Goal: Task Accomplishment & Management: Manage account settings

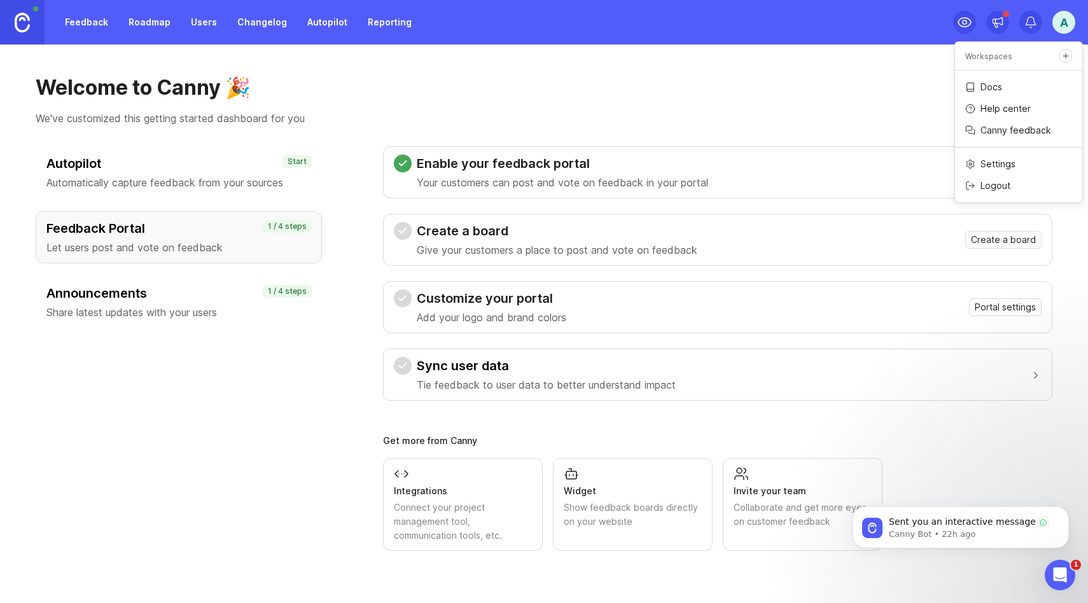
click at [1008, 251] on div "Create a board Give your customers a place to post and vote on feedback Create …" at bounding box center [718, 240] width 648 height 36
click at [1003, 239] on span "Create a board" at bounding box center [1003, 239] width 65 height 13
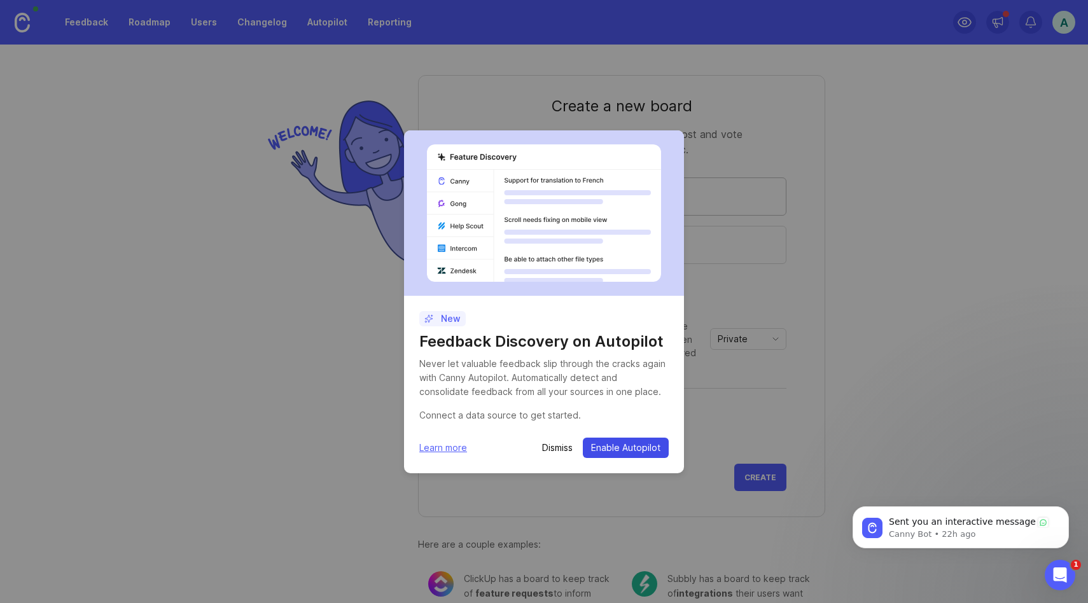
click at [613, 448] on span "Enable Autopilot" at bounding box center [625, 448] width 69 height 13
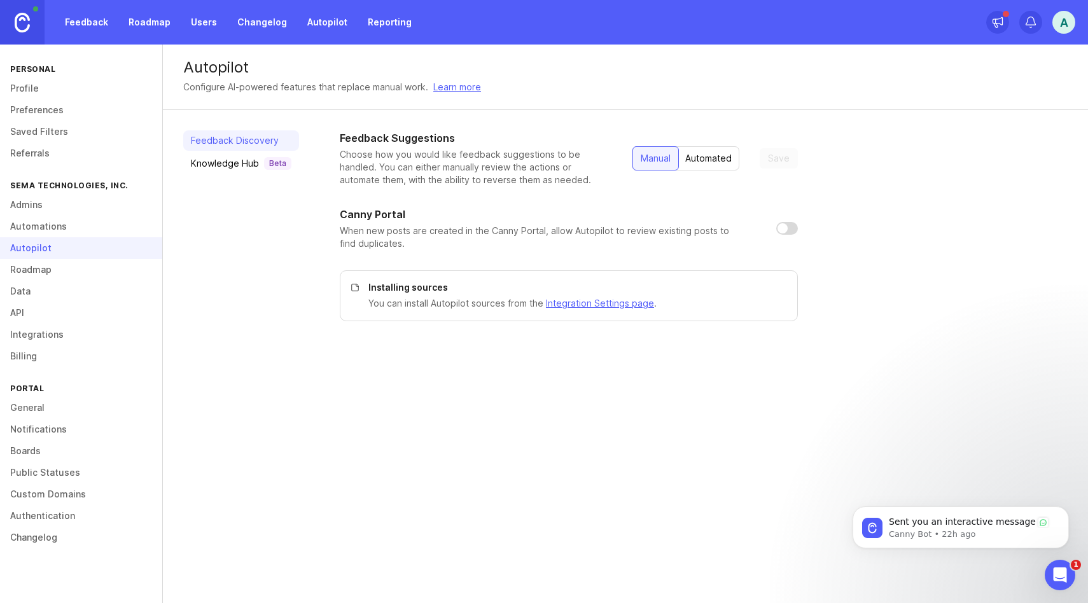
click at [778, 227] on input "checkbox" at bounding box center [787, 228] width 22 height 13
checkbox input "true"
click at [711, 161] on div "Automated" at bounding box center [709, 158] width 62 height 23
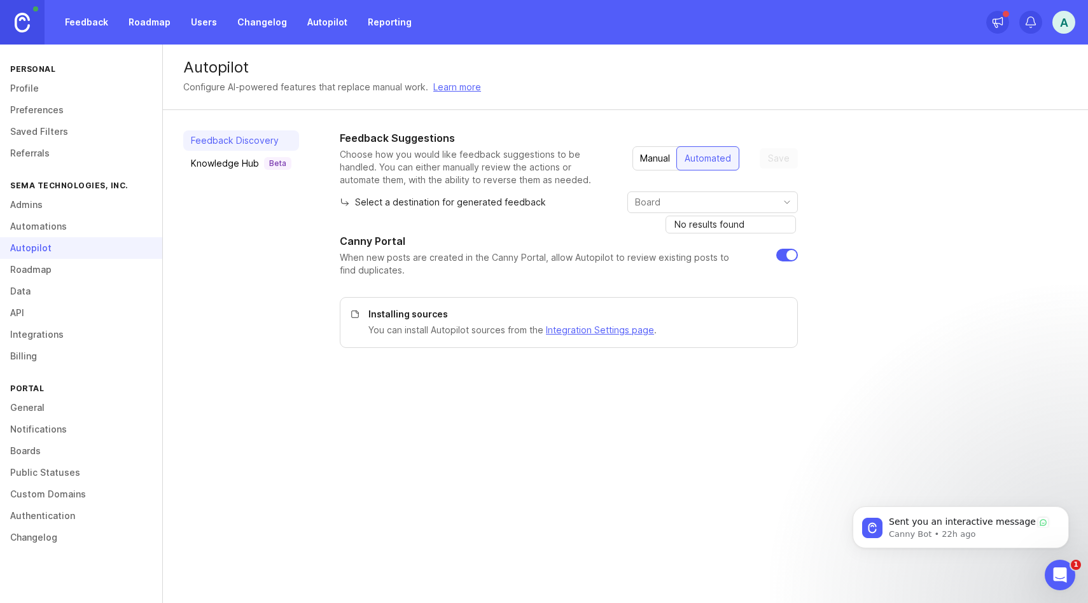
click at [723, 198] on input "toggle menu" at bounding box center [705, 202] width 141 height 14
click at [852, 211] on div "Feedback Suggestions Choose how you would like feedback suggestions to be handl…" at bounding box center [704, 239] width 728 height 218
click at [1063, 510] on icon "Dismiss notification" at bounding box center [1065, 509] width 7 height 7
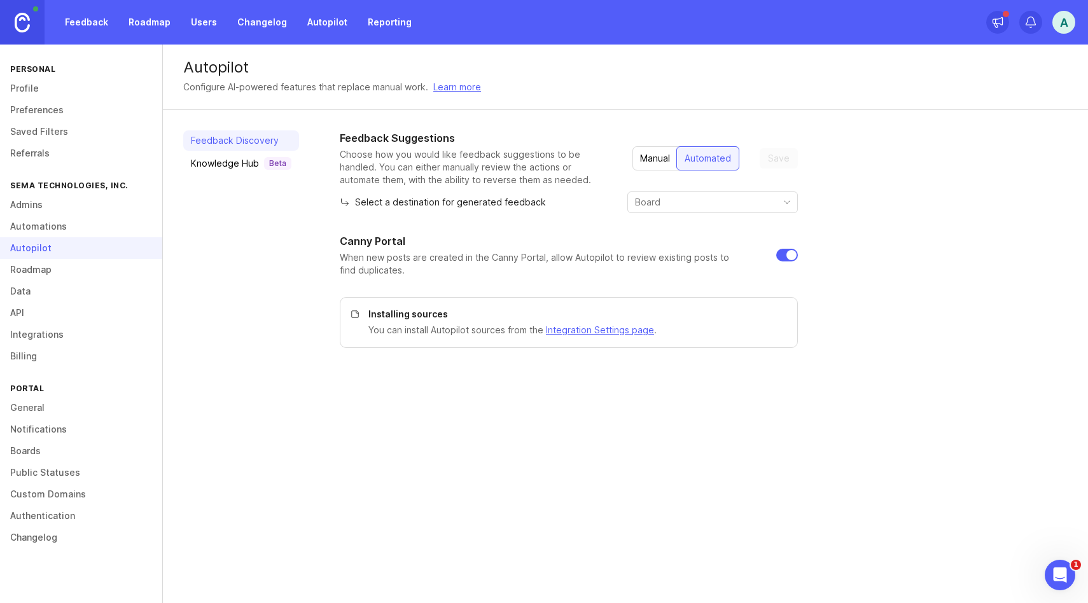
click at [228, 162] on div "Knowledge Hub Beta" at bounding box center [241, 163] width 101 height 13
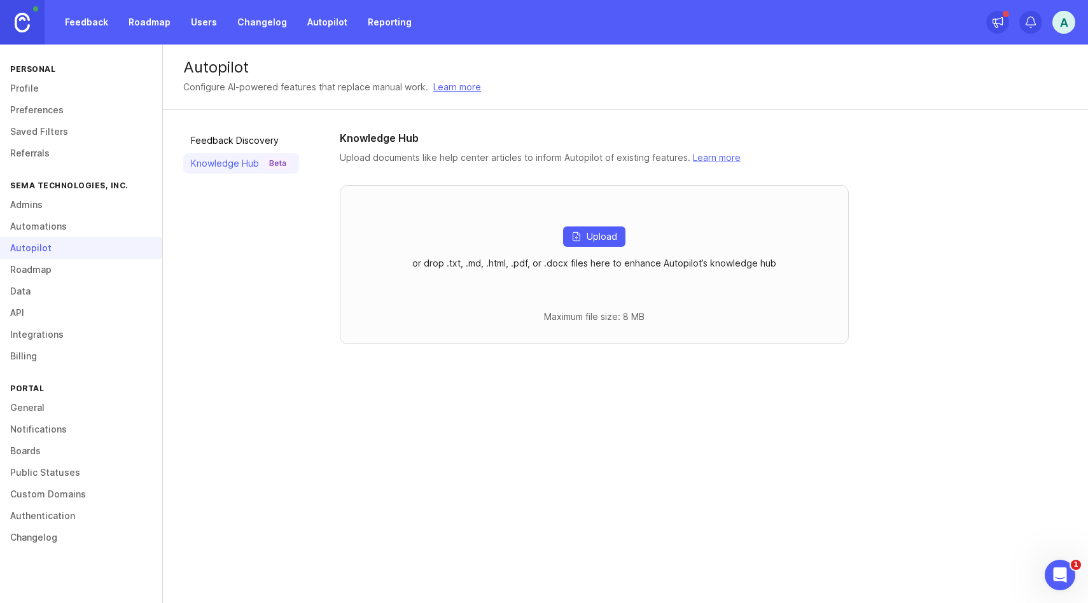
click at [148, 25] on link "Roadmap" at bounding box center [149, 22] width 57 height 23
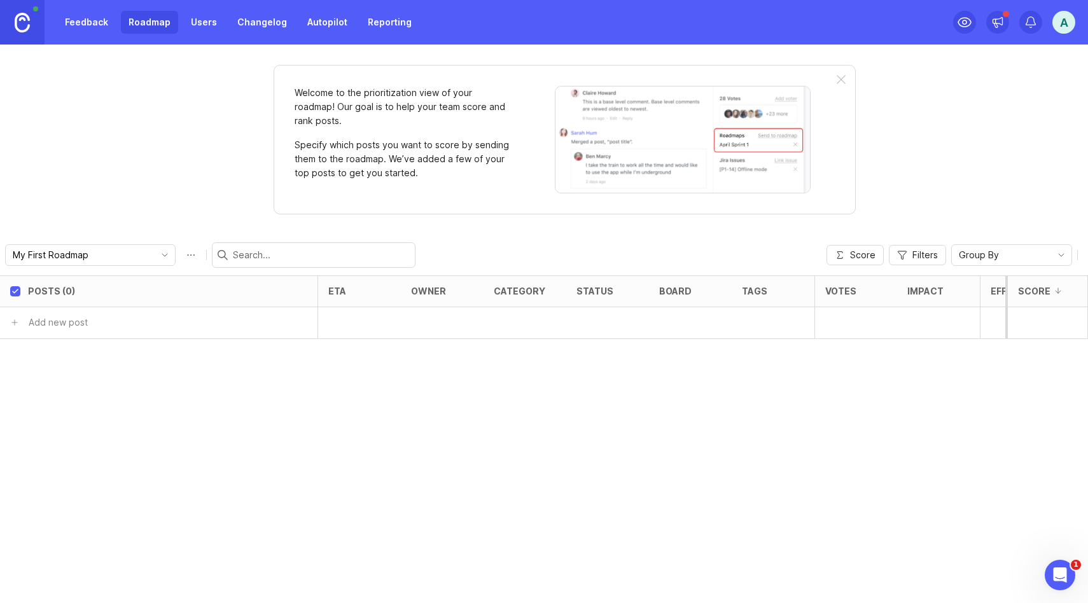
click at [32, 24] on link at bounding box center [22, 22] width 45 height 45
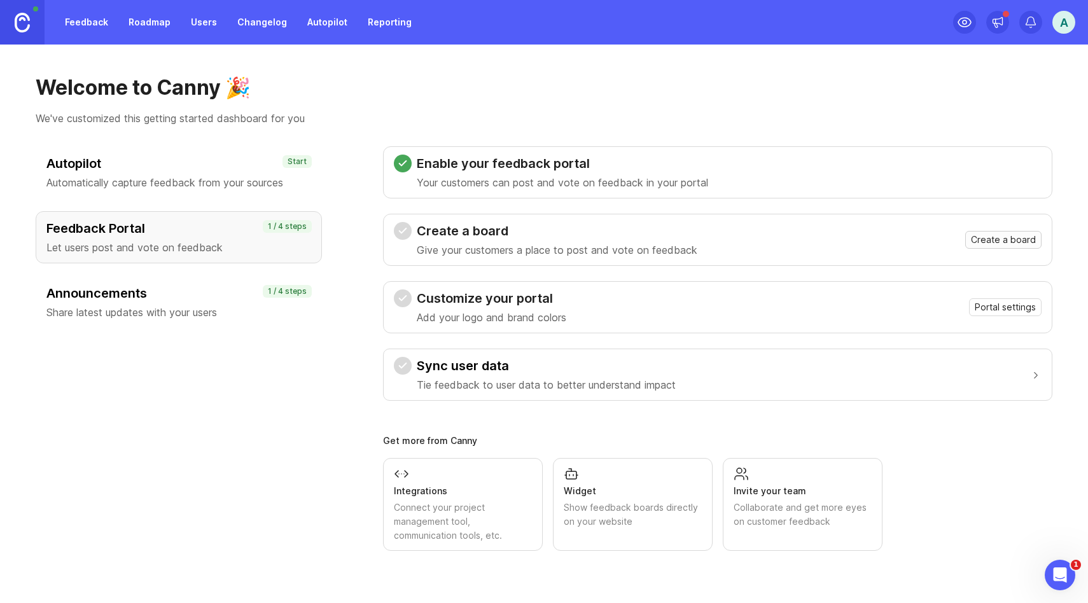
click at [980, 243] on span "Create a board" at bounding box center [1003, 239] width 65 height 13
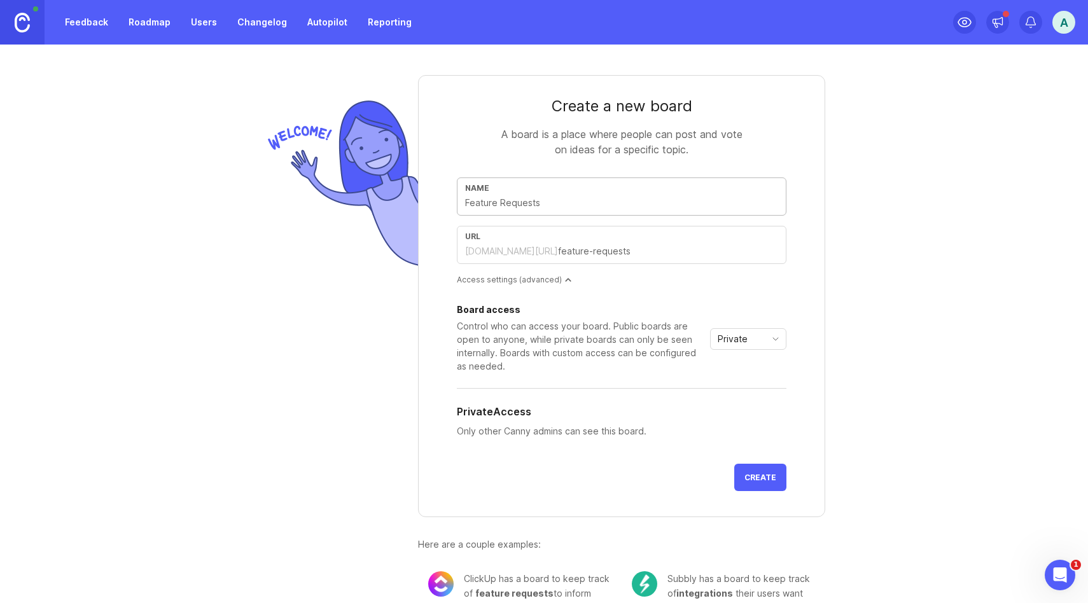
type input "L"
type input "l"
type input "Li"
type input "li"
type input "[PERSON_NAME]"
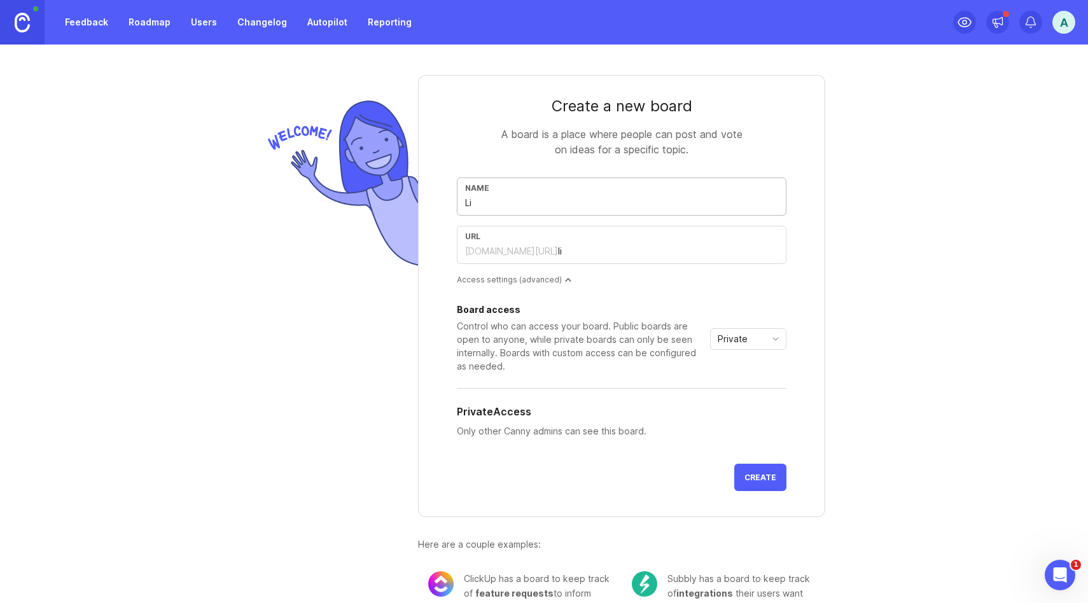
type input "[PERSON_NAME]"
type input "Liz A"
type input "liz-a"
type input "Liz Ad"
type input "liz-ad"
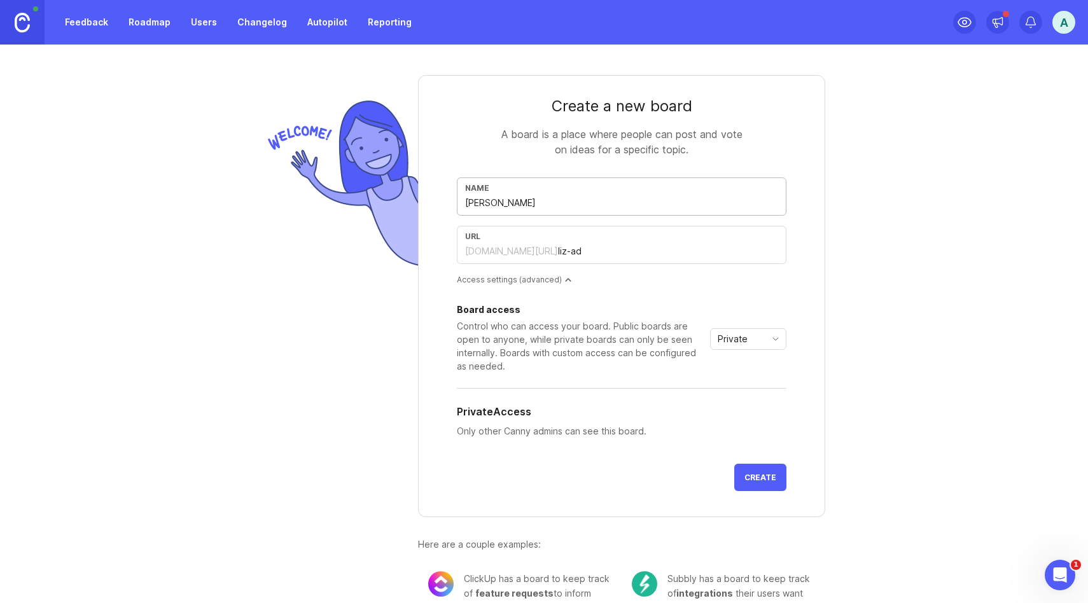
type input "Liz Adv"
type input "liz-adv"
type input "Liz Advi"
type input "liz-advi"
type input "Liz Advis"
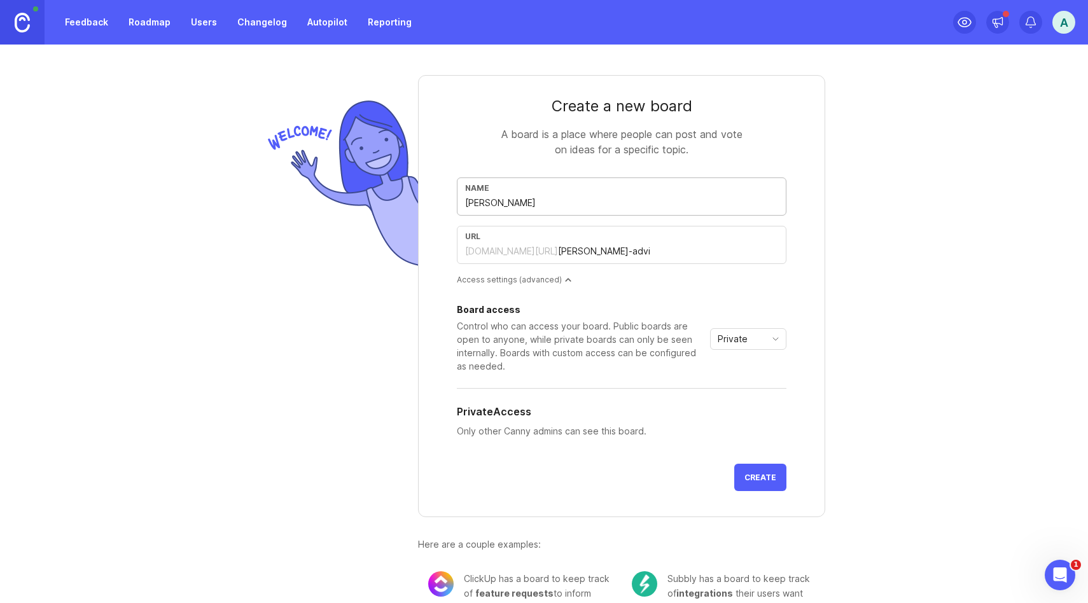
type input "liz-advis"
type input "Liz Adviso"
type input "liz-adviso"
type input "Liz Advisor"
type input "liz-advisor"
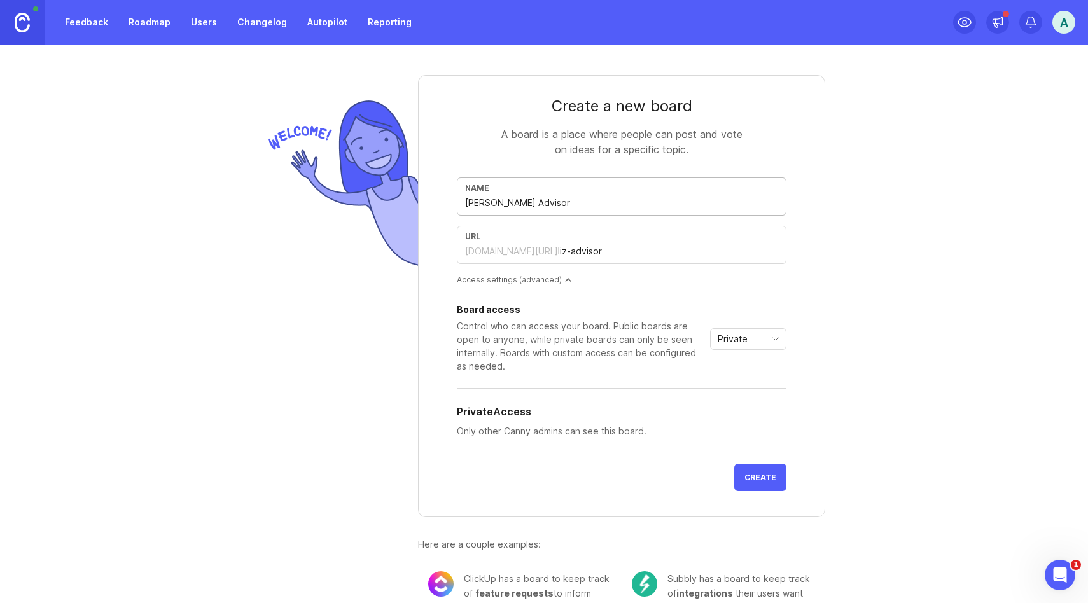
type input "Liz Advisory"
type input "liz-advisory"
type input "Liz Advisory B"
type input "liz-advisory-b"
type input "Liz Advisory Bo"
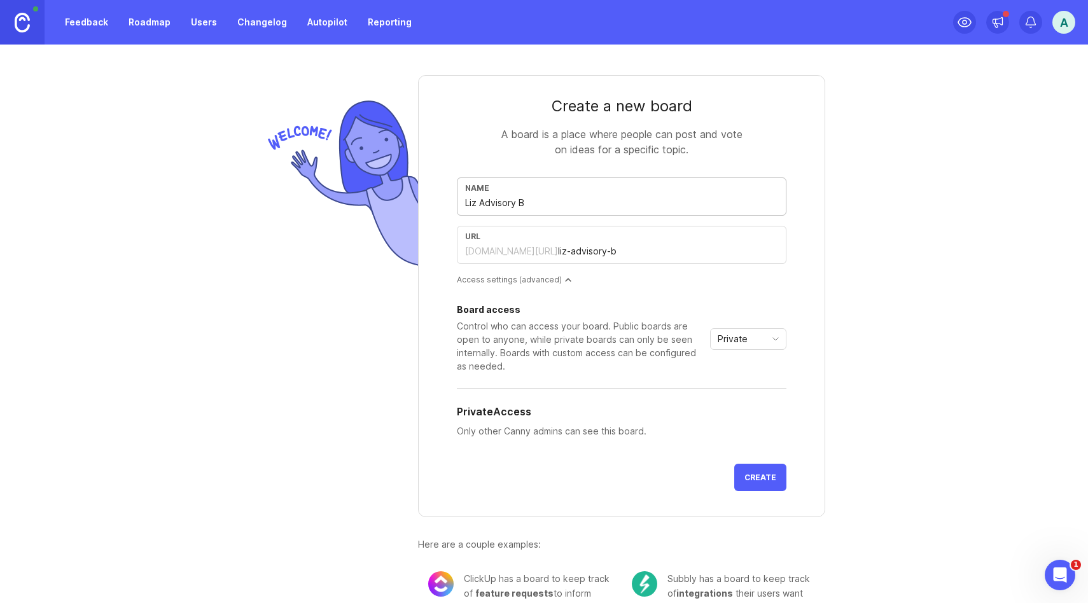
type input "liz-advisory-bo"
type input "Liz Advisory Boa"
type input "liz-advisory-boa"
type input "Liz Advisory Boar"
type input "liz-advisory-boar"
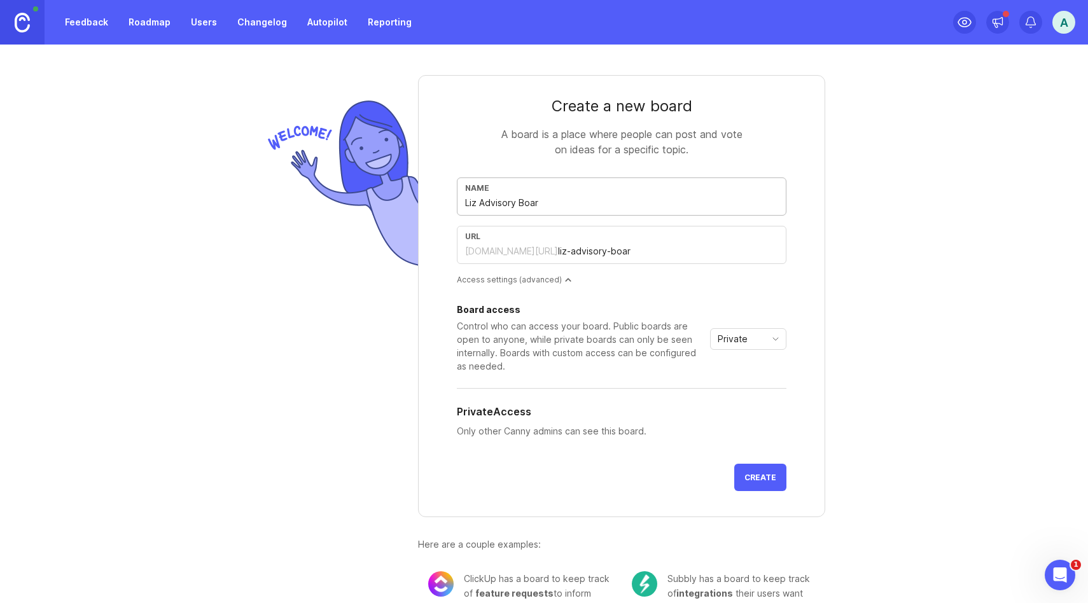
type input "Liz Advisory Board"
type input "liz-advisory-board"
type input "Liz Advisory Board"
click at [765, 344] on span "toggle menu" at bounding box center [775, 339] width 20 height 14
click at [756, 382] on li "Public" at bounding box center [748, 384] width 75 height 21
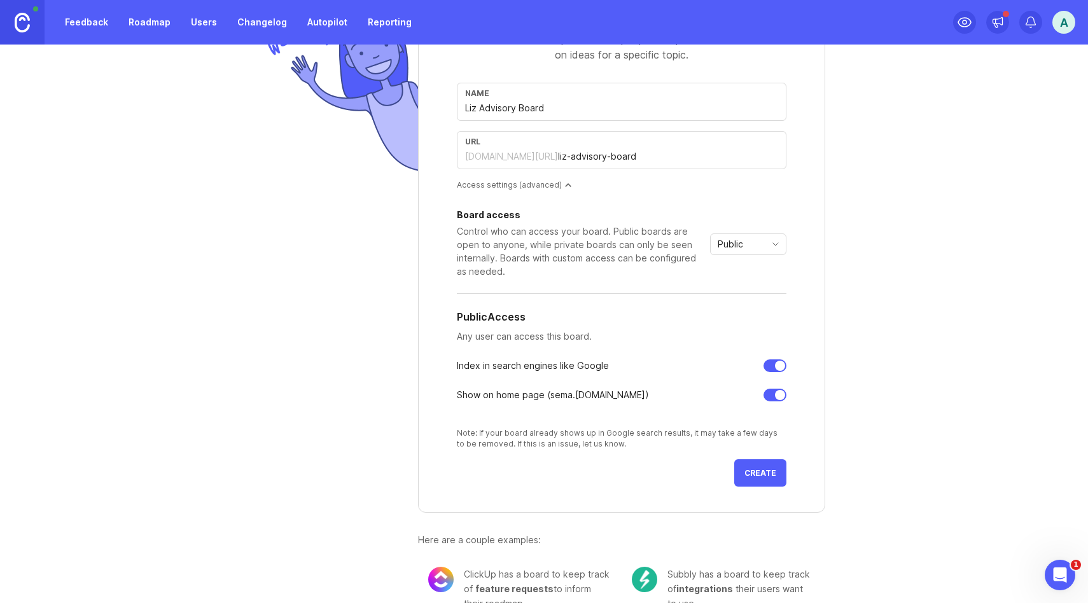
scroll to position [111, 0]
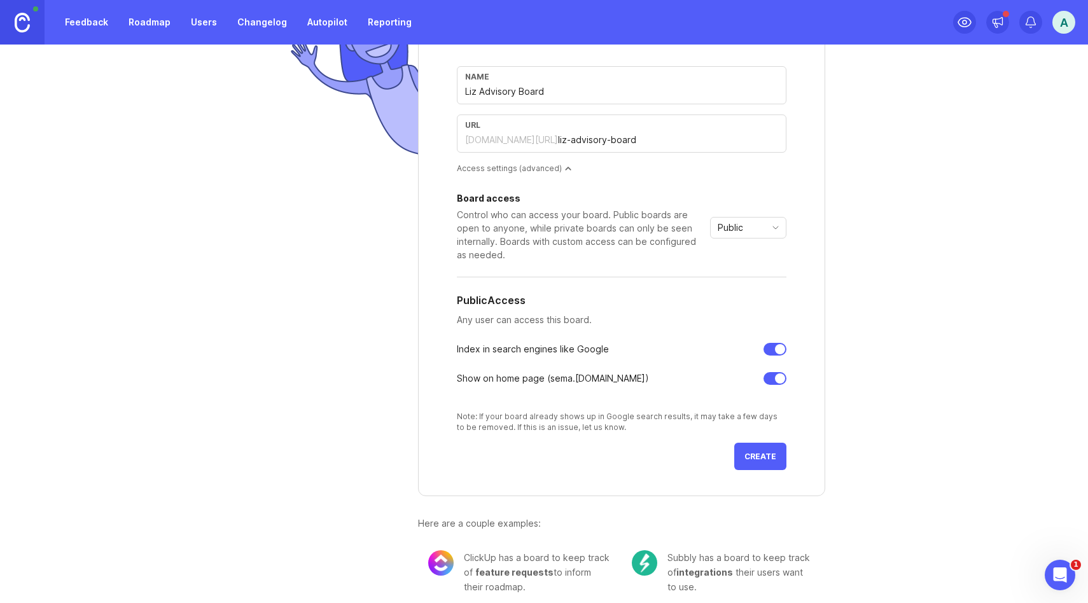
click at [769, 235] on div "Public" at bounding box center [748, 228] width 76 height 22
click at [745, 289] on span "Custom" at bounding box center [735, 295] width 32 height 14
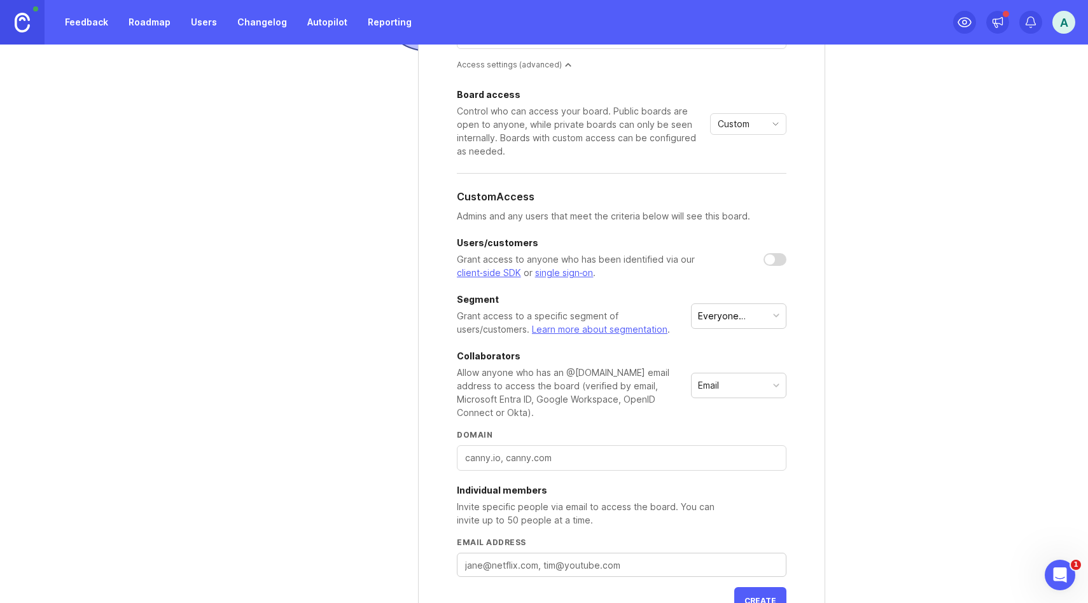
scroll to position [226, 0]
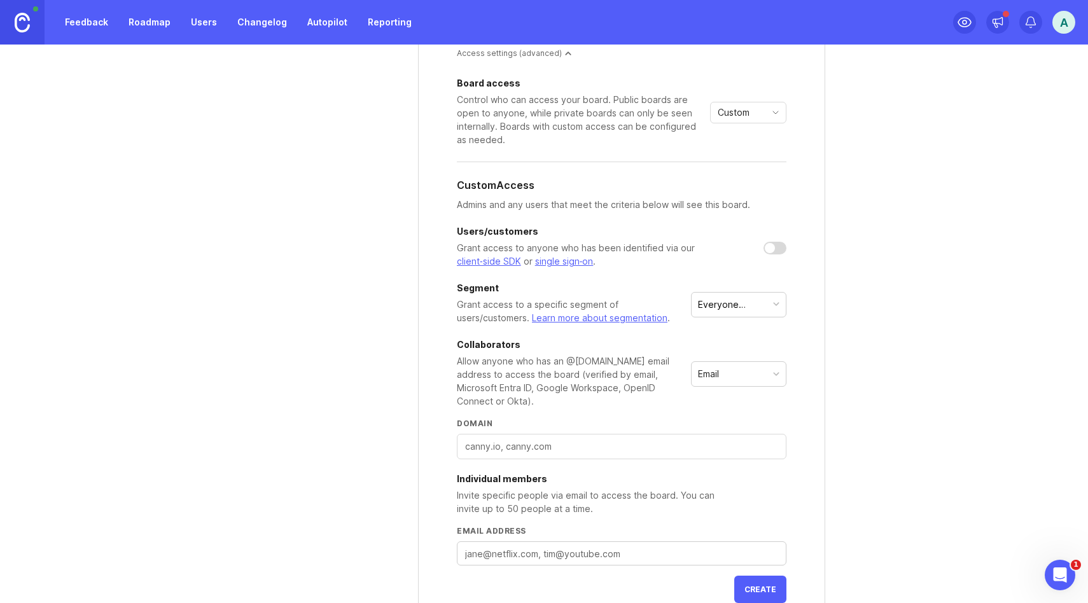
click at [777, 249] on div at bounding box center [774, 248] width 23 height 13
click at [777, 249] on div at bounding box center [780, 248] width 10 height 10
click at [773, 116] on icon "toggle icon" at bounding box center [775, 113] width 20 height 10
click at [758, 158] on li "Public" at bounding box center [748, 158] width 75 height 21
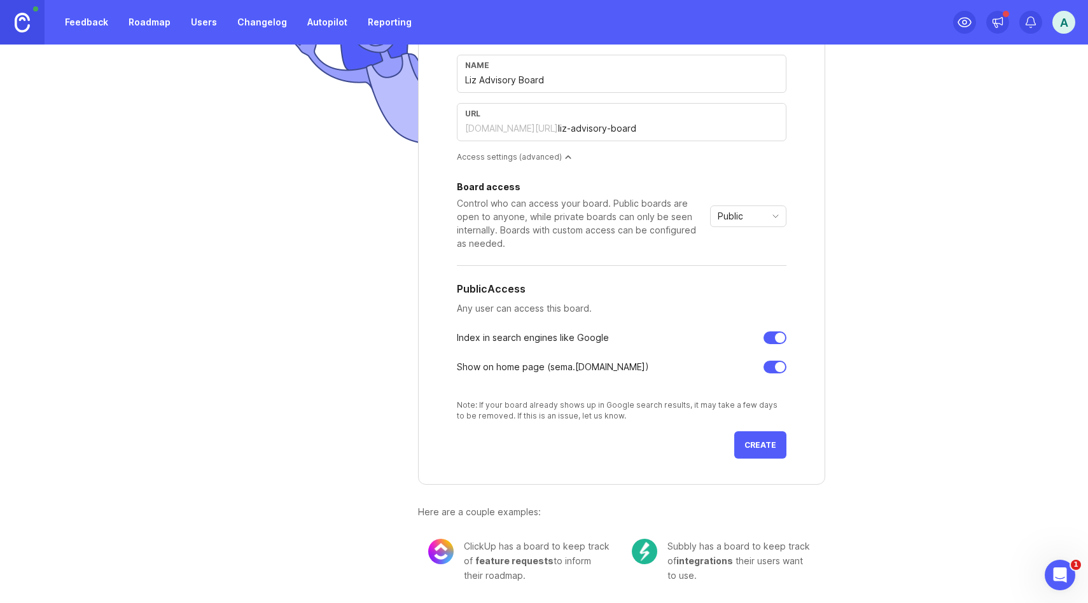
scroll to position [122, 0]
click at [779, 339] on div at bounding box center [780, 338] width 10 height 10
click at [773, 439] on button "Create" at bounding box center [760, 445] width 52 height 27
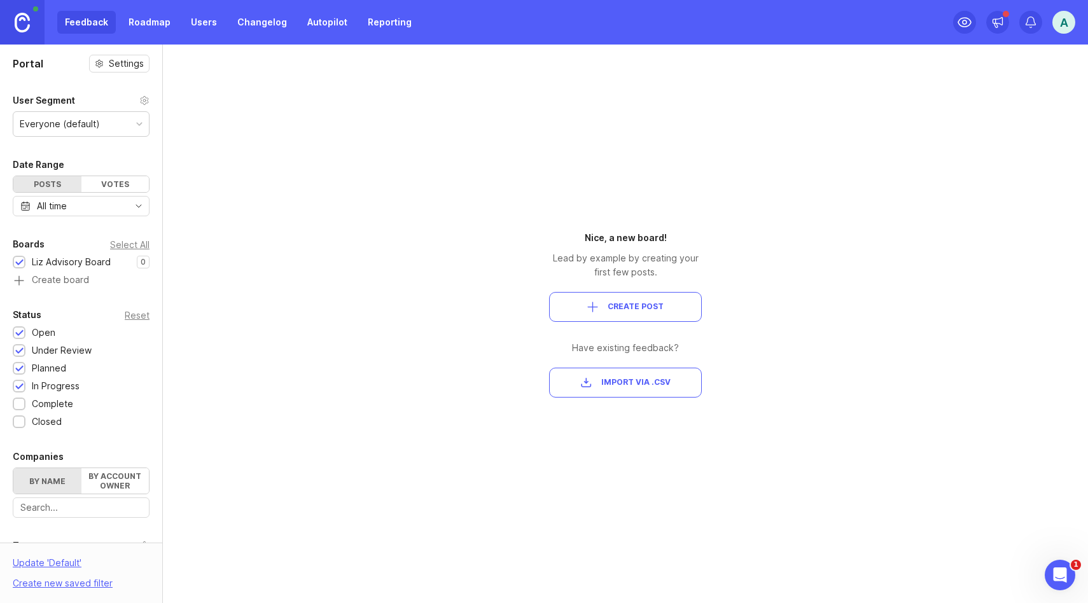
click at [632, 310] on span "Create Post" at bounding box center [636, 307] width 56 height 11
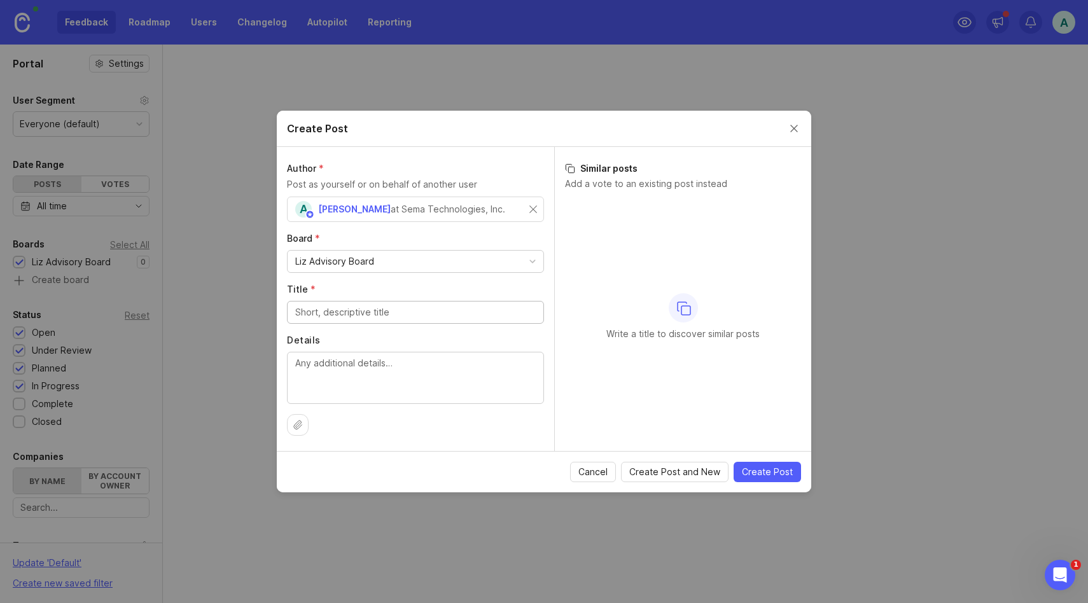
click at [425, 309] on input "Title *" at bounding box center [415, 312] width 240 height 14
click at [359, 372] on textarea "Details" at bounding box center [415, 377] width 240 height 42
drag, startPoint x: 358, startPoint y: 310, endPoint x: 254, endPoint y: 310, distance: 103.7
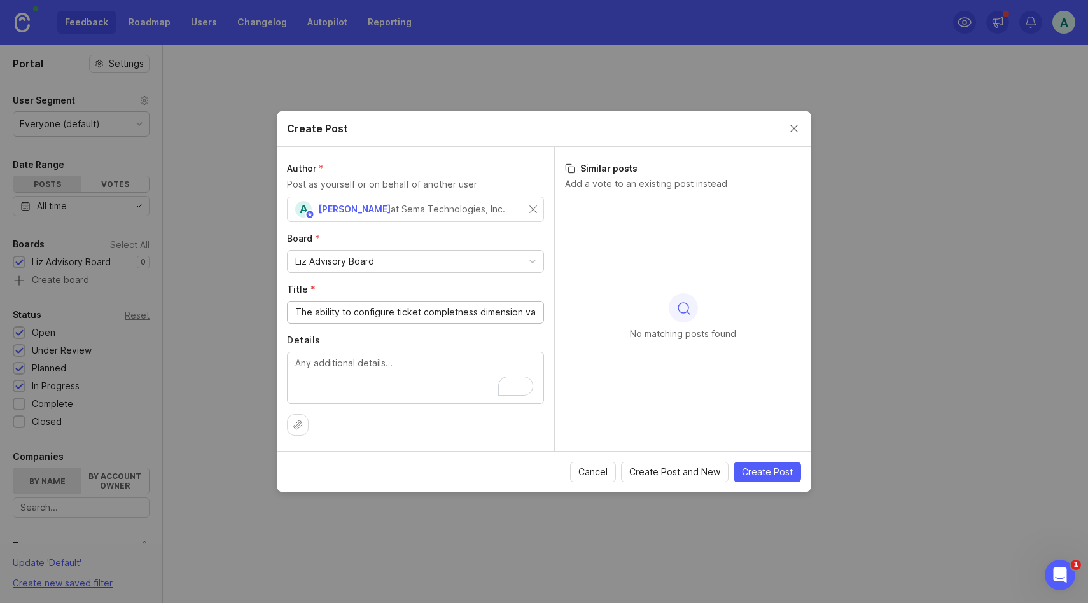
click at [254, 310] on div "Create Post Author * Post as yourself or on behalf of another user A Alex Garne…" at bounding box center [544, 301] width 1088 height 603
drag, startPoint x: 336, startPoint y: 310, endPoint x: 337, endPoint y: 347, distance: 36.3
click at [335, 311] on input "Configure ticket completness dimension values" at bounding box center [415, 312] width 240 height 14
type input "Configure/tune ticket completness dimension values"
click at [348, 372] on textarea "Details" at bounding box center [415, 377] width 240 height 42
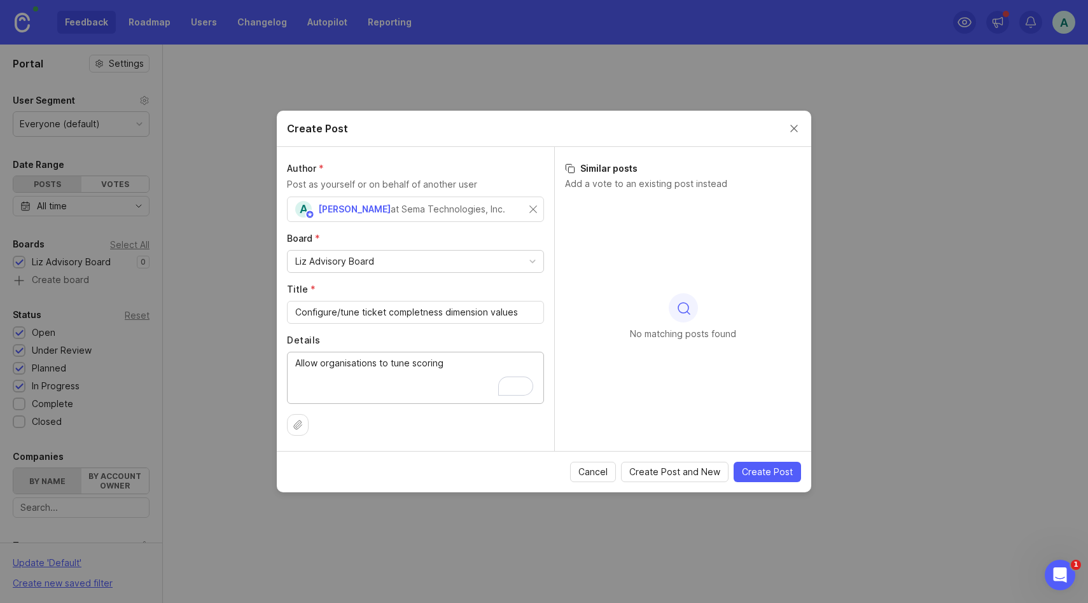
click at [447, 365] on textarea "Allow organisations to tune scoring" at bounding box center [415, 377] width 240 height 42
drag, startPoint x: 410, startPoint y: 363, endPoint x: 421, endPoint y: 384, distance: 24.2
click at [410, 363] on textarea "Allow organisations to tune scoring dimensions" at bounding box center [415, 377] width 240 height 42
click at [388, 380] on textarea "Allow organisations to tune the weighting of scoring dimensions" at bounding box center [415, 377] width 240 height 42
type textarea "Allow organisations to tune the weighting for each available completeness dimen…"
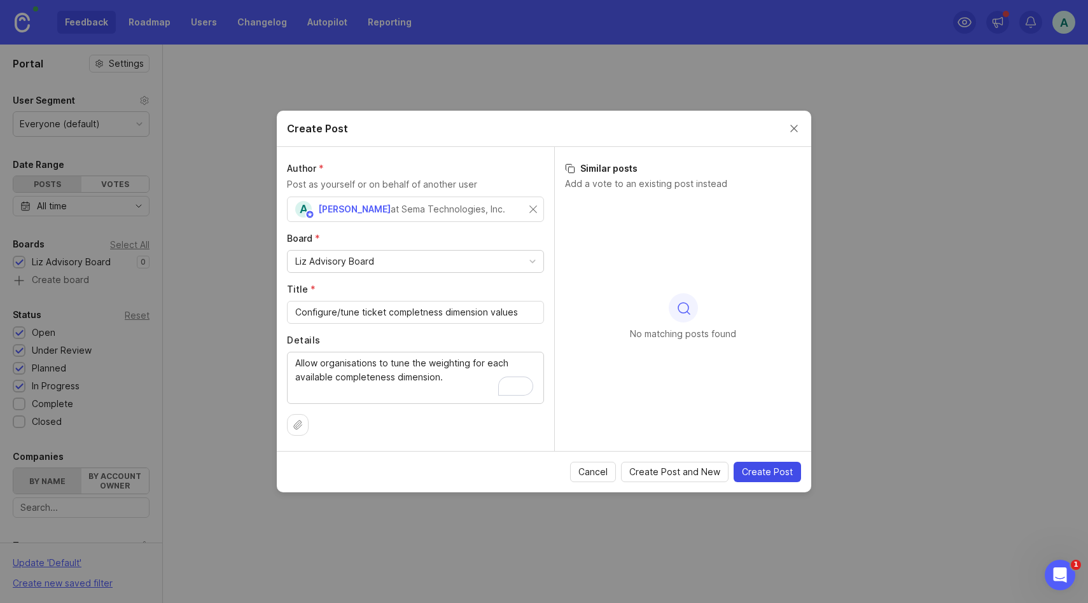
click at [760, 474] on span "Create Post" at bounding box center [767, 472] width 51 height 13
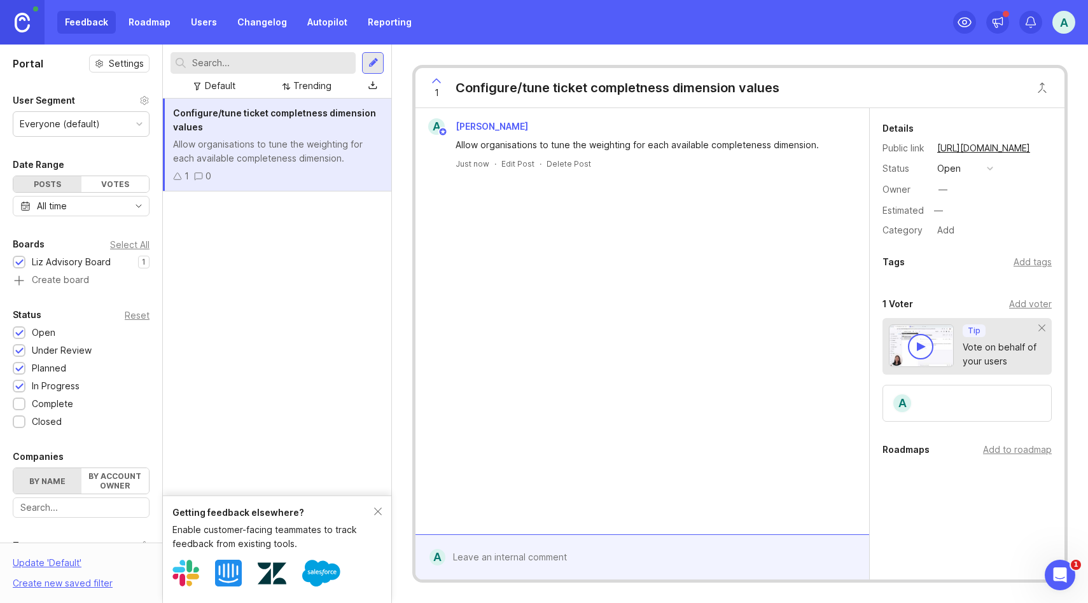
click at [20, 403] on div at bounding box center [19, 405] width 8 height 10
click at [20, 424] on div at bounding box center [19, 423] width 8 height 10
click at [915, 352] on div at bounding box center [920, 346] width 25 height 25
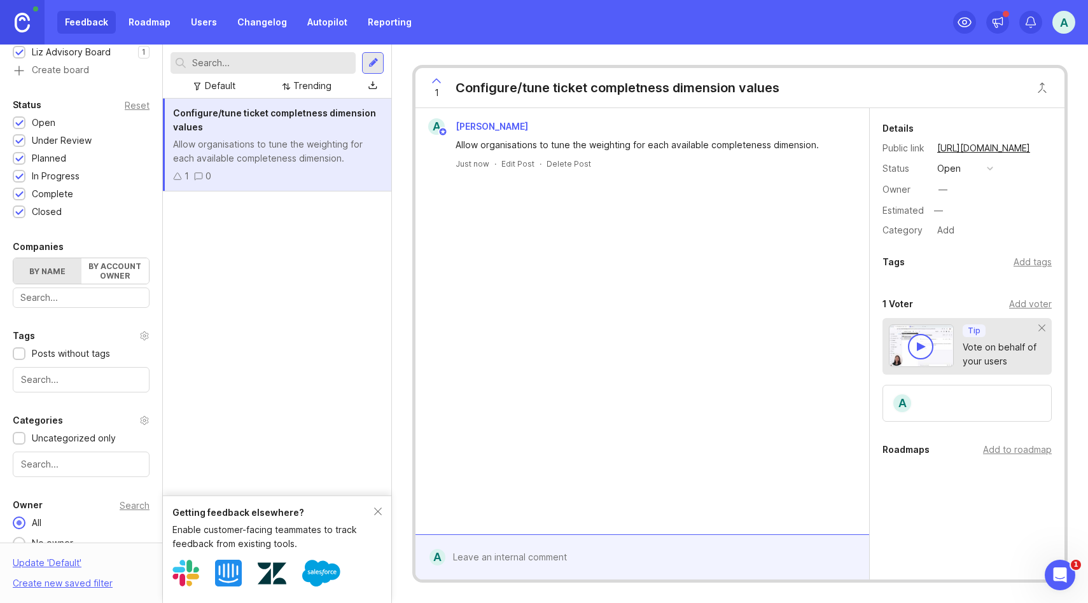
scroll to position [216, 0]
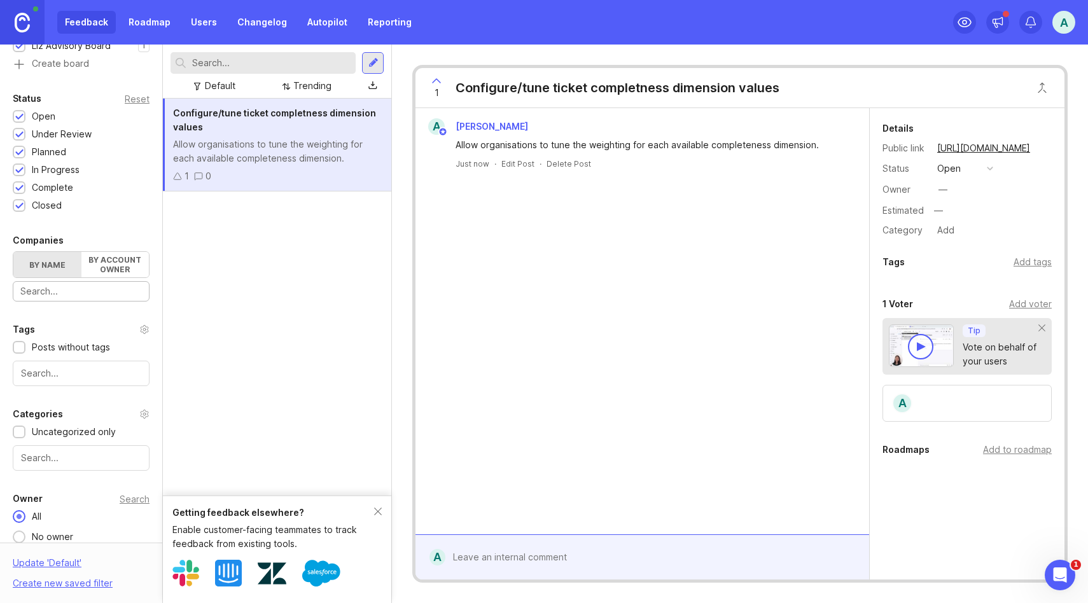
click at [75, 293] on input "text" at bounding box center [81, 291] width 122 height 14
type input "S"
click at [206, 290] on div "Configure/tune ticket completness dimension values Allow organisations to tune …" at bounding box center [277, 297] width 228 height 397
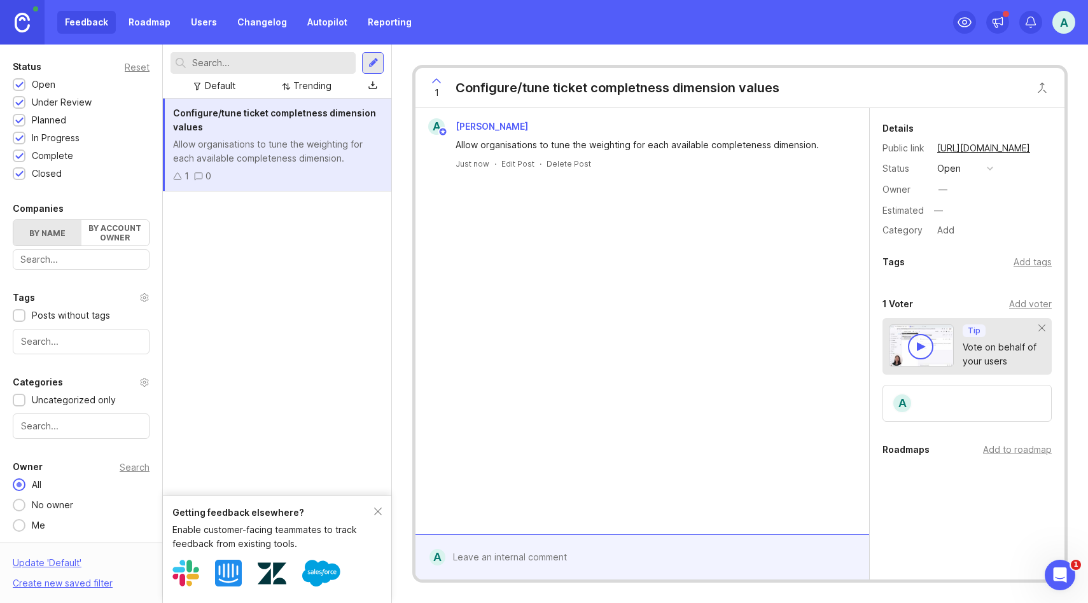
click at [940, 182] on div "—" at bounding box center [943, 189] width 17 height 17
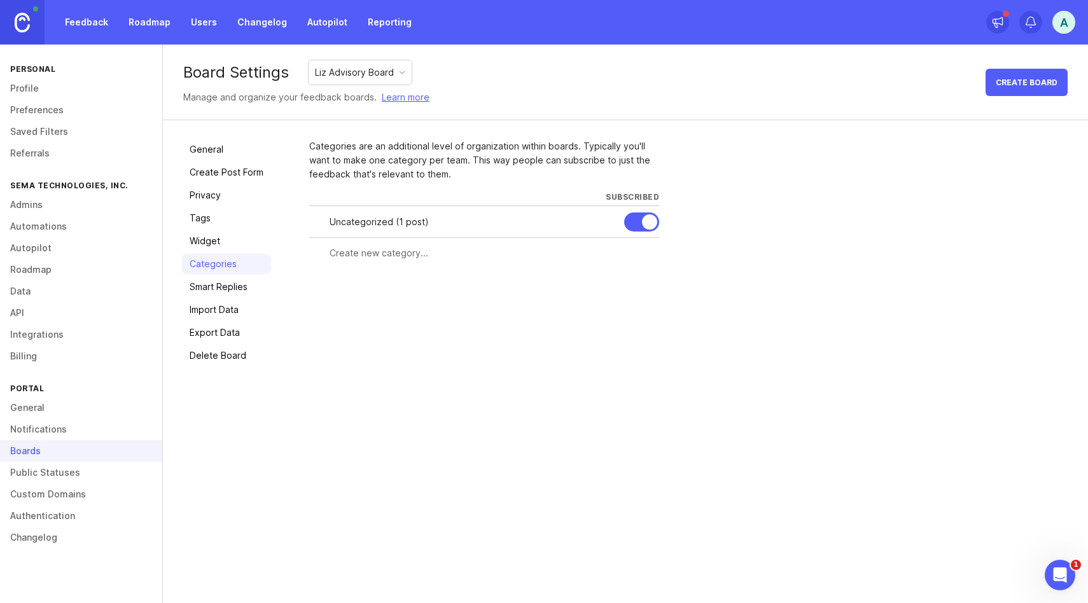
click at [392, 255] on input "text" at bounding box center [491, 253] width 322 height 14
type input "P"
type input "Product feedback"
click at [638, 281] on button "Create" at bounding box center [634, 276] width 50 height 22
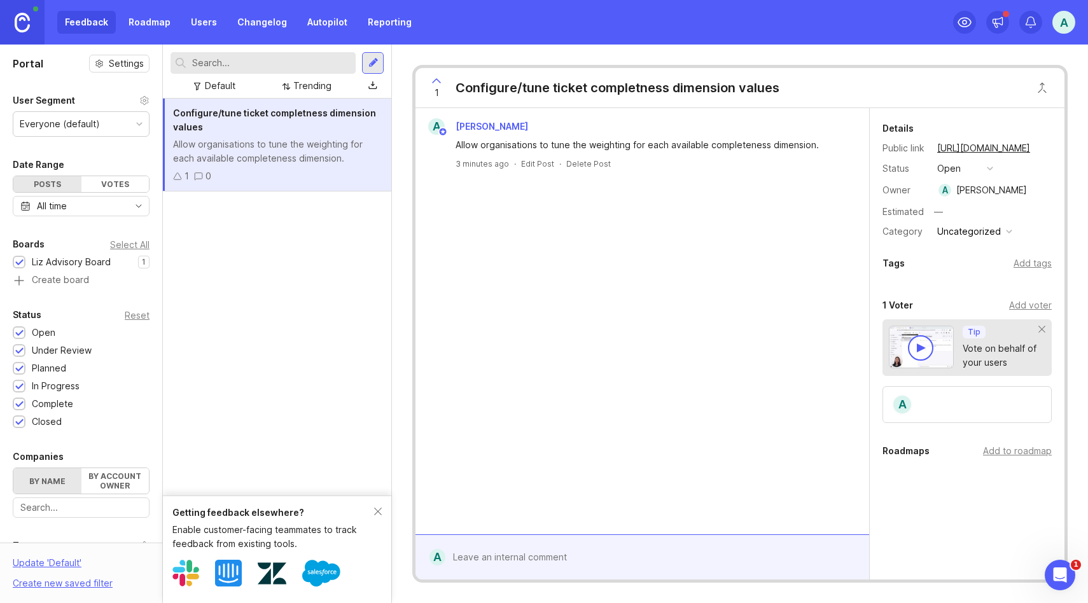
click at [137, 123] on div at bounding box center [139, 124] width 6 height 6
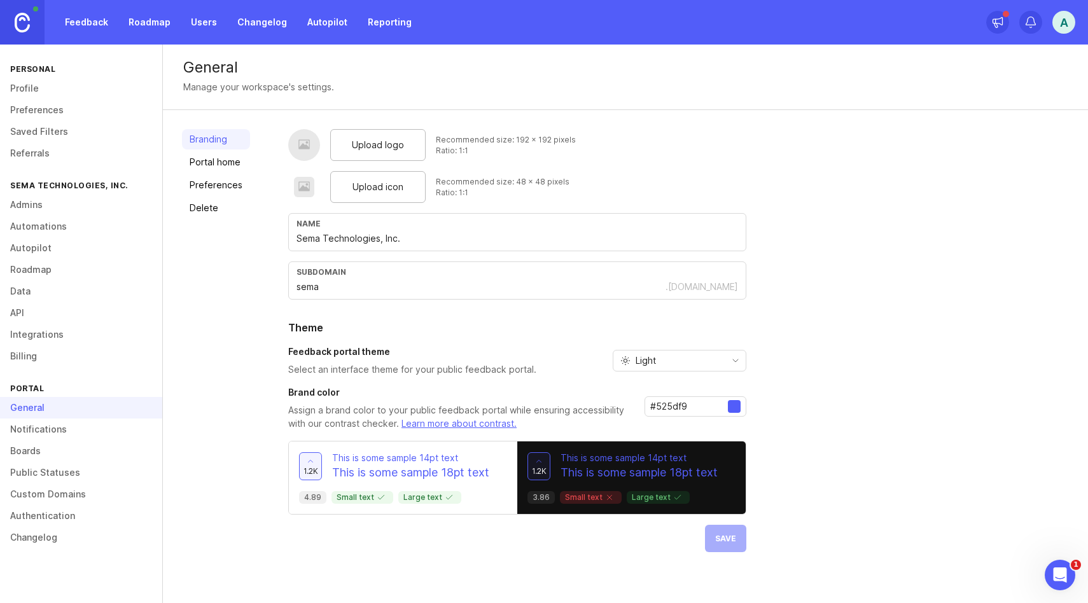
click at [339, 238] on input "Sema Technologies, Inc." at bounding box center [517, 239] width 442 height 14
click at [338, 238] on input "Sema Technologies, Inc." at bounding box center [517, 239] width 442 height 14
type input "Liz Advisory Board"
click at [303, 289] on input "sema" at bounding box center [480, 287] width 369 height 14
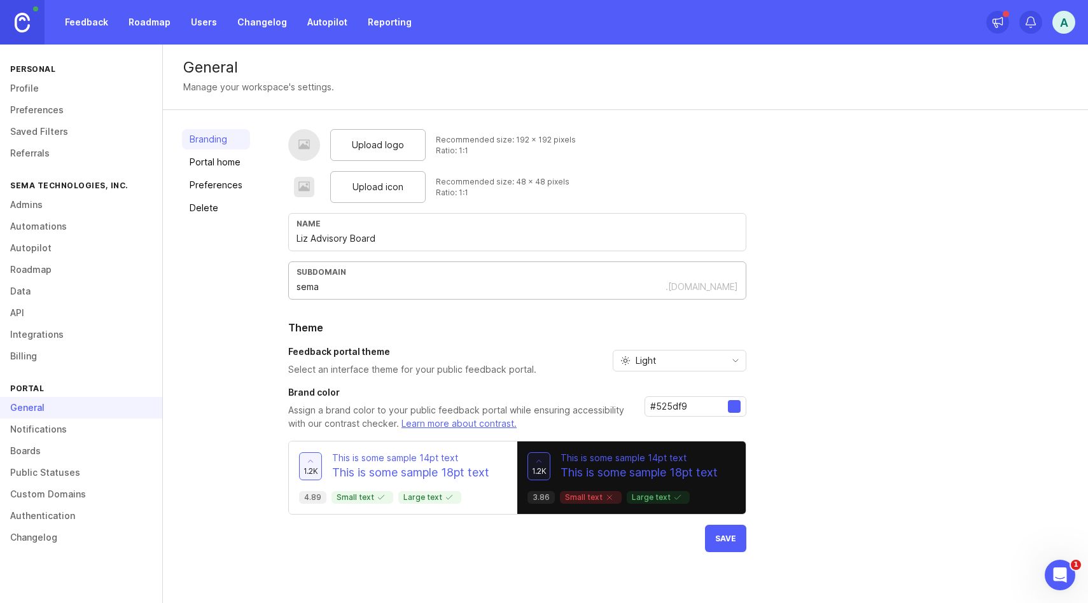
click at [302, 289] on input "sema" at bounding box center [480, 287] width 369 height 14
type input "[PERSON_NAME]"
click at [873, 330] on div "Upload logo Recommended size: 192 x 192 pixels Ratio: 1:1 Upload icon Recommend…" at bounding box center [678, 340] width 781 height 423
click at [732, 404] on div at bounding box center [734, 406] width 13 height 13
click at [730, 407] on div at bounding box center [734, 406] width 13 height 13
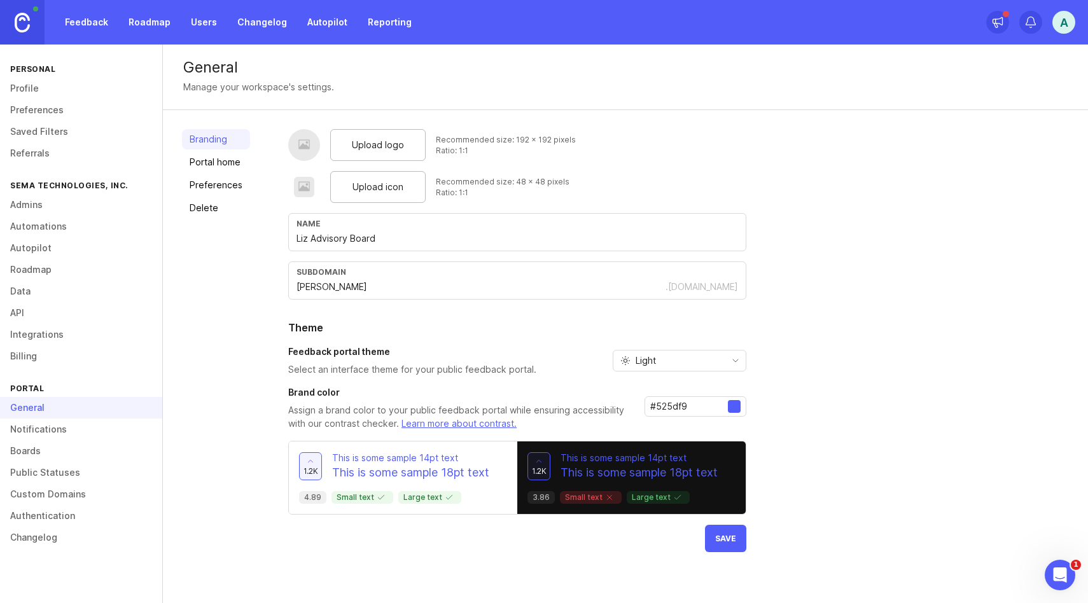
click at [730, 409] on div at bounding box center [734, 406] width 13 height 13
drag, startPoint x: 730, startPoint y: 409, endPoint x: 685, endPoint y: 412, distance: 45.2
click at [729, 409] on div at bounding box center [734, 406] width 13 height 13
click at [672, 412] on input "#525df9" at bounding box center [689, 407] width 78 height 14
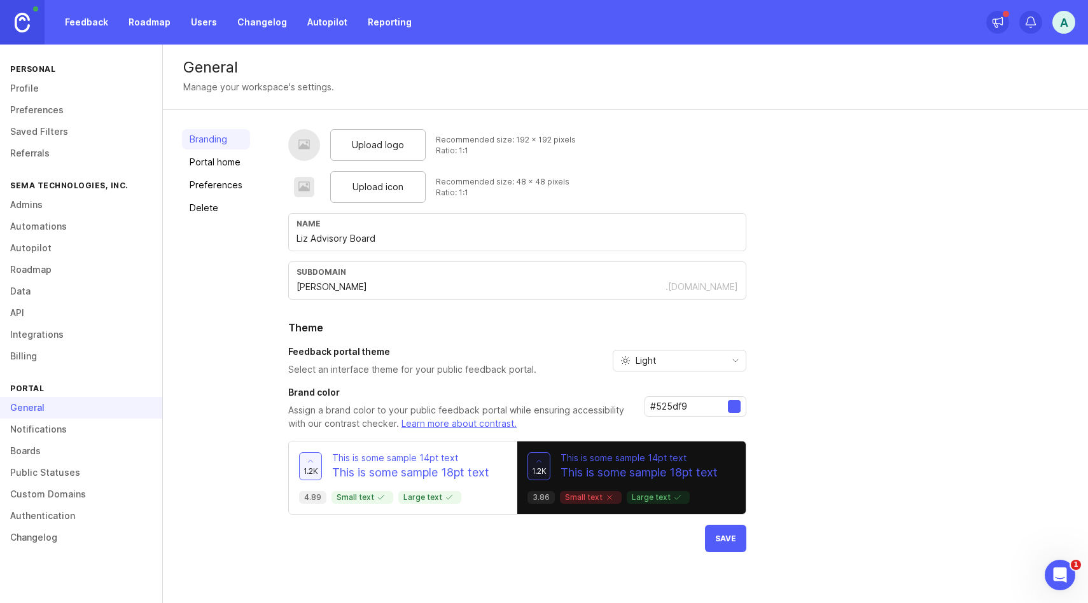
click at [683, 410] on input "#525df9" at bounding box center [689, 407] width 78 height 14
click at [737, 360] on icon "toggle icon" at bounding box center [735, 361] width 20 height 10
click at [786, 368] on div "Upload logo Recommended size: 192 x 192 pixels Ratio: 1:1 Upload icon Recommend…" at bounding box center [678, 340] width 781 height 423
click at [468, 454] on p "This is some sample 14pt text" at bounding box center [410, 458] width 157 height 13
click at [414, 454] on p "This is some sample 14pt text" at bounding box center [410, 458] width 157 height 13
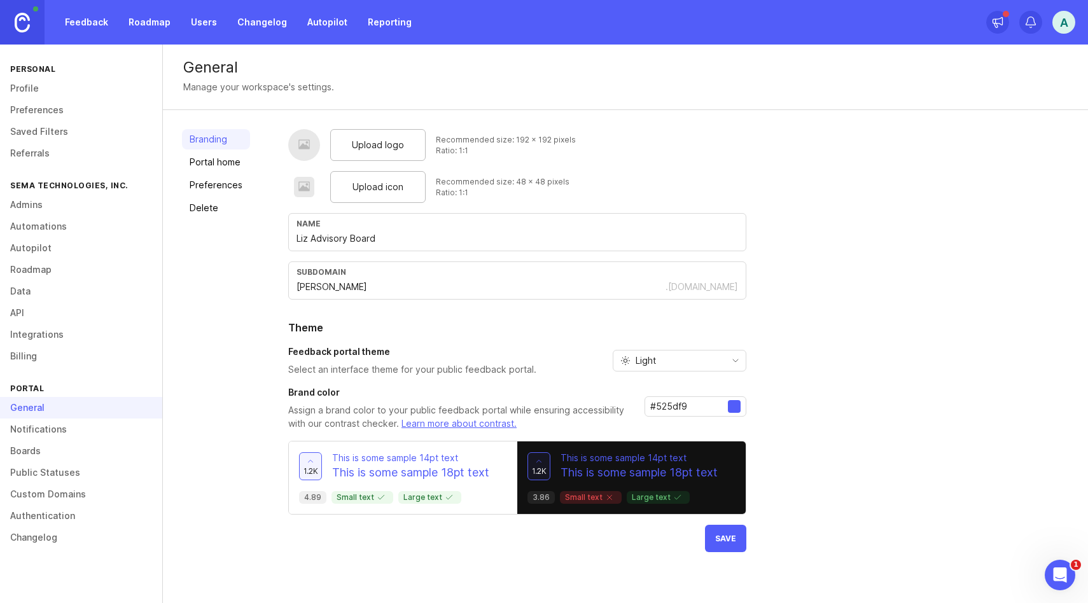
click at [738, 400] on div "#525df9" at bounding box center [695, 406] width 102 height 20
click at [683, 406] on input "#525df9" at bounding box center [689, 407] width 78 height 14
drag, startPoint x: 653, startPoint y: 405, endPoint x: 715, endPoint y: 406, distance: 61.7
click at [715, 406] on input "#525df9" at bounding box center [689, 407] width 78 height 14
paste input "f9fafb"
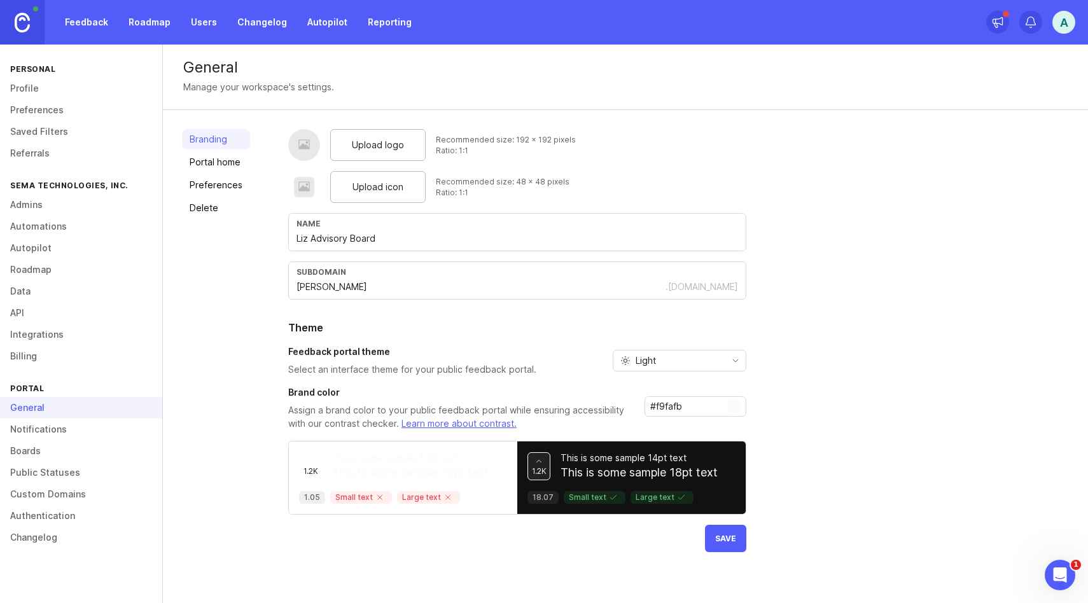
drag, startPoint x: 667, startPoint y: 405, endPoint x: 698, endPoint y: 407, distance: 30.6
click at [692, 405] on input "#f9fafb" at bounding box center [689, 407] width 78 height 14
paste input "ecfeff"
type input "#ecfeff"
click at [823, 401] on div "Upload logo Recommended size: 192 x 192 pixels Ratio: 1:1 Upload icon Recommend…" at bounding box center [678, 340] width 781 height 423
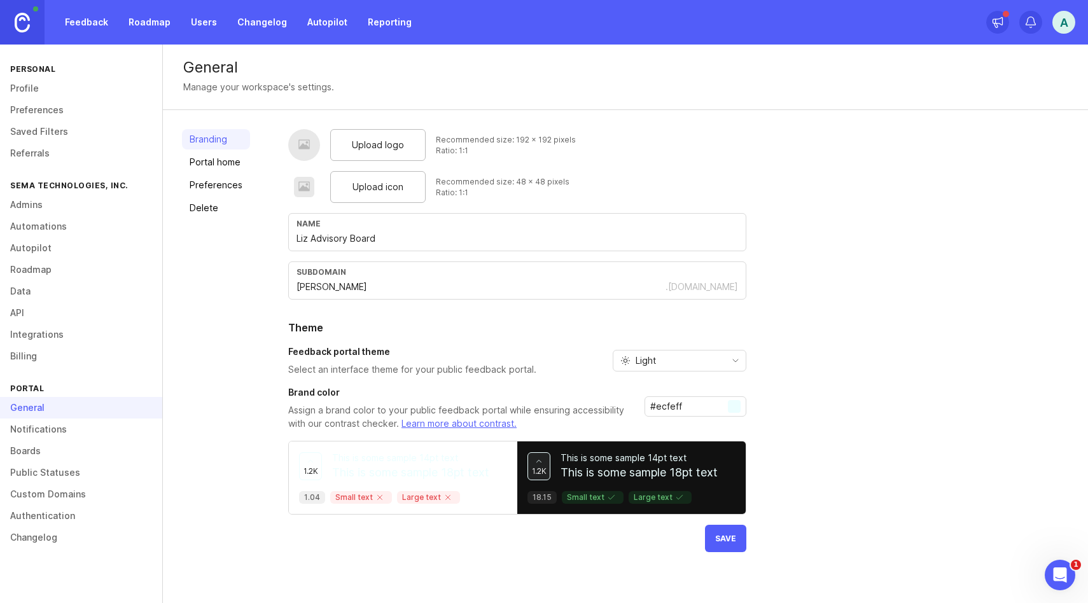
click at [727, 541] on span "Save" at bounding box center [725, 539] width 21 height 10
click at [377, 145] on span "Upload logo" at bounding box center [378, 145] width 52 height 14
drag, startPoint x: 729, startPoint y: 574, endPoint x: 705, endPoint y: 518, distance: 61.0
click at [729, 574] on div "Upload logo Recommended size: 192 x 192 pixels Ratio: 1:1 Upload icon Recommend…" at bounding box center [517, 356] width 458 height 454
click at [223, 163] on link "Portal home" at bounding box center [216, 162] width 68 height 20
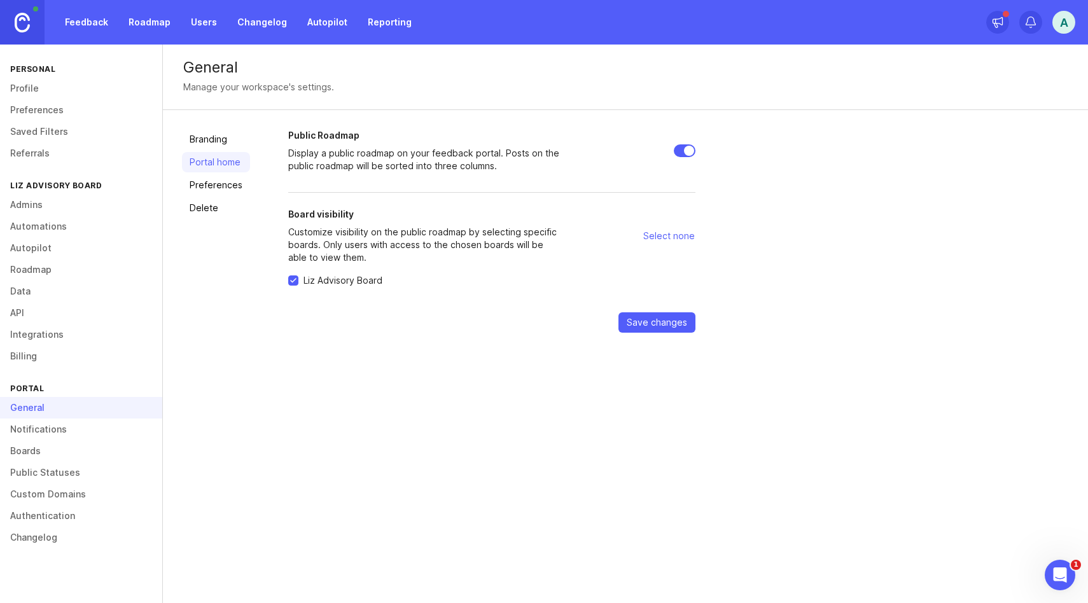
click at [221, 145] on link "Branding" at bounding box center [216, 139] width 68 height 20
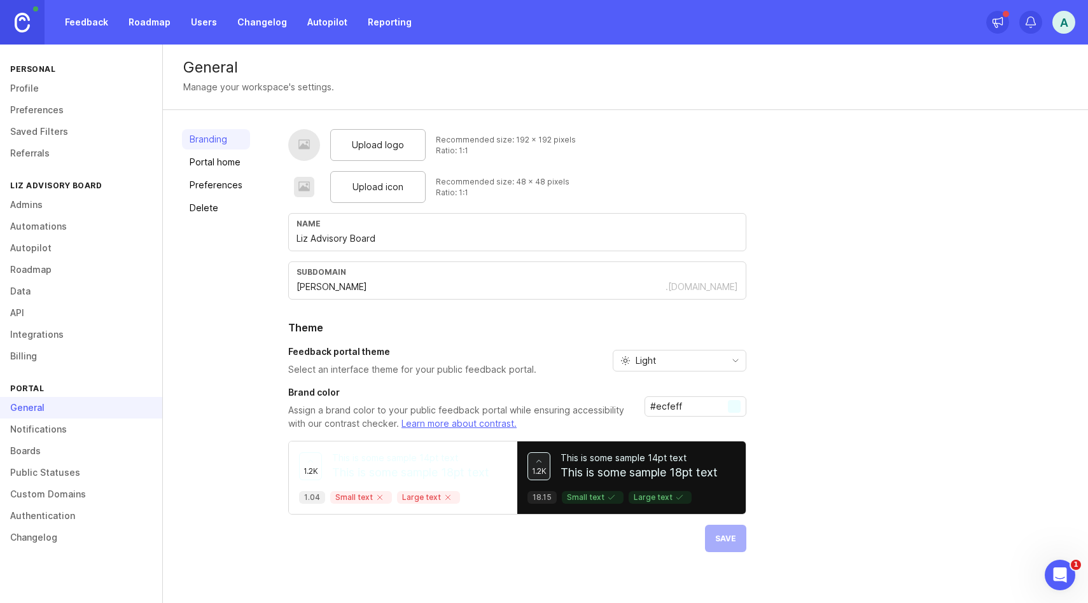
click at [730, 540] on div "Upload logo Recommended size: 192 x 192 pixels Ratio: 1:1 Upload icon Recommend…" at bounding box center [517, 340] width 458 height 423
click at [207, 162] on link "Portal home" at bounding box center [216, 162] width 68 height 20
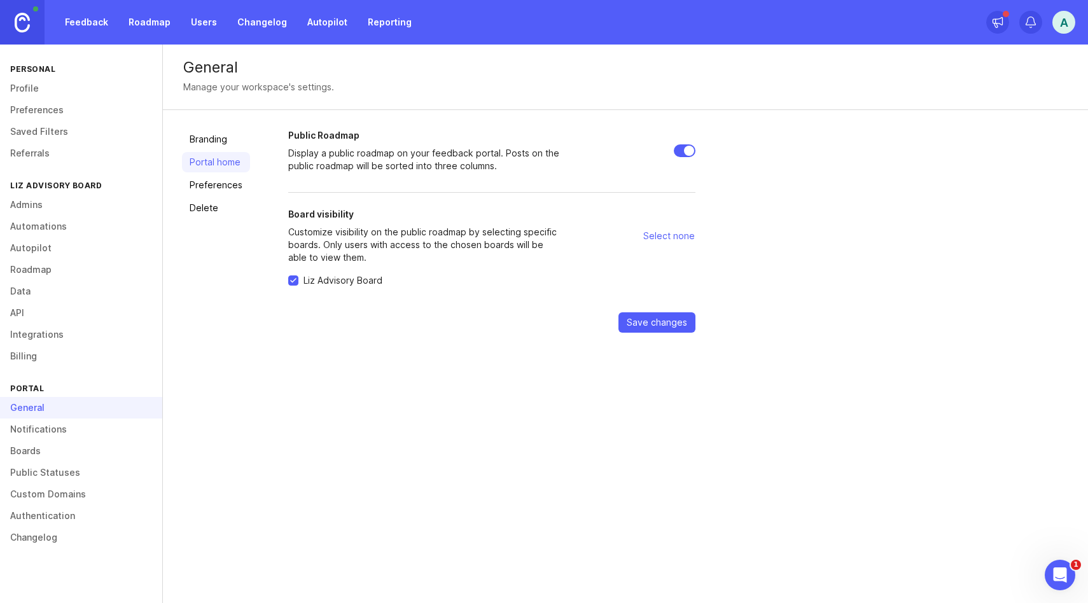
click at [207, 179] on link "Preferences" at bounding box center [216, 185] width 68 height 20
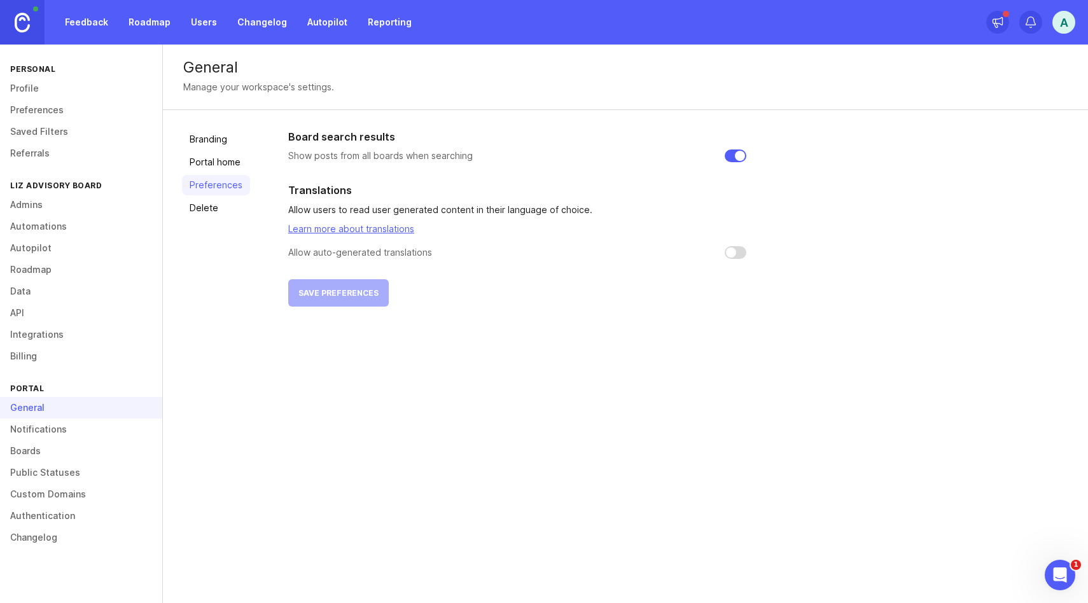
click at [223, 147] on link "Branding" at bounding box center [216, 139] width 68 height 20
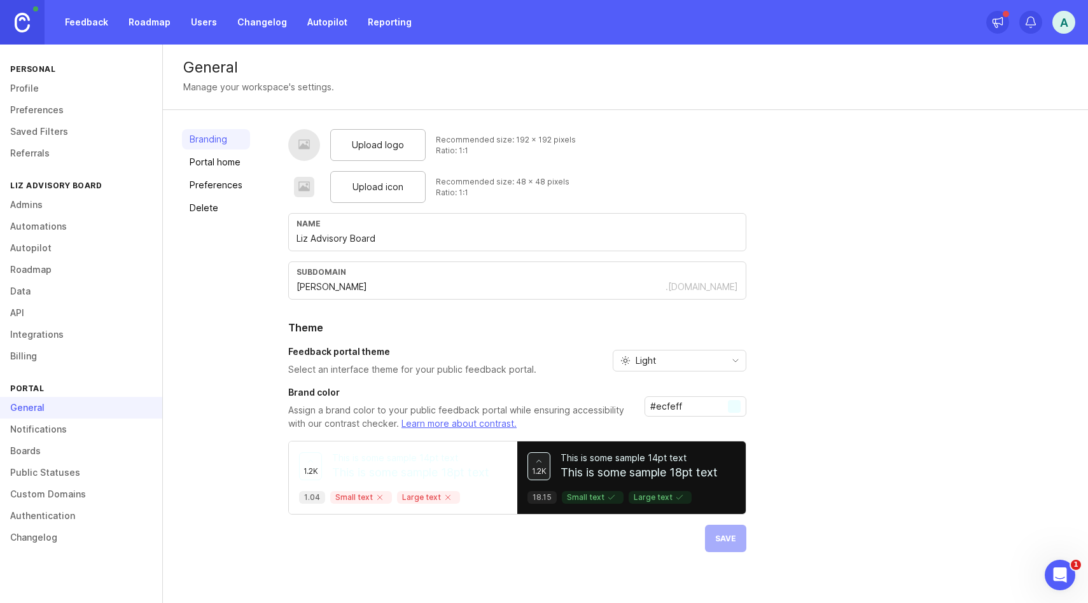
click at [237, 165] on link "Portal home" at bounding box center [216, 162] width 68 height 20
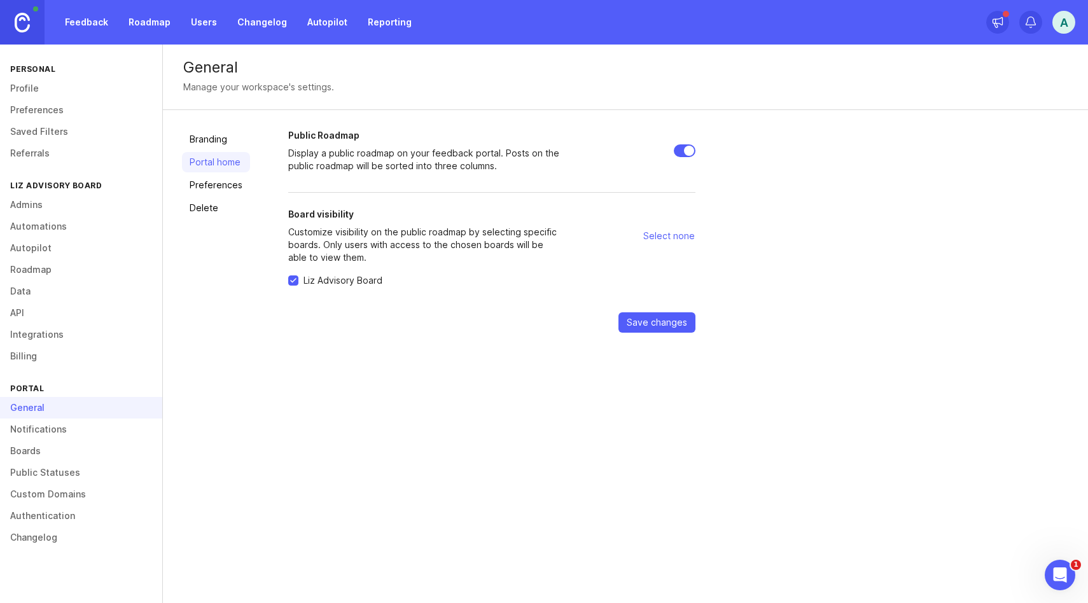
click at [665, 319] on span "Save changes" at bounding box center [657, 322] width 60 height 13
click at [148, 19] on link "Roadmap" at bounding box center [149, 22] width 57 height 23
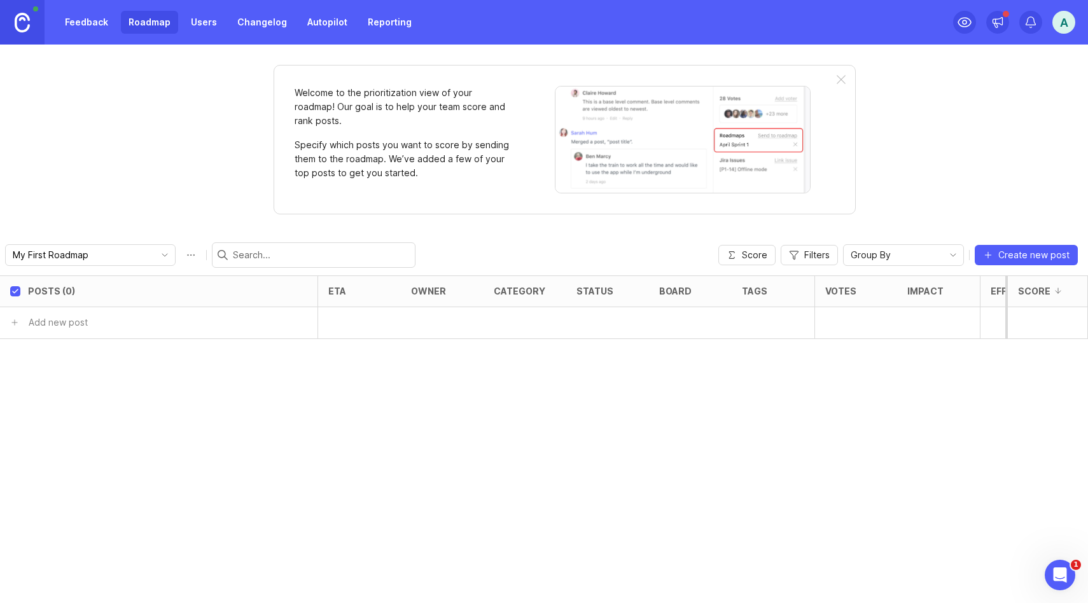
click at [95, 23] on link "Feedback" at bounding box center [86, 22] width 59 height 23
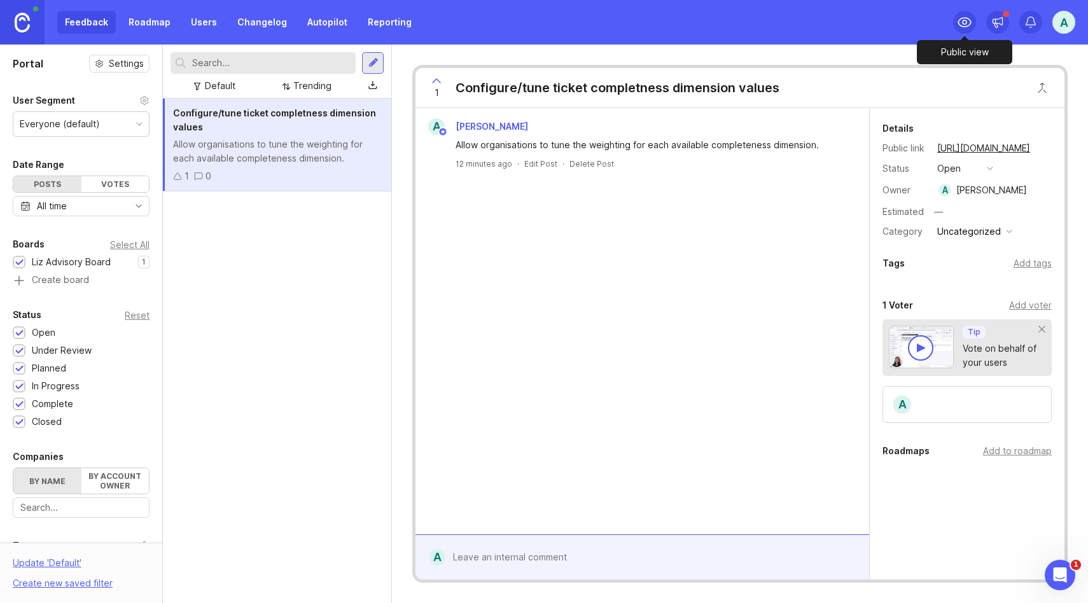
click at [969, 19] on icon at bounding box center [964, 22] width 13 height 9
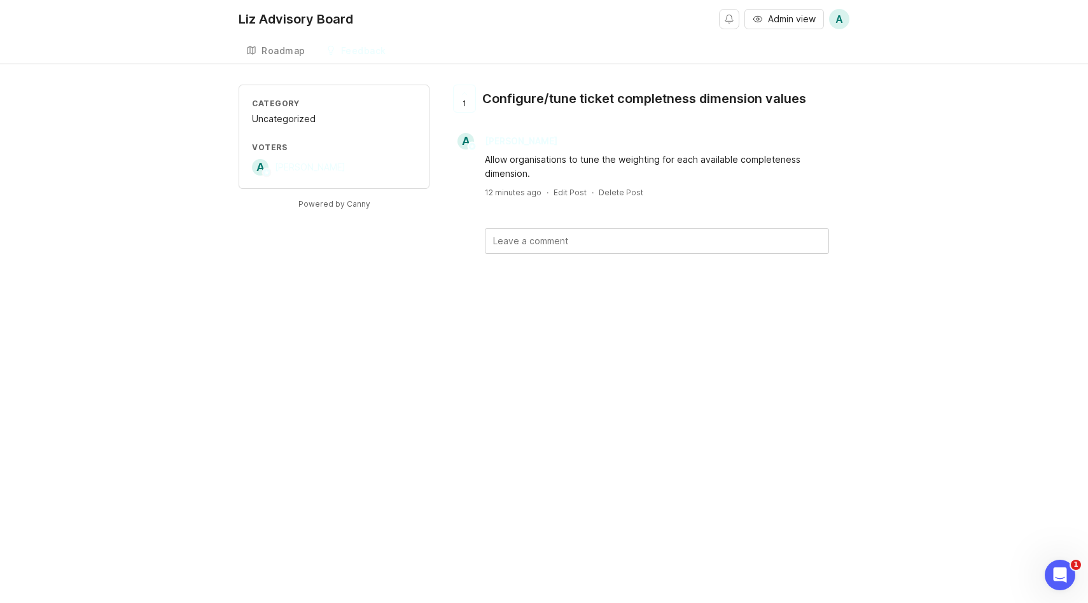
click at [281, 55] on div "Roadmap" at bounding box center [283, 50] width 44 height 9
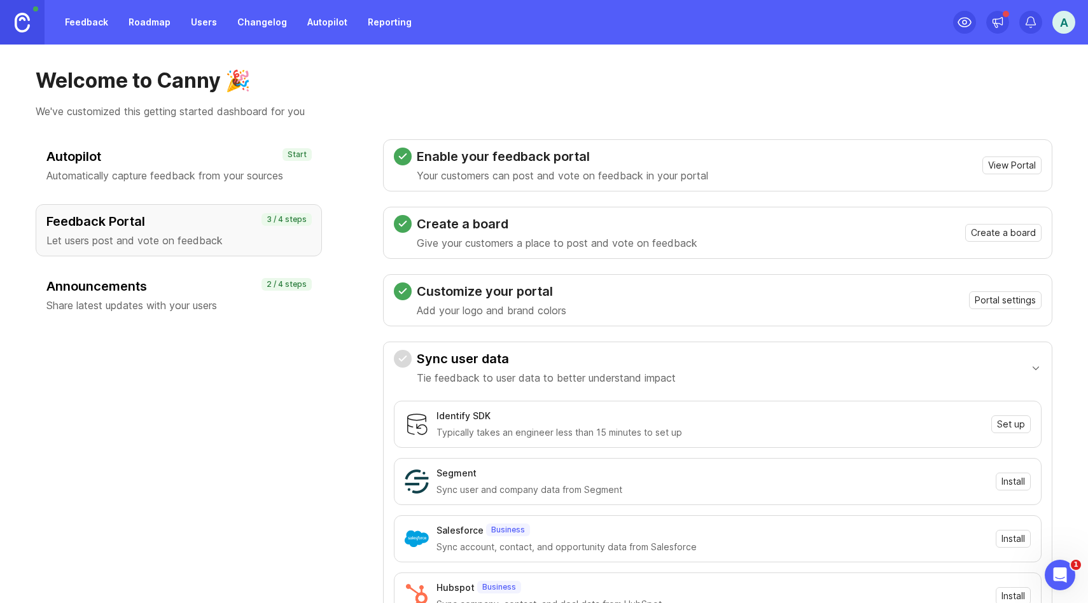
scroll to position [4, 0]
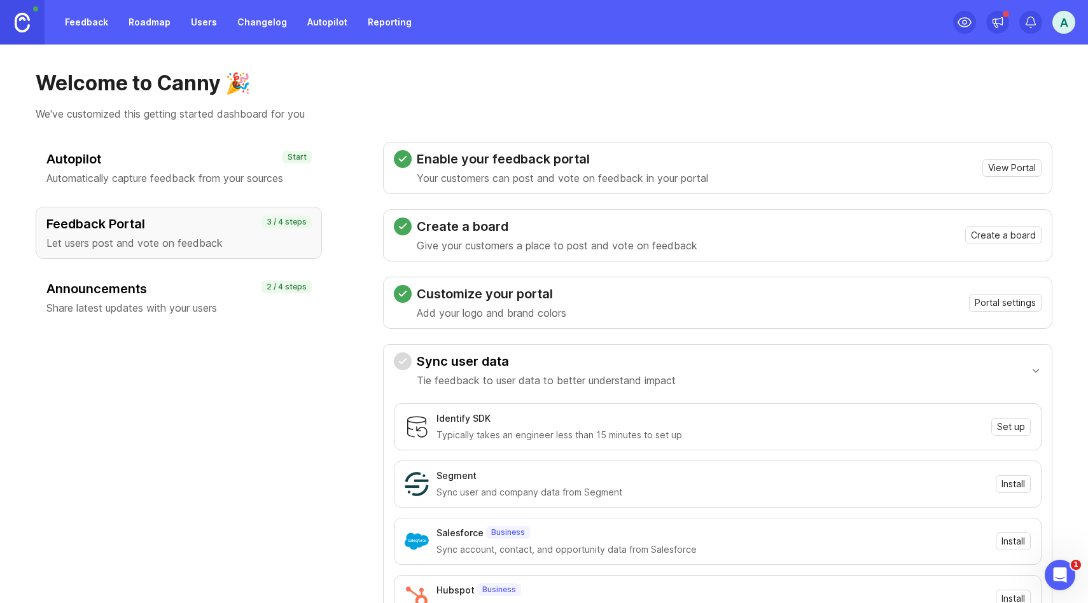
click at [149, 25] on link "Roadmap" at bounding box center [149, 22] width 57 height 23
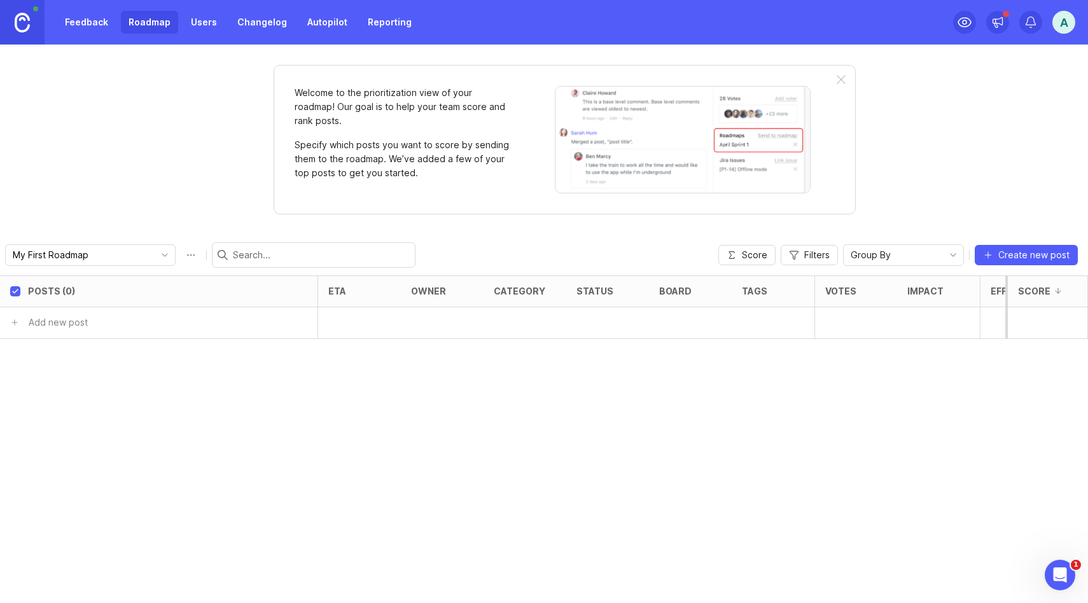
click at [103, 253] on input "My First Roadmap" at bounding box center [83, 255] width 141 height 14
click at [94, 298] on span "Create new roadmap" at bounding box center [72, 301] width 90 height 13
drag, startPoint x: 64, startPoint y: 235, endPoint x: 69, endPoint y: 251, distance: 16.3
click at [64, 239] on div "New Roadmap Score Filters Group By Create new post" at bounding box center [544, 255] width 1088 height 41
click at [69, 253] on input "New Roadmap" at bounding box center [83, 255] width 141 height 14
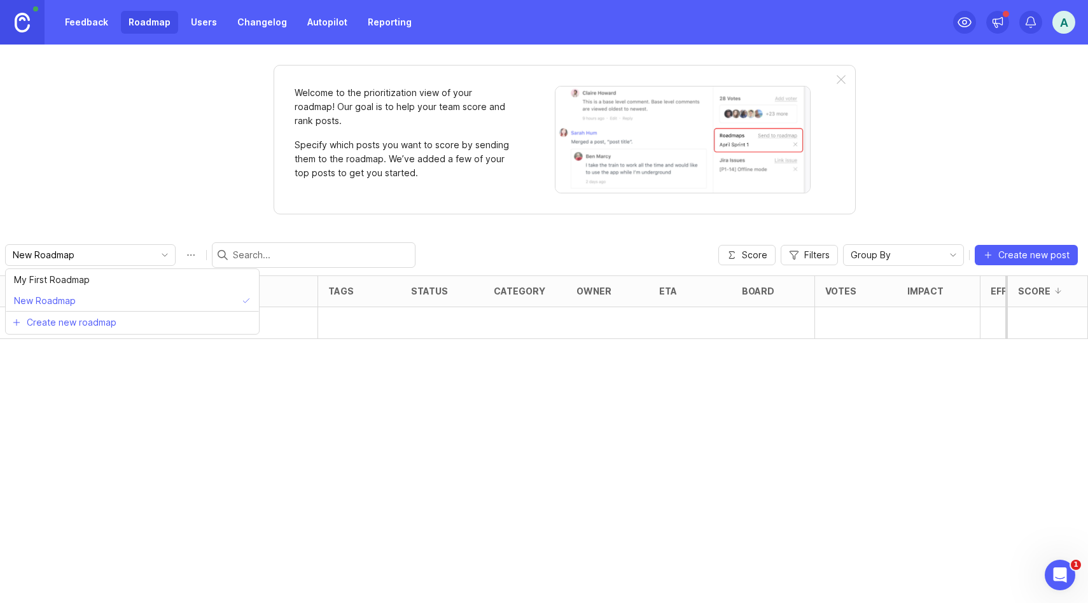
click at [69, 253] on input "New Roadmap" at bounding box center [83, 255] width 141 height 14
click at [71, 255] on input "New Roadmap" at bounding box center [83, 255] width 141 height 14
click at [73, 254] on input "New Roadmap" at bounding box center [83, 255] width 141 height 14
drag, startPoint x: 87, startPoint y: 254, endPoint x: 0, endPoint y: 253, distance: 87.2
click at [0, 253] on div "New Roadmap Score Filters Group By Create new post" at bounding box center [544, 255] width 1088 height 41
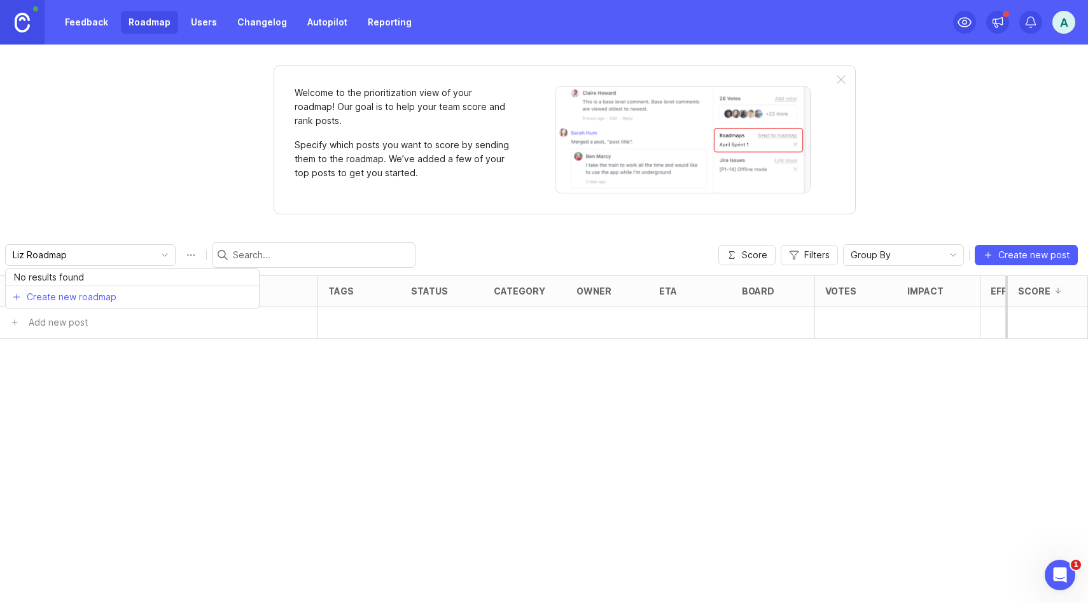
click at [492, 401] on div "Posts (0) tags status category owner eta board Votes Impact Effort Score Add ne…" at bounding box center [544, 439] width 1088 height 328
type input "New Roadmap"
click at [76, 251] on input "New Roadmap" at bounding box center [83, 255] width 141 height 14
click at [83, 284] on span "My First Roadmap" at bounding box center [52, 280] width 76 height 14
click at [69, 256] on input "My First Roadmap" at bounding box center [83, 255] width 141 height 14
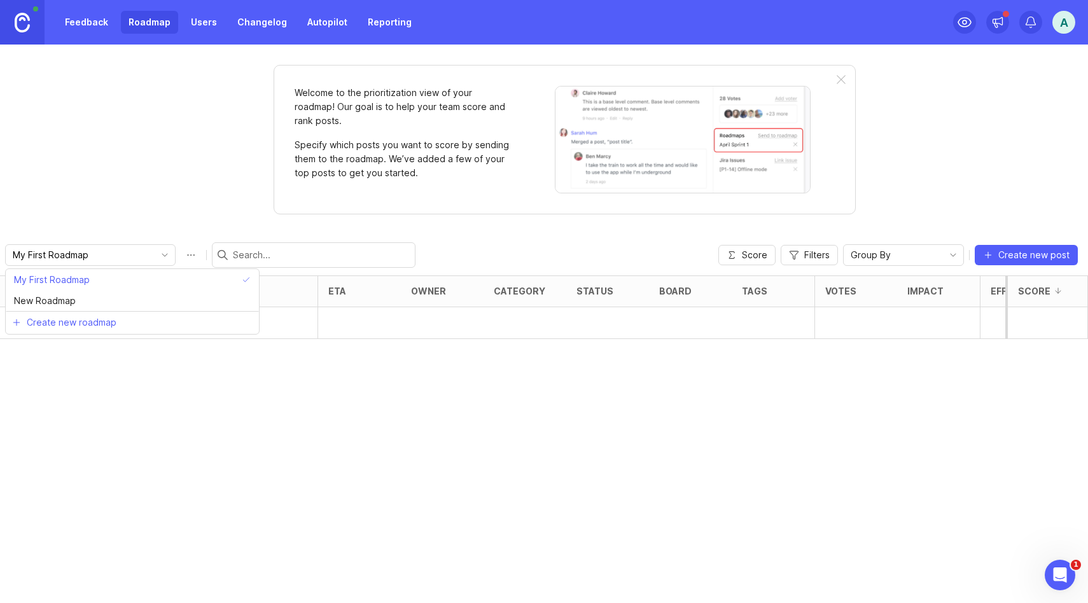
click at [69, 256] on input "My First Roadmap" at bounding box center [83, 255] width 141 height 14
click at [164, 298] on li "Create new roadmap" at bounding box center [132, 297] width 253 height 23
type input "My First Roadmap"
click at [155, 254] on icon "toggle icon" at bounding box center [165, 255] width 20 height 10
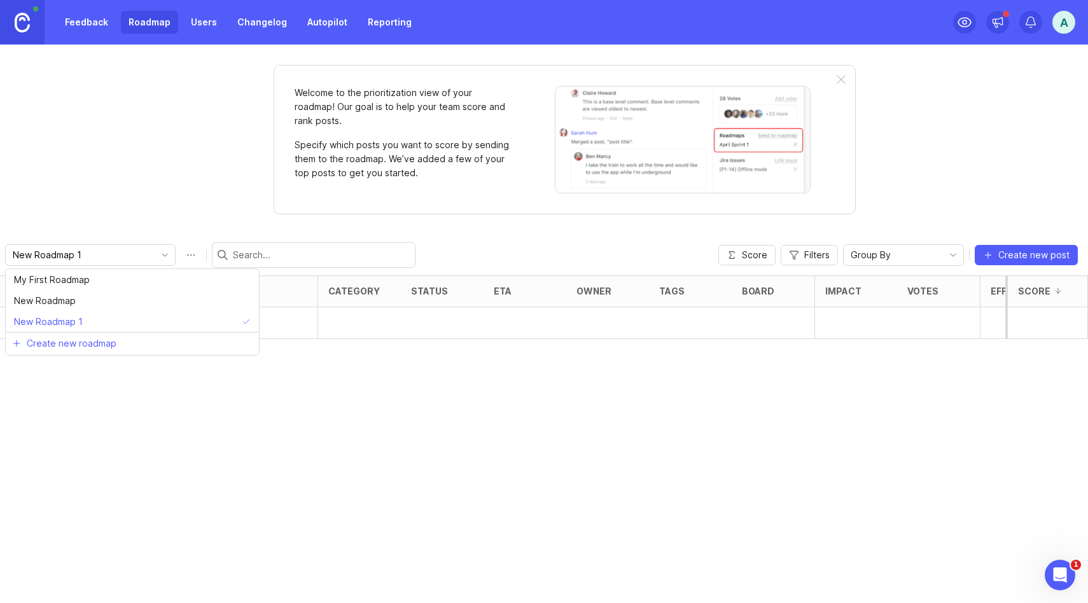
click at [398, 392] on div "Posts (0) category status eta owner tags board Impact Votes Effort Score Add ne…" at bounding box center [544, 439] width 1088 height 328
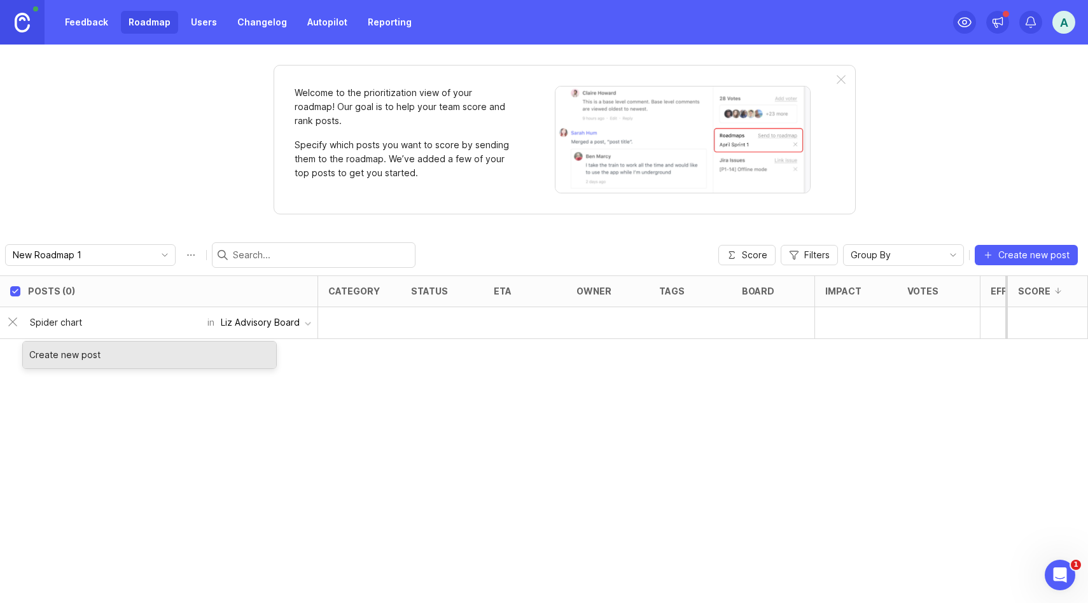
type input "Spider chart"
click at [352, 323] on div at bounding box center [359, 323] width 83 height 32
click at [358, 321] on div at bounding box center [359, 323] width 83 height 32
click at [97, 322] on input "Spider chart" at bounding box center [115, 323] width 170 height 14
click at [80, 361] on div "Create new post" at bounding box center [149, 355] width 253 height 27
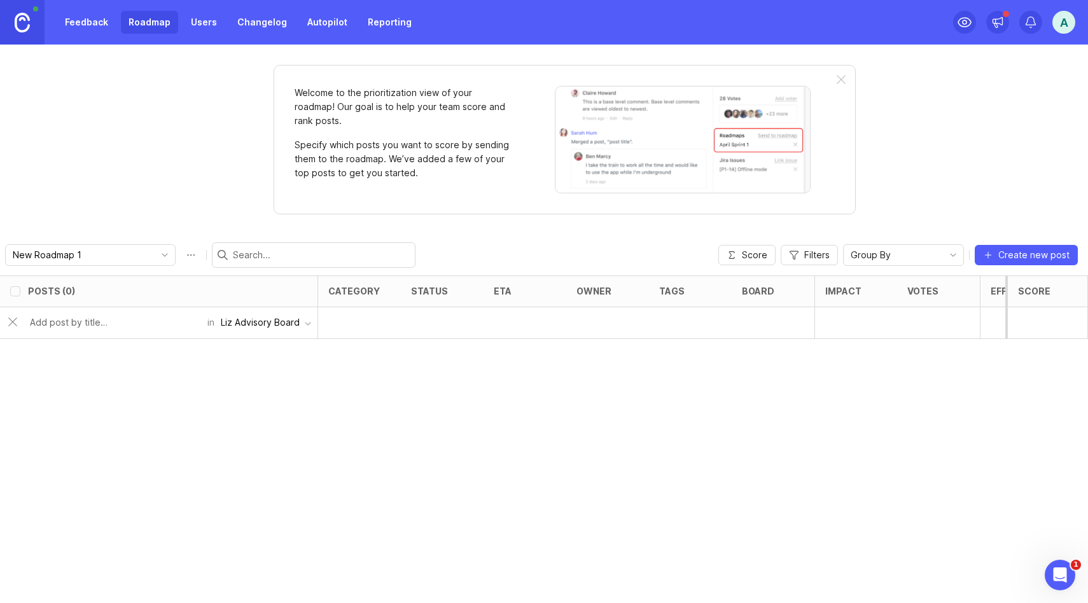
checkbox input "false"
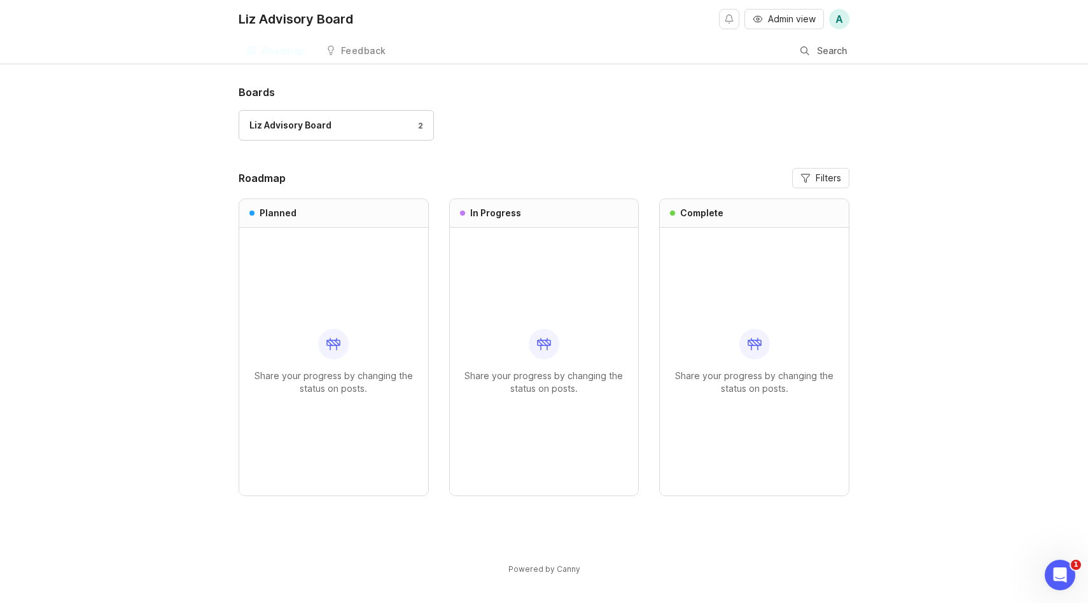
click at [352, 55] on div "Feedback" at bounding box center [363, 50] width 45 height 9
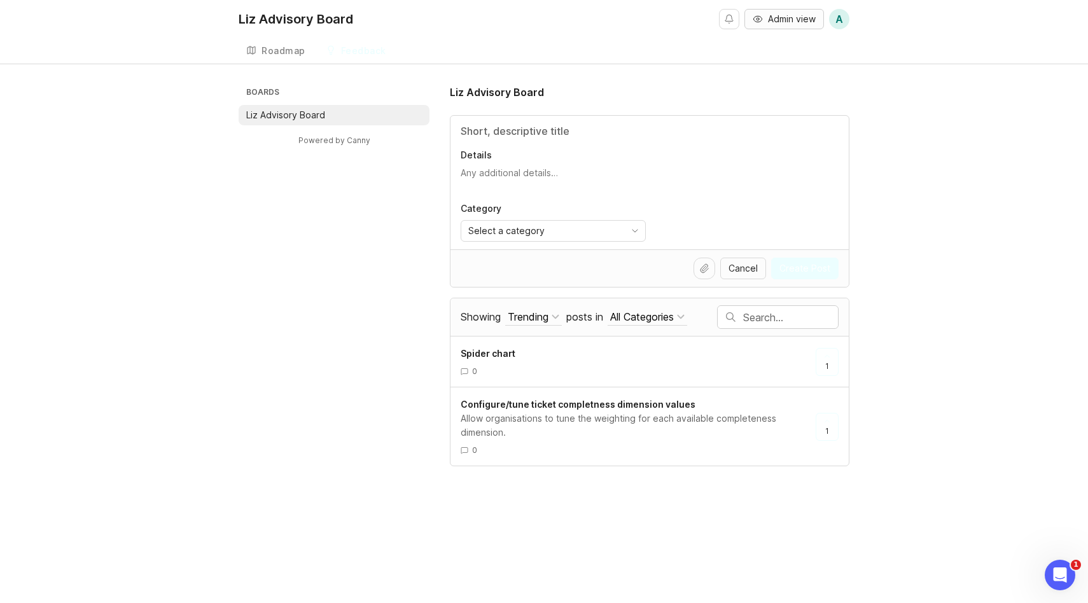
click at [772, 21] on span "Admin view" at bounding box center [792, 19] width 48 height 13
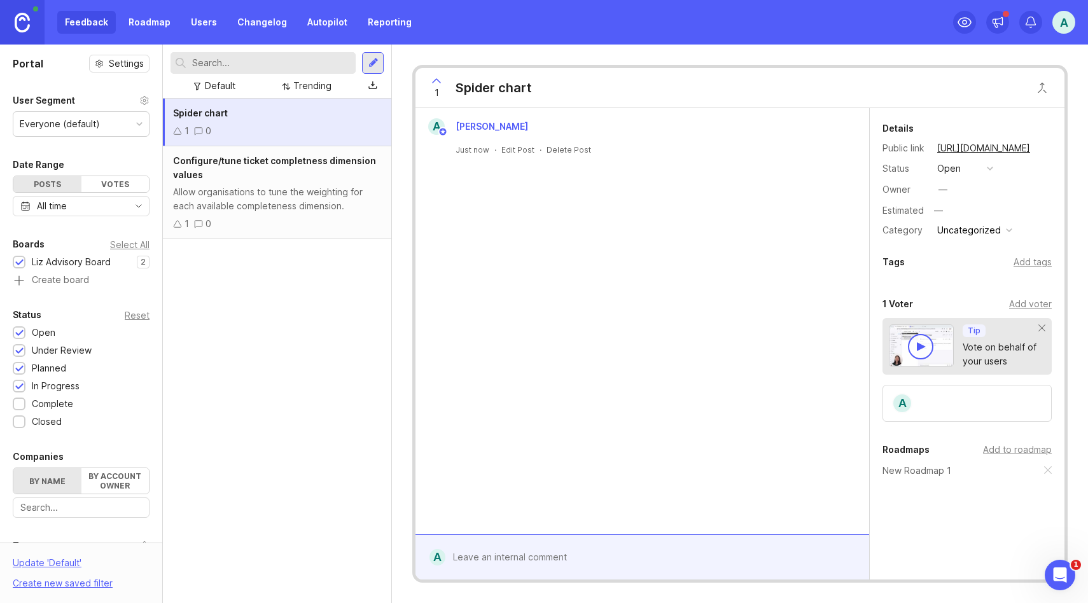
click at [278, 122] on div "Spider chart 1 0" at bounding box center [277, 123] width 228 height 48
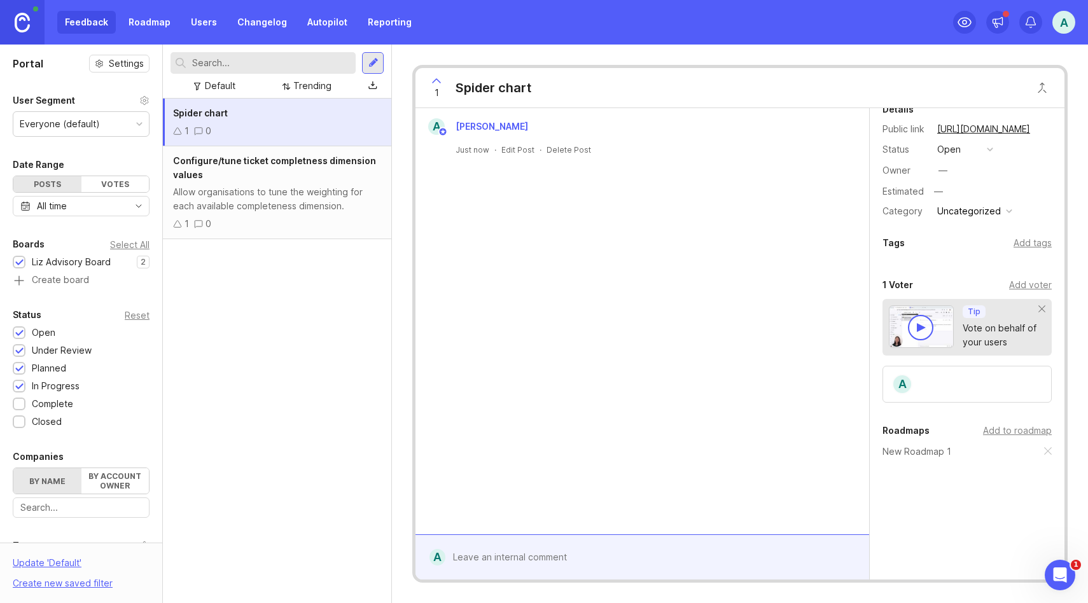
click at [162, 14] on link "Roadmap" at bounding box center [149, 22] width 57 height 23
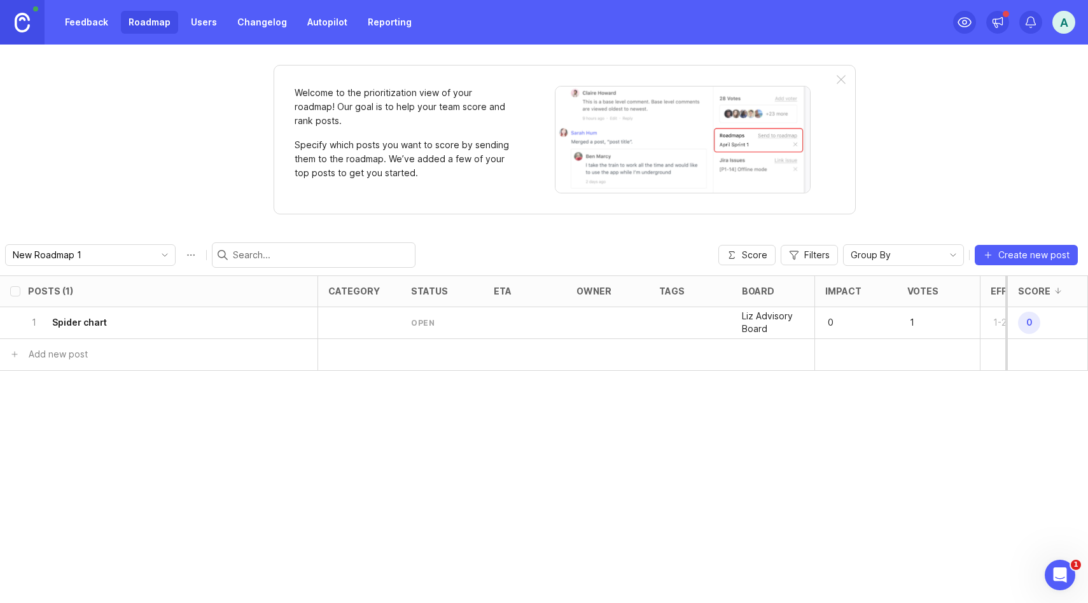
click at [300, 322] on icon "delete post" at bounding box center [299, 322] width 5 height 5
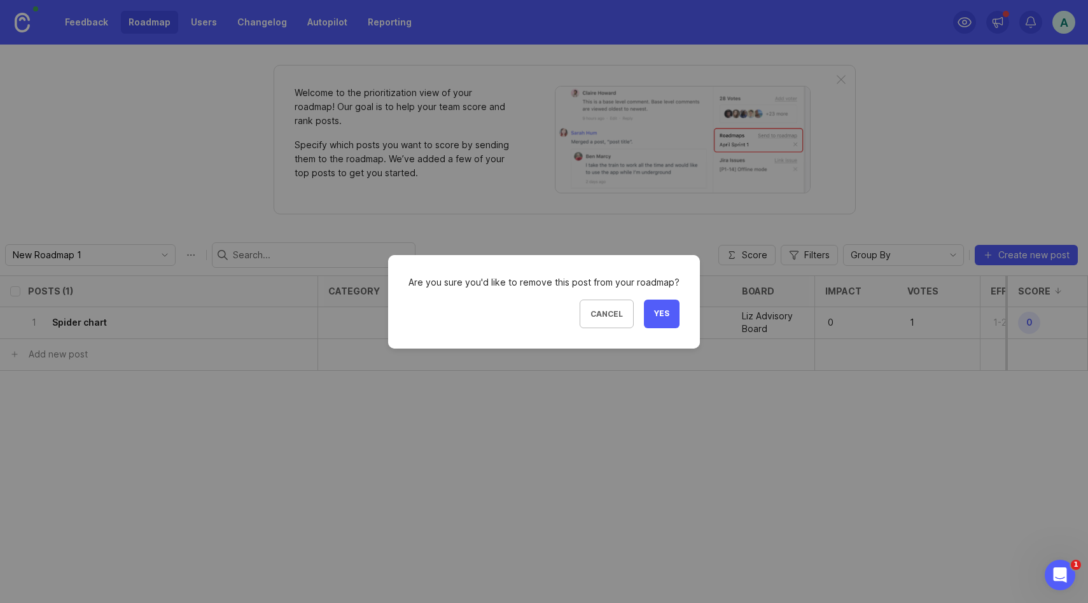
click at [662, 318] on span "Yes" at bounding box center [661, 314] width 15 height 11
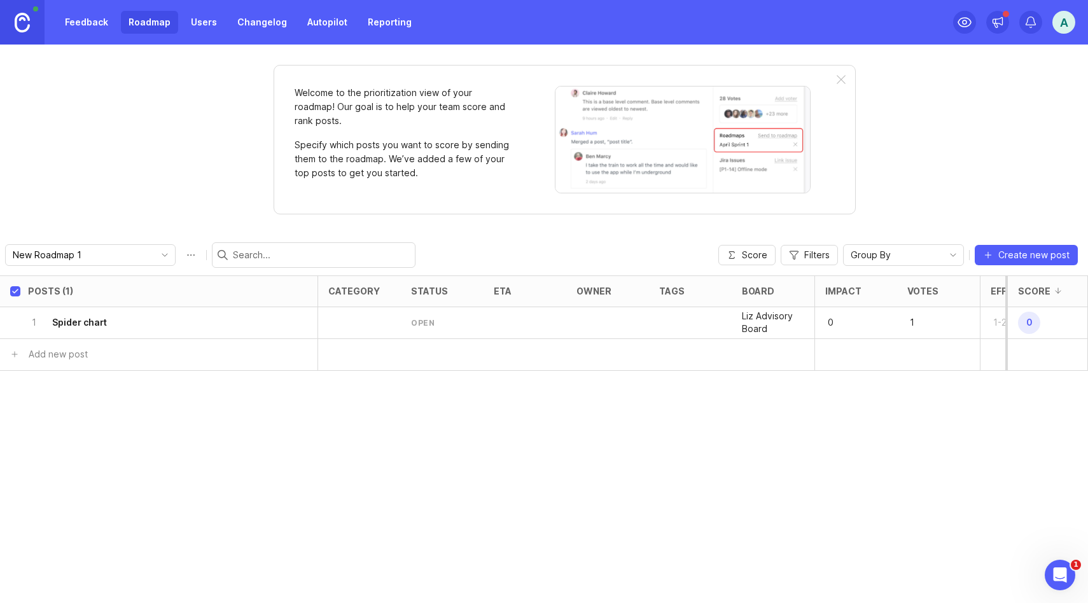
checkbox input "true"
click at [147, 23] on link "Roadmap" at bounding box center [149, 22] width 57 height 23
click at [155, 260] on span "toggle menu" at bounding box center [165, 255] width 20 height 14
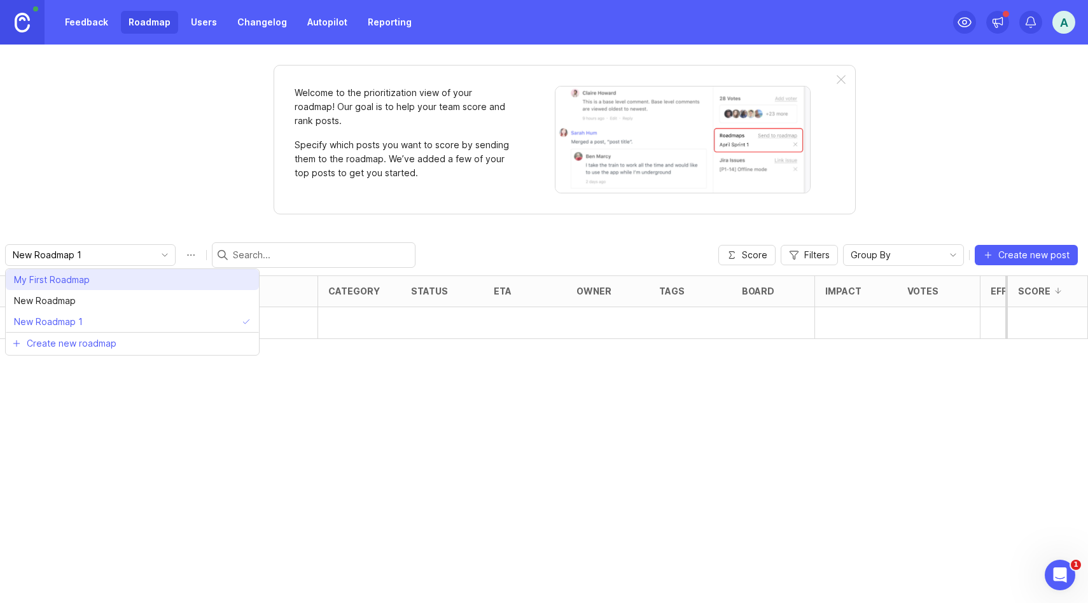
click at [136, 286] on li "My First Roadmap" at bounding box center [132, 279] width 253 height 21
type input "My First Roadmap"
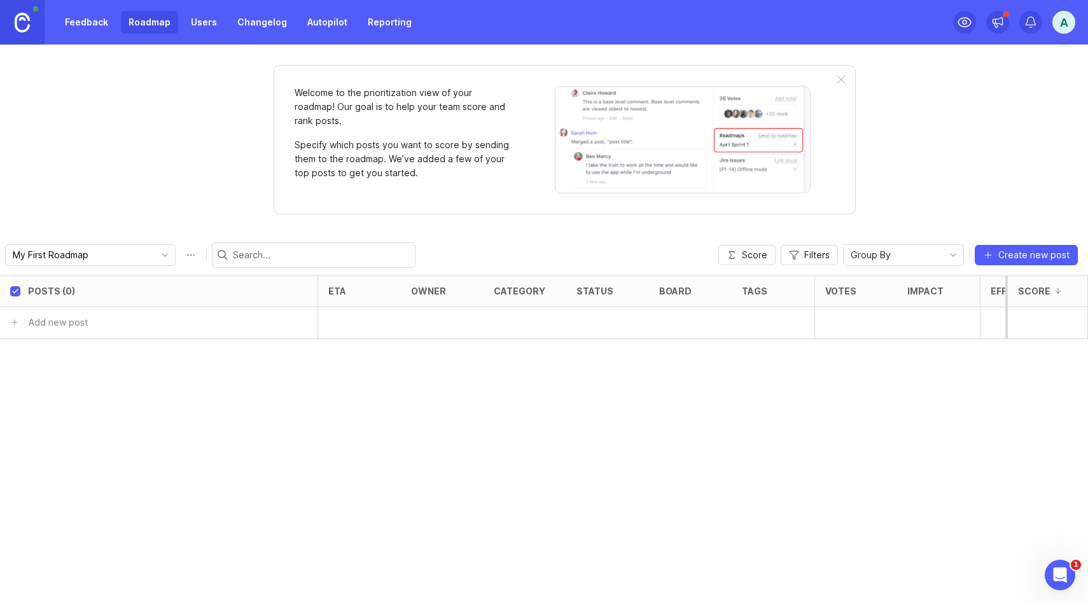
click at [193, 392] on div "Posts (0) eta owner category status board tags Votes Impact Effort Score Add ne…" at bounding box center [544, 439] width 1088 height 328
click at [95, 31] on link "Feedback" at bounding box center [86, 22] width 59 height 23
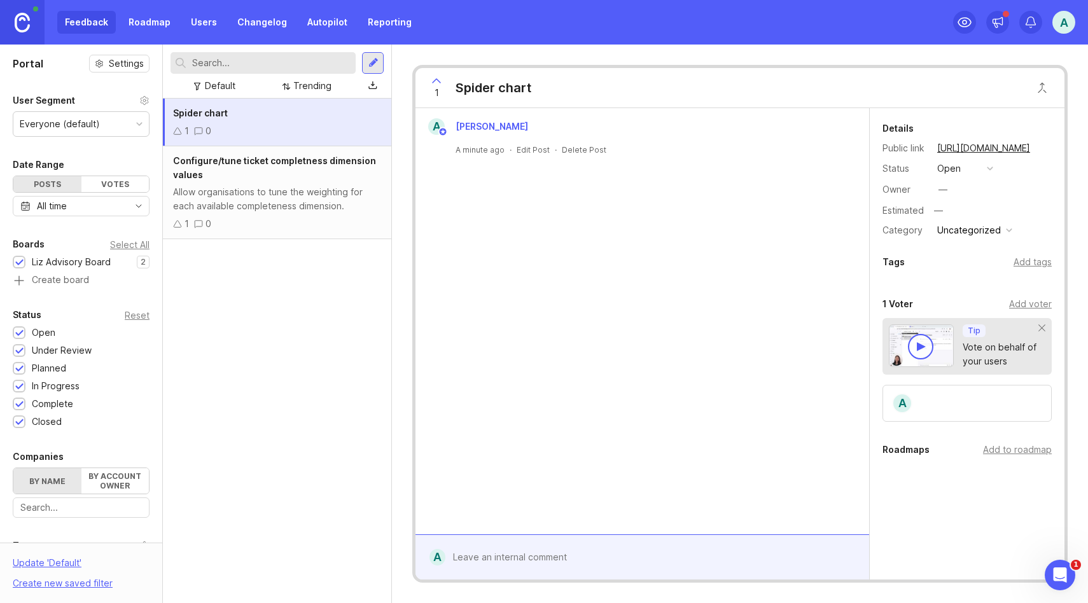
click at [292, 204] on div "Allow organisations to tune the weighting for each available completeness dimen…" at bounding box center [277, 199] width 208 height 28
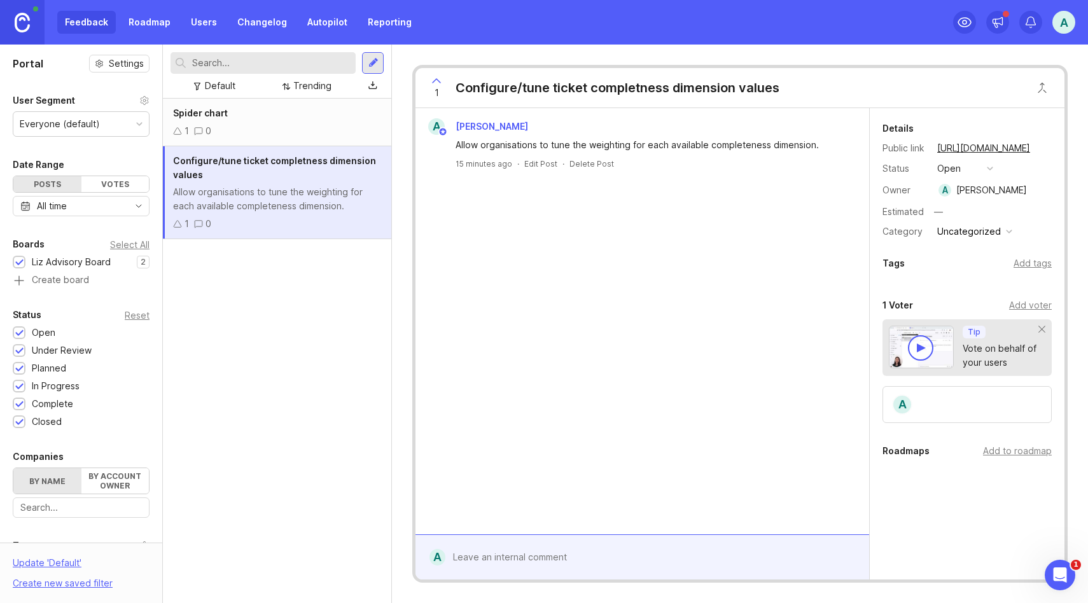
click at [1020, 452] on div "Add to roadmap" at bounding box center [1017, 451] width 69 height 14
click at [352, 122] on div "Spider chart 1 0" at bounding box center [277, 123] width 228 height 48
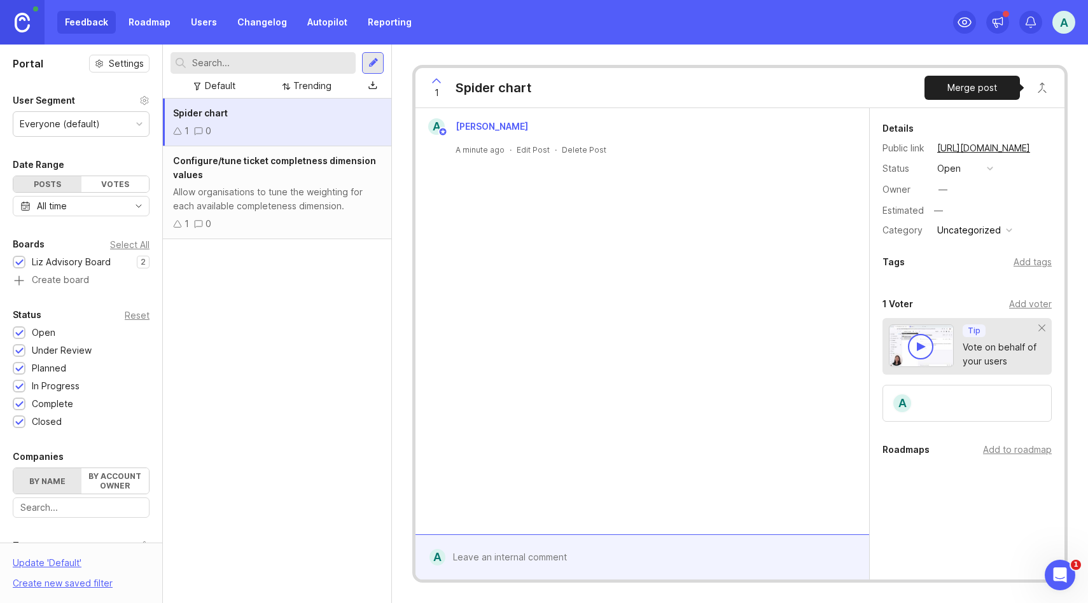
click at [1044, 90] on button "Close button" at bounding box center [1041, 87] width 25 height 25
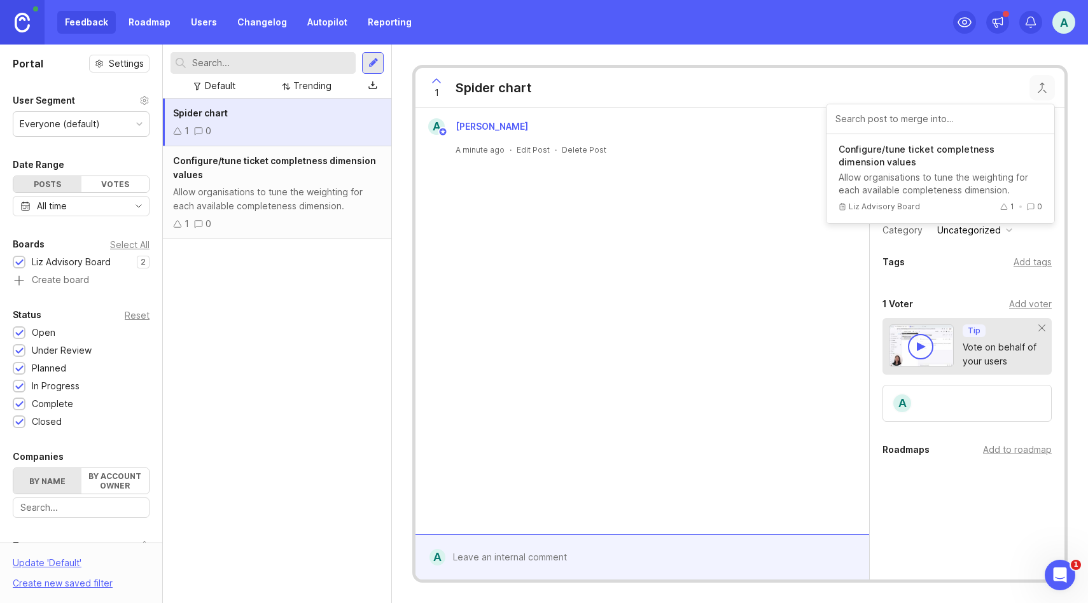
click at [1057, 84] on div "1 Spider chart Configure/tune ticket completness dimension values Allow organis…" at bounding box center [739, 88] width 649 height 40
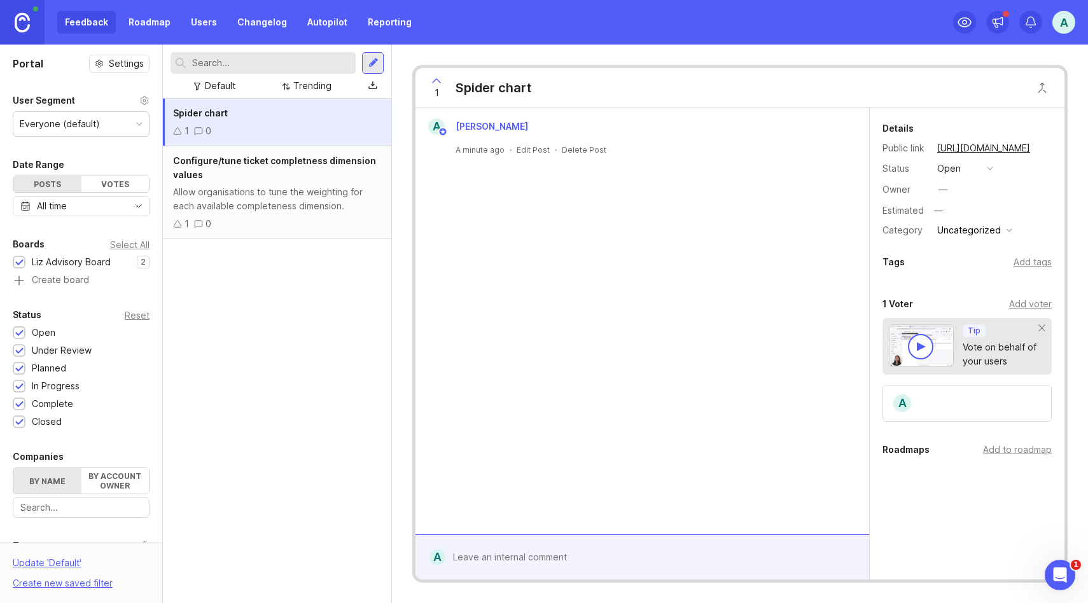
click at [375, 62] on div at bounding box center [373, 62] width 10 height 11
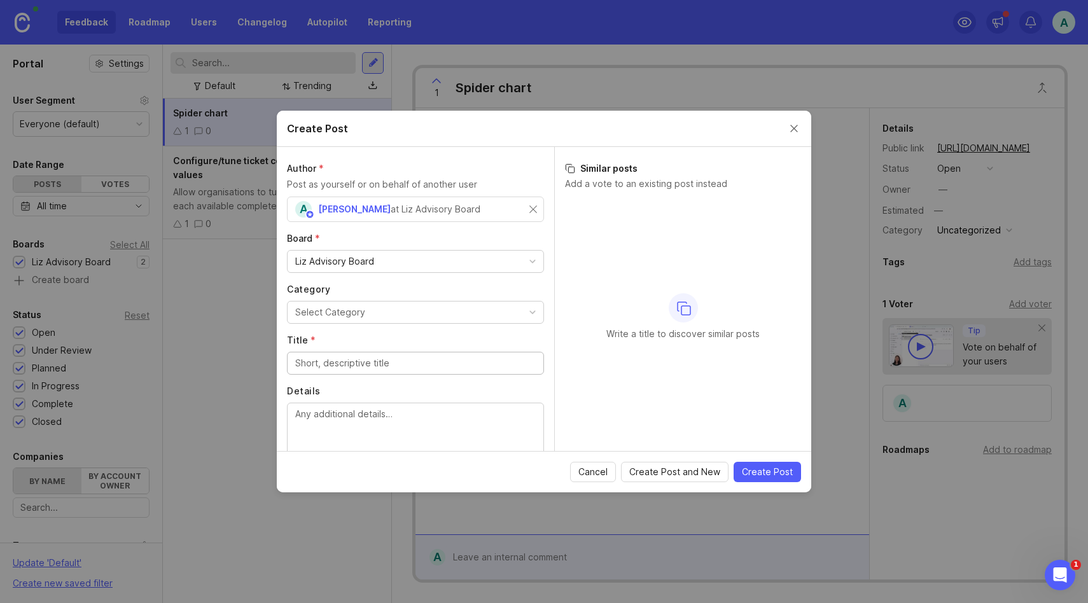
scroll to position [51, 0]
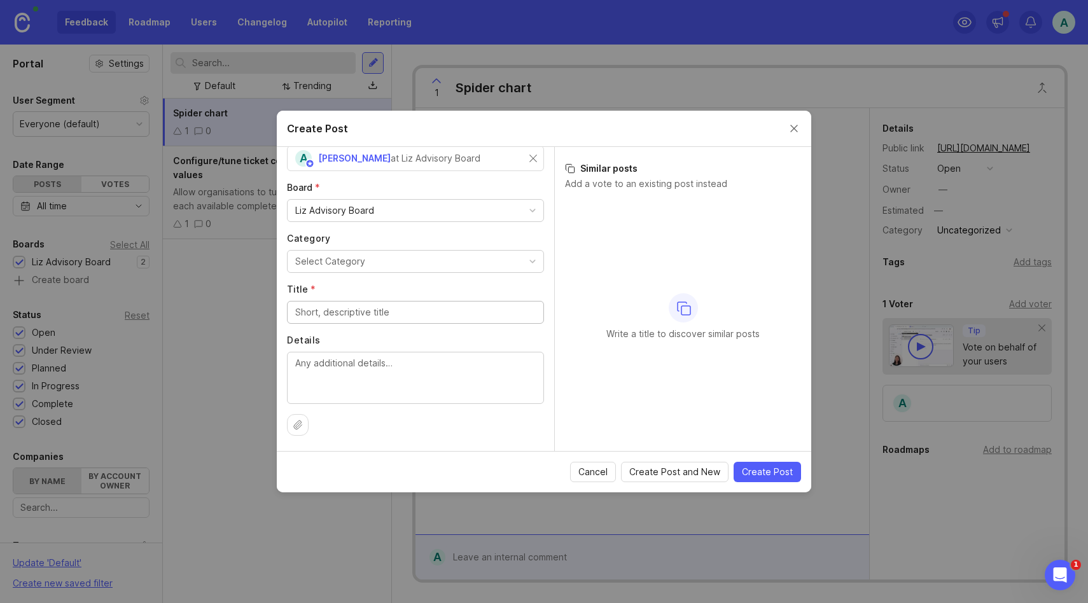
click at [504, 263] on button "Select Category" at bounding box center [415, 261] width 257 height 23
click at [497, 285] on li "Product feedback" at bounding box center [415, 287] width 257 height 24
click at [476, 305] on div at bounding box center [415, 312] width 257 height 23
type input "F"
type input "What can"
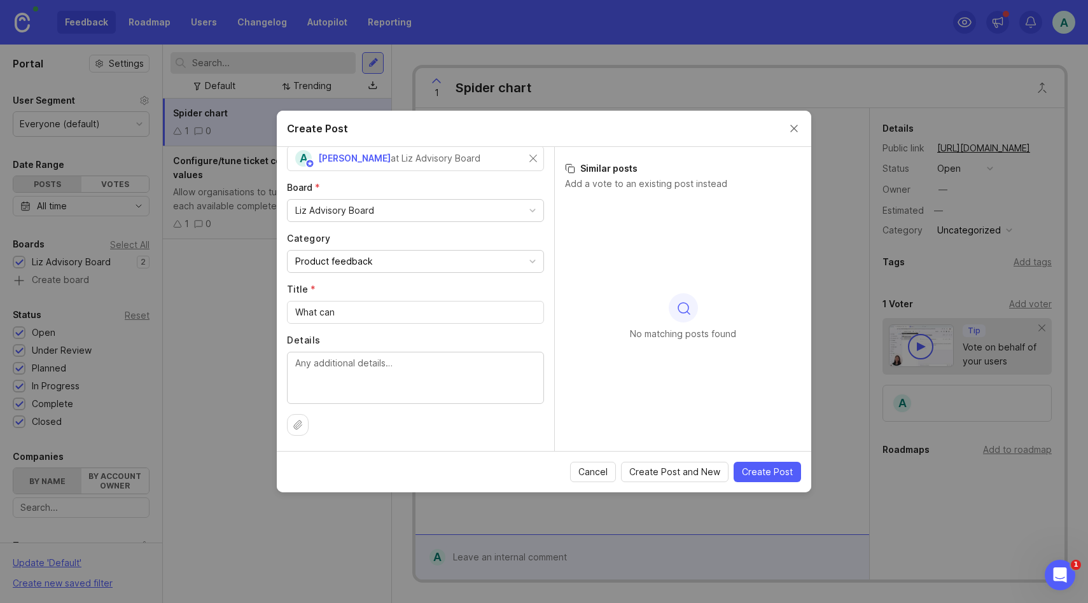
click at [793, 130] on button "Close create post modal" at bounding box center [794, 129] width 14 height 14
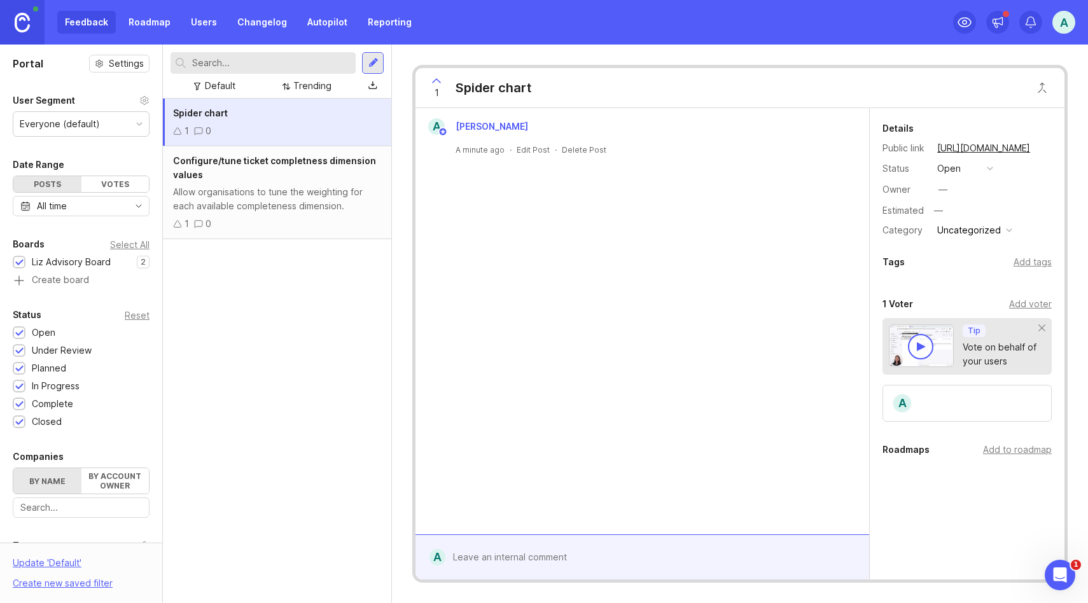
click at [136, 121] on div at bounding box center [139, 124] width 6 height 6
click at [152, 20] on link "Roadmap" at bounding box center [149, 22] width 57 height 23
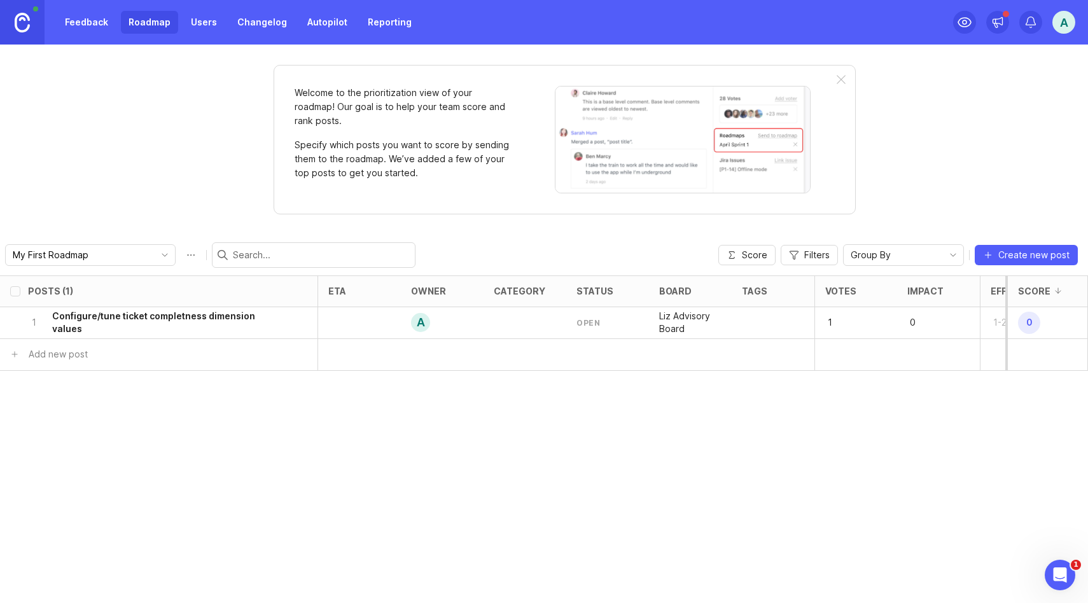
click at [75, 26] on link "Feedback" at bounding box center [86, 22] width 59 height 23
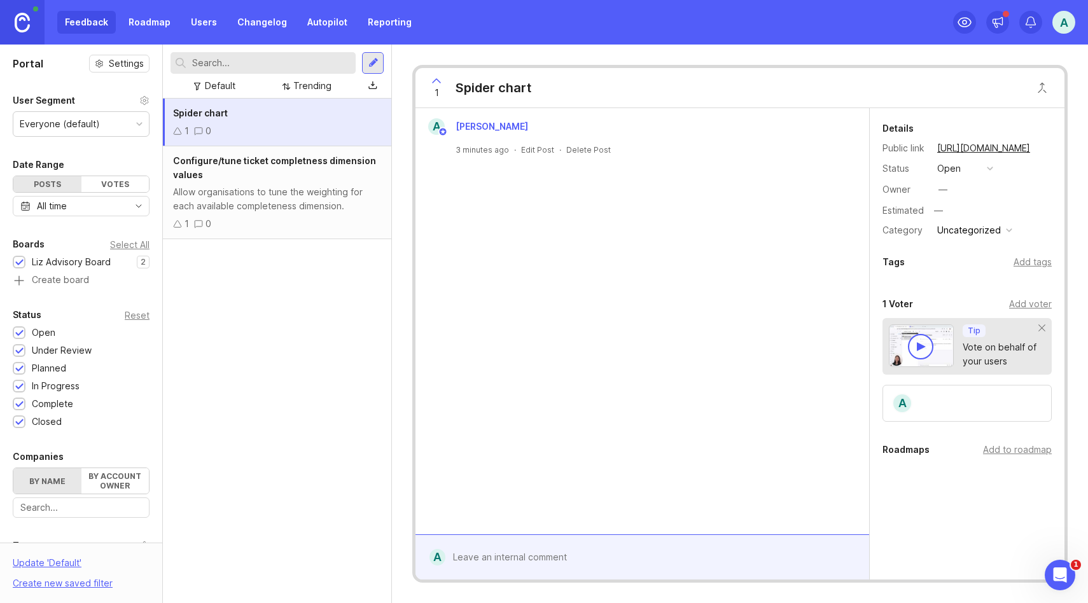
click at [254, 22] on link "Changelog" at bounding box center [262, 22] width 65 height 23
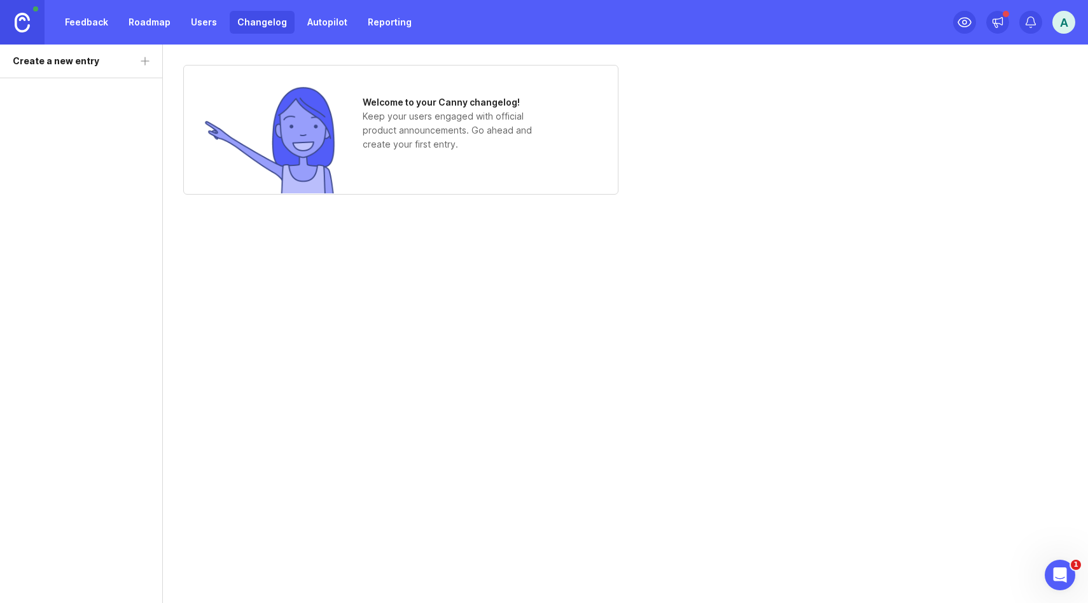
click at [206, 22] on link "Users" at bounding box center [203, 22] width 41 height 23
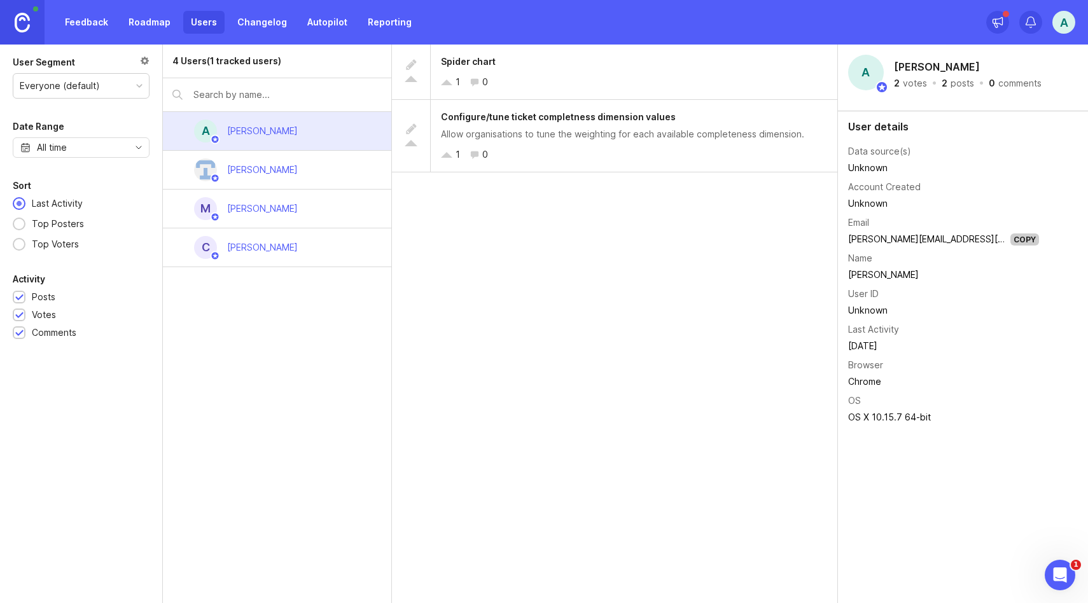
click at [150, 19] on link "Roadmap" at bounding box center [149, 22] width 57 height 23
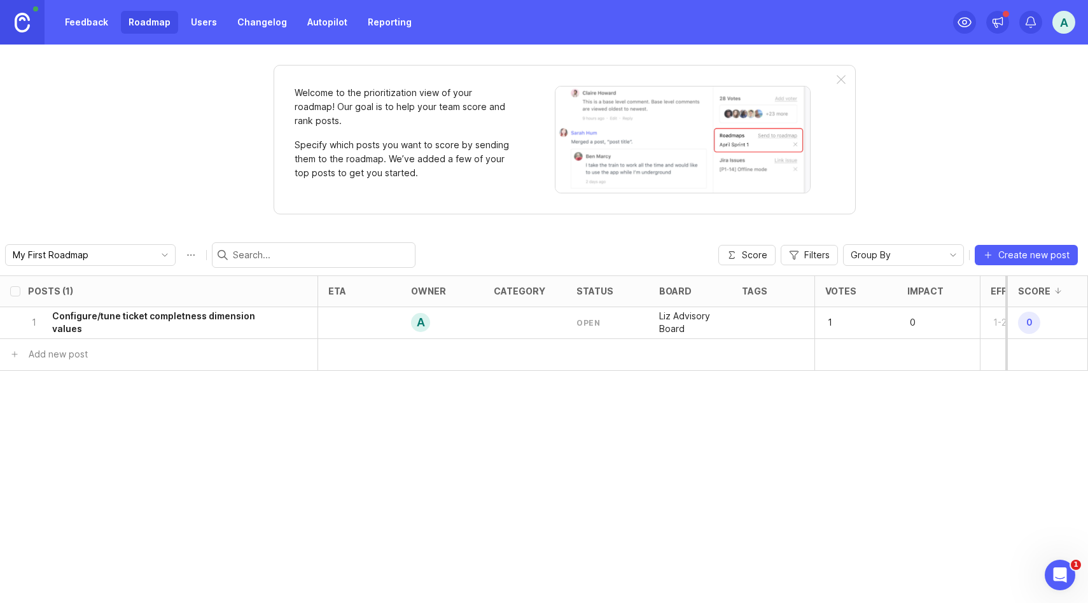
click at [80, 27] on link "Feedback" at bounding box center [86, 22] width 59 height 23
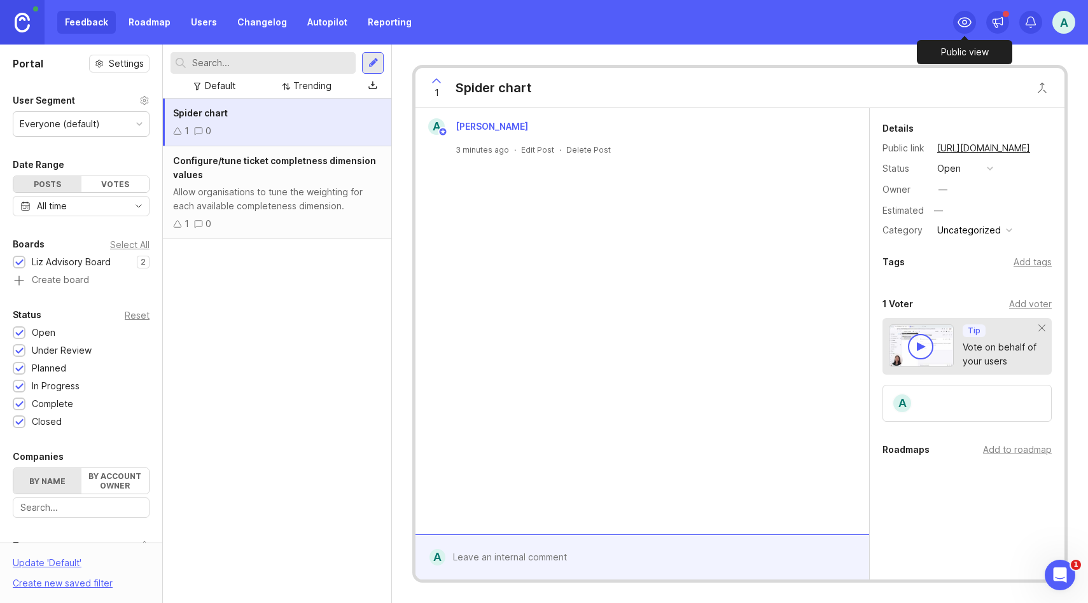
click at [963, 24] on icon at bounding box center [964, 22] width 15 height 15
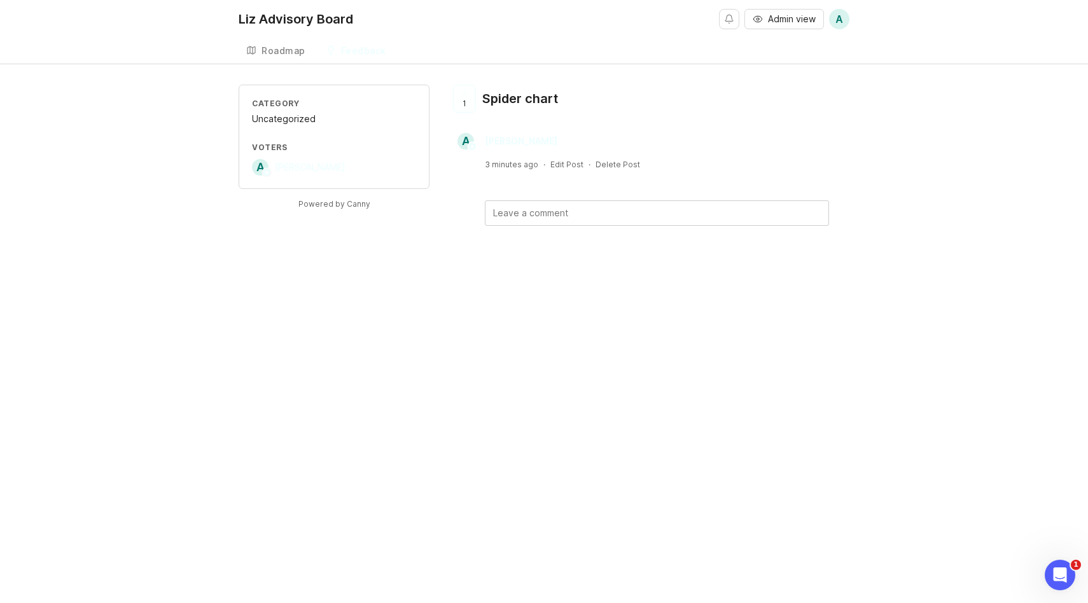
click at [341, 52] on div "Feedback" at bounding box center [363, 50] width 45 height 9
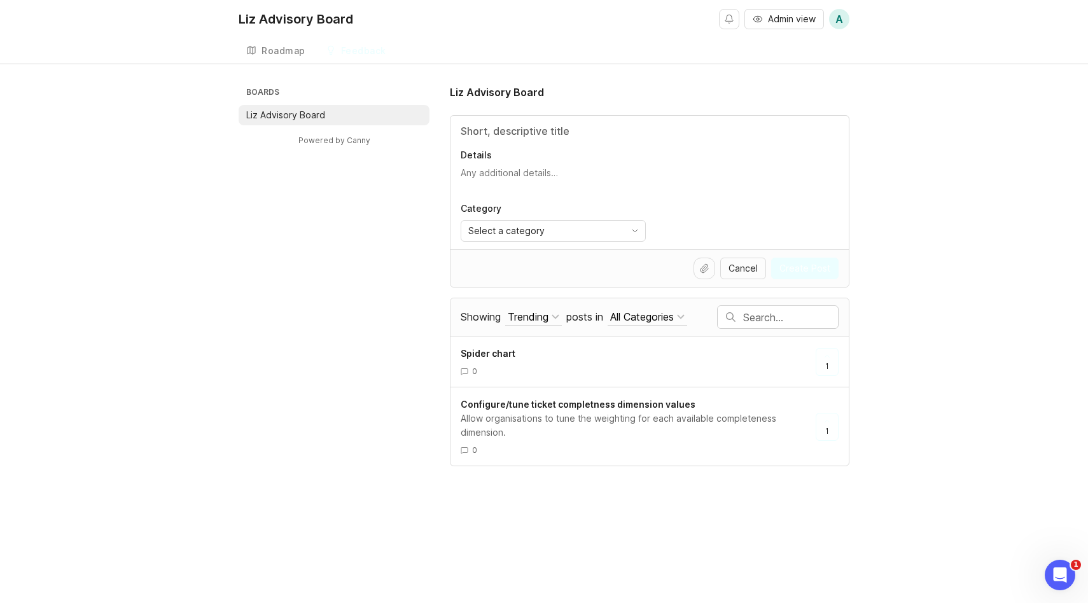
click at [272, 48] on div "Roadmap" at bounding box center [283, 50] width 44 height 9
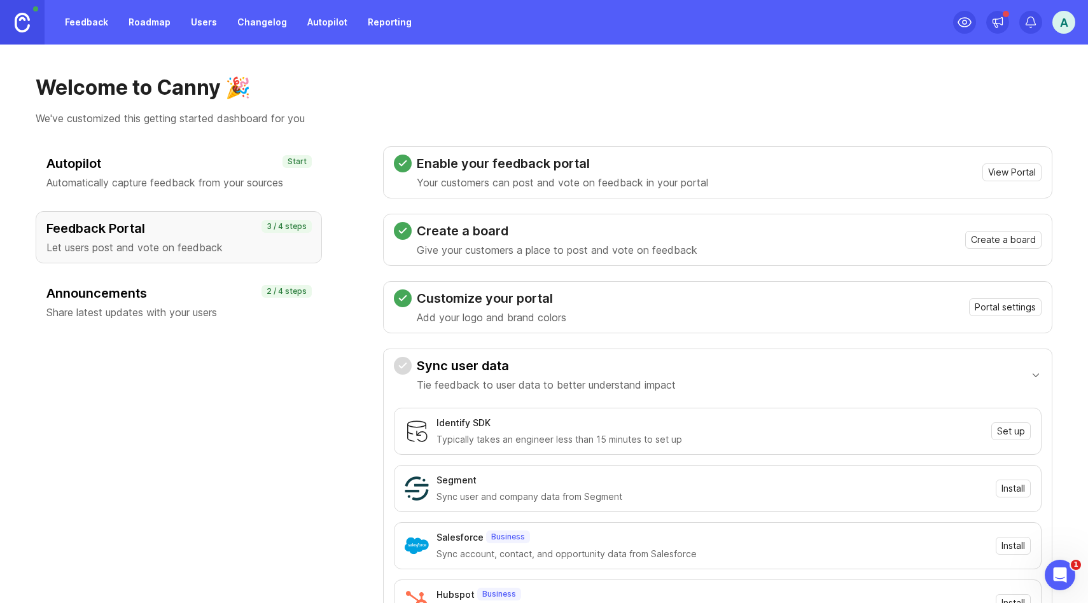
click at [135, 20] on link "Roadmap" at bounding box center [149, 22] width 57 height 23
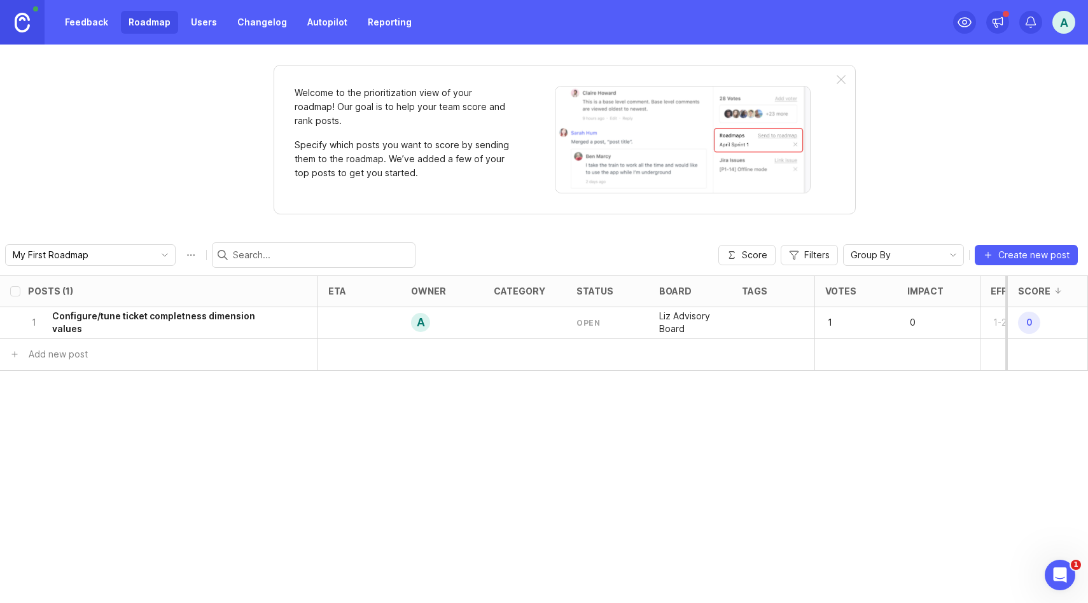
click at [155, 258] on icon "toggle icon" at bounding box center [165, 255] width 20 height 10
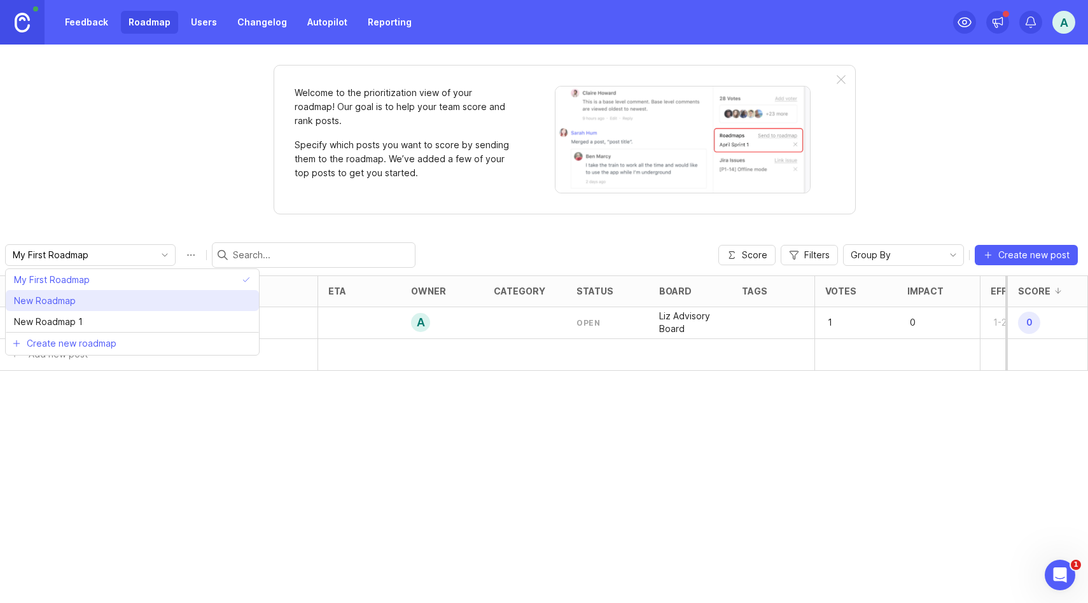
click at [106, 295] on li "New Roadmap" at bounding box center [132, 300] width 253 height 21
type input "New Roadmap"
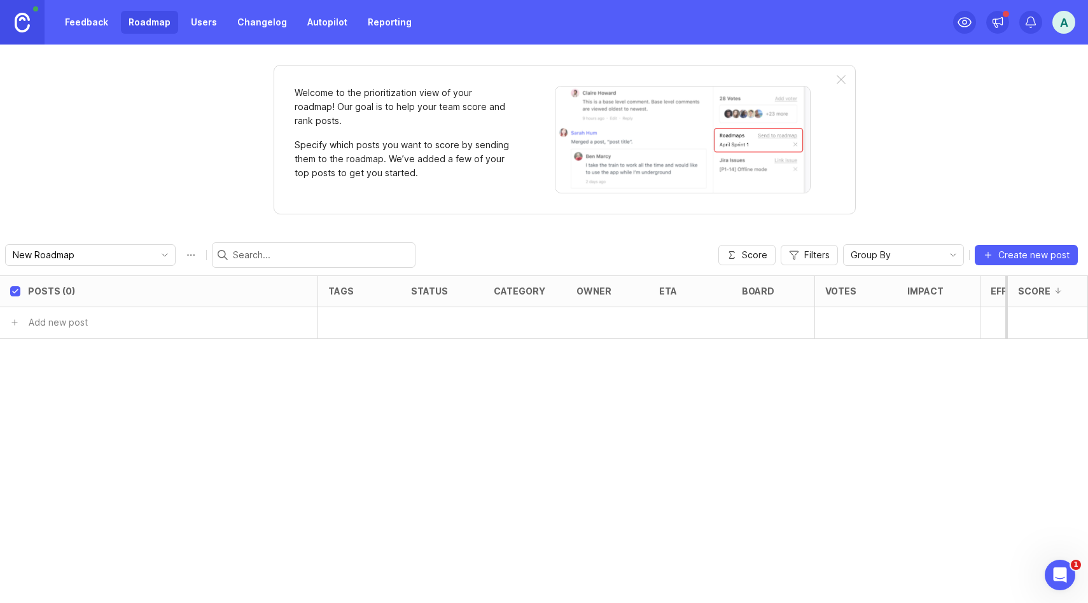
click at [155, 254] on icon "toggle icon" at bounding box center [165, 255] width 20 height 10
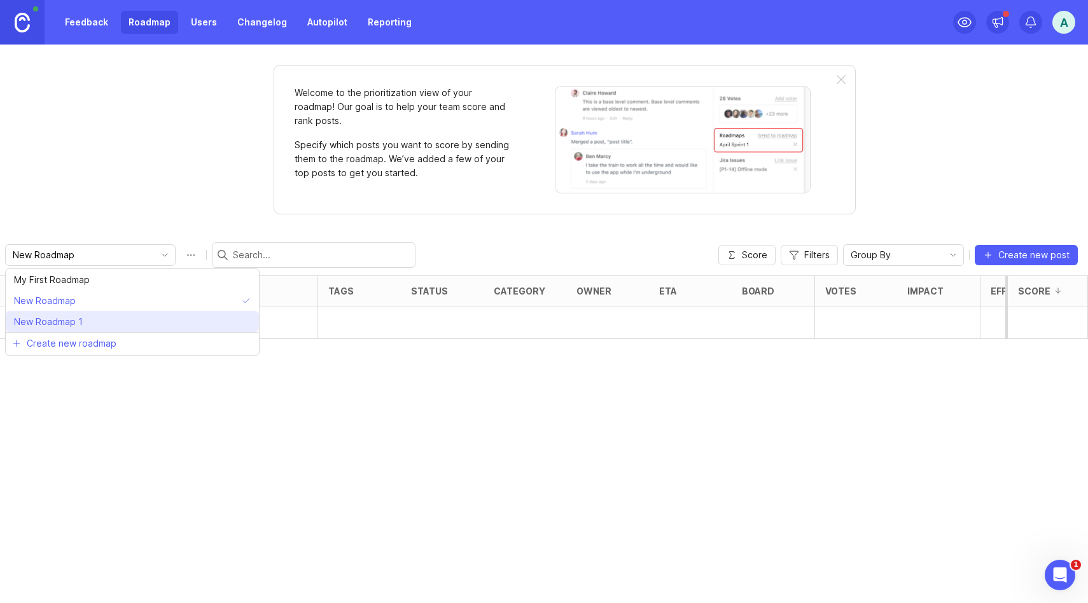
click at [94, 317] on li "New Roadmap 1" at bounding box center [132, 321] width 253 height 21
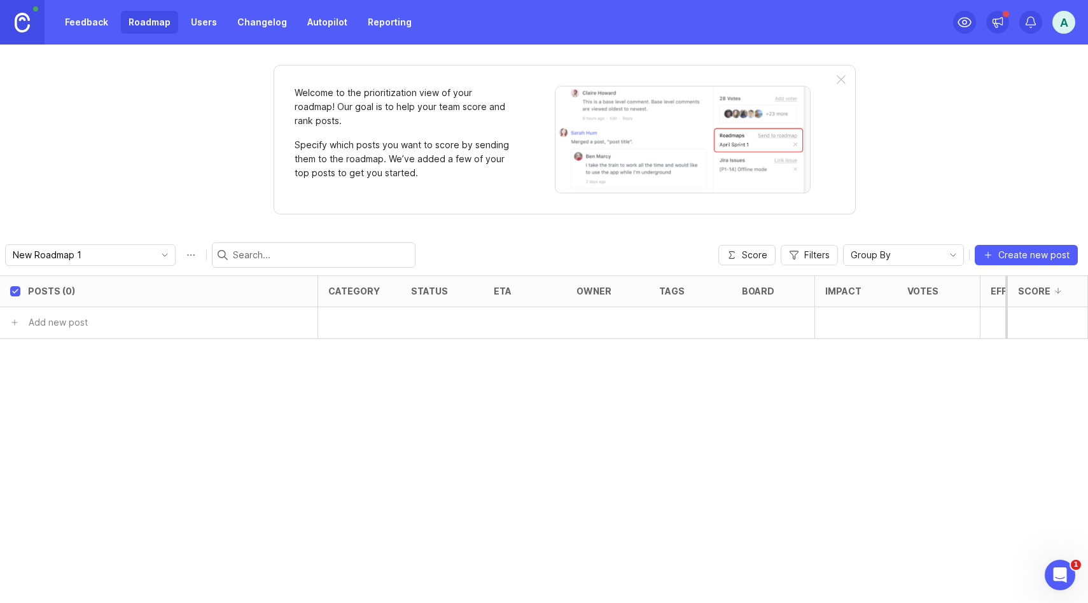
click at [155, 252] on icon "toggle icon" at bounding box center [165, 255] width 20 height 10
click at [137, 302] on li "New Roadmap" at bounding box center [132, 300] width 253 height 21
click at [155, 253] on icon "toggle icon" at bounding box center [165, 255] width 20 height 10
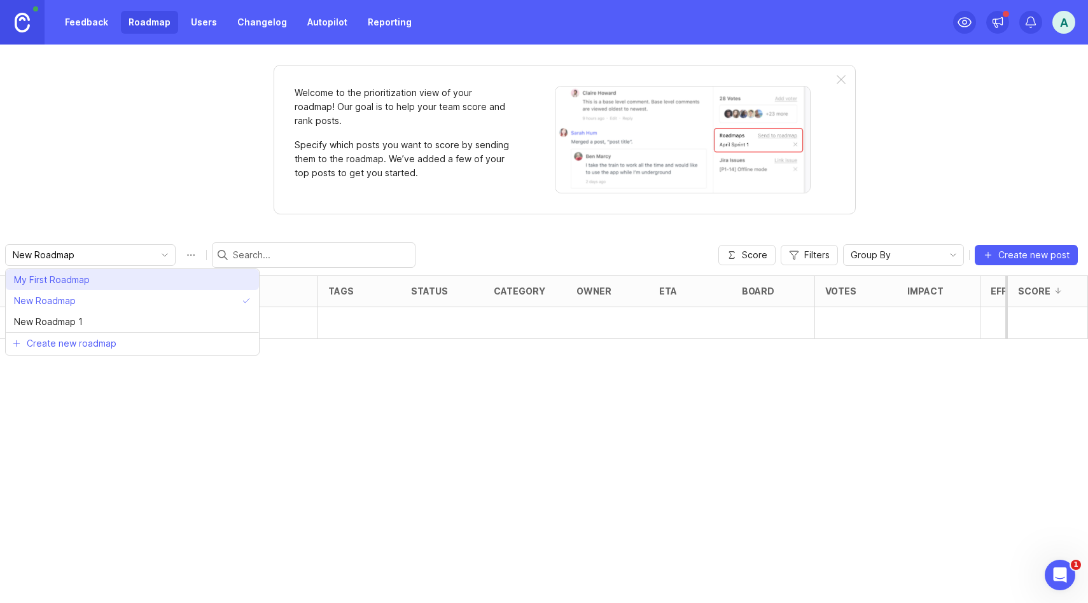
click at [116, 277] on li "My First Roadmap" at bounding box center [132, 279] width 253 height 21
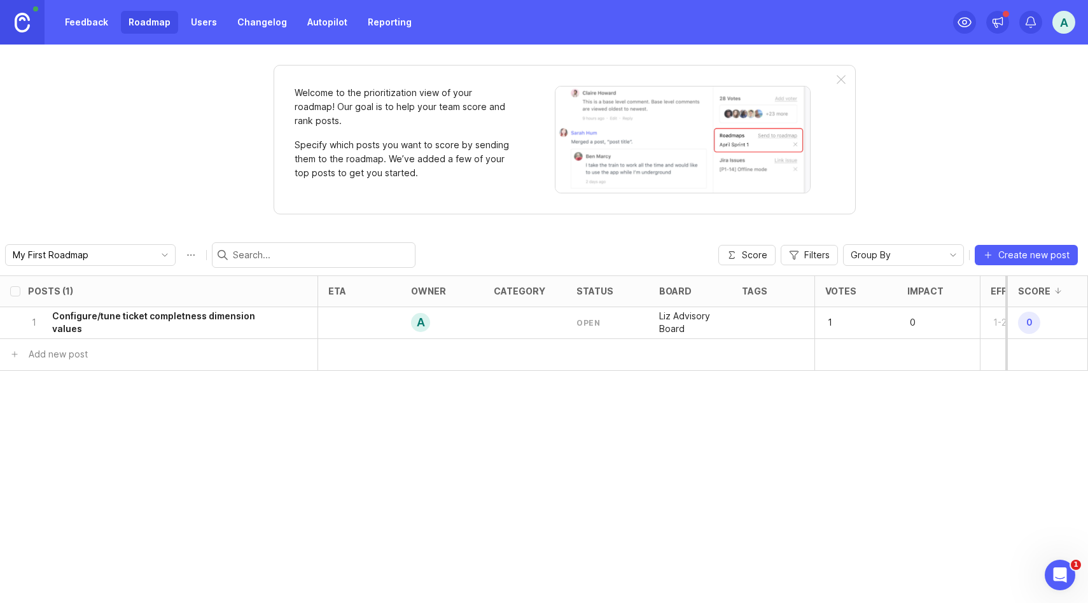
click at [155, 255] on icon "toggle icon" at bounding box center [165, 255] width 20 height 10
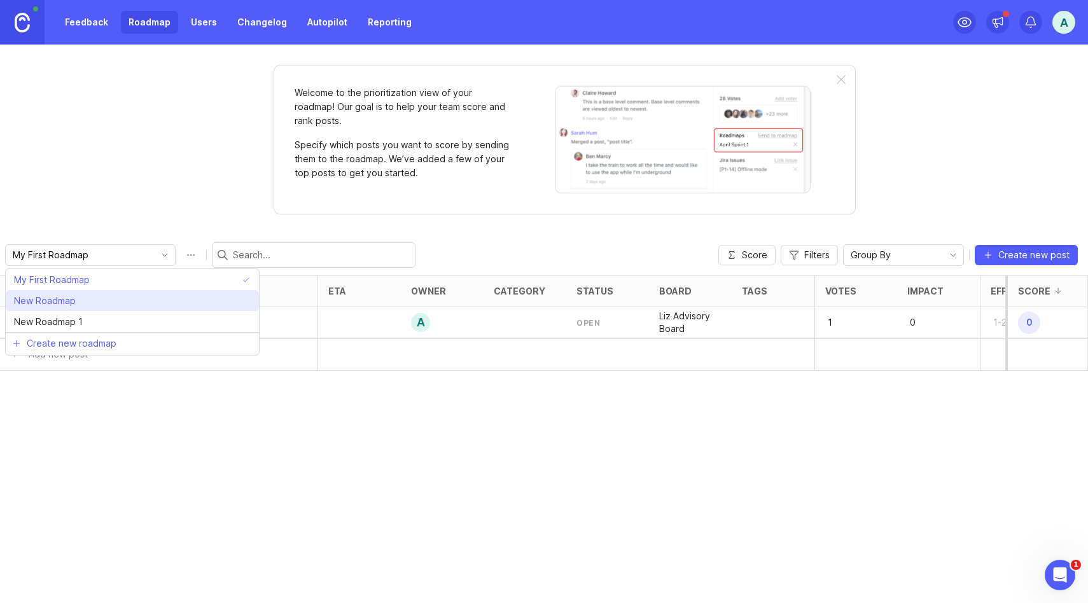
click at [108, 295] on li "New Roadmap" at bounding box center [132, 300] width 253 height 21
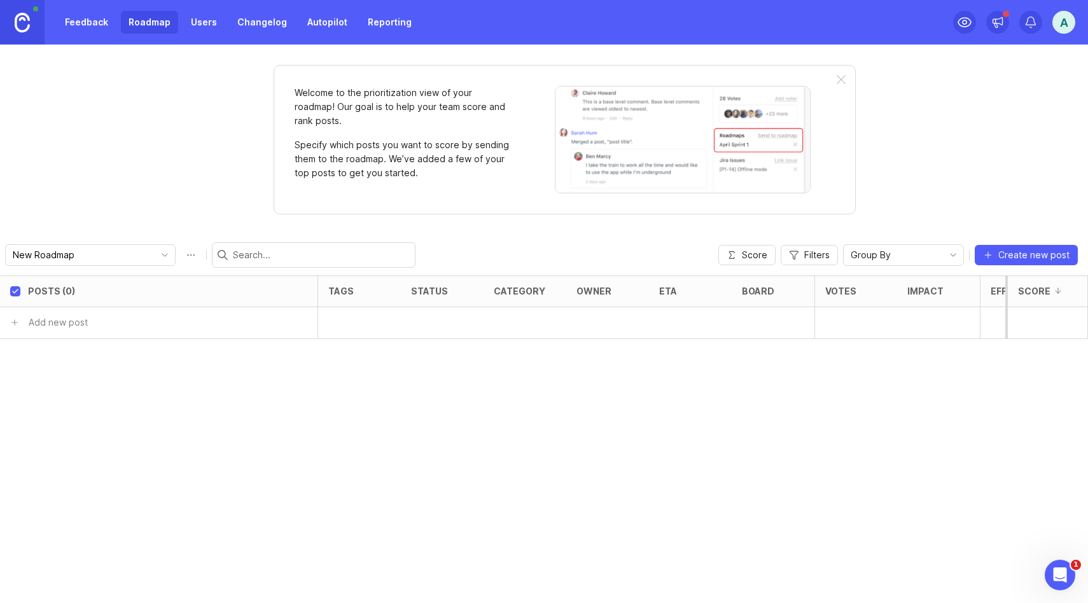
click at [181, 255] on button "Roadmap options" at bounding box center [191, 255] width 20 height 20
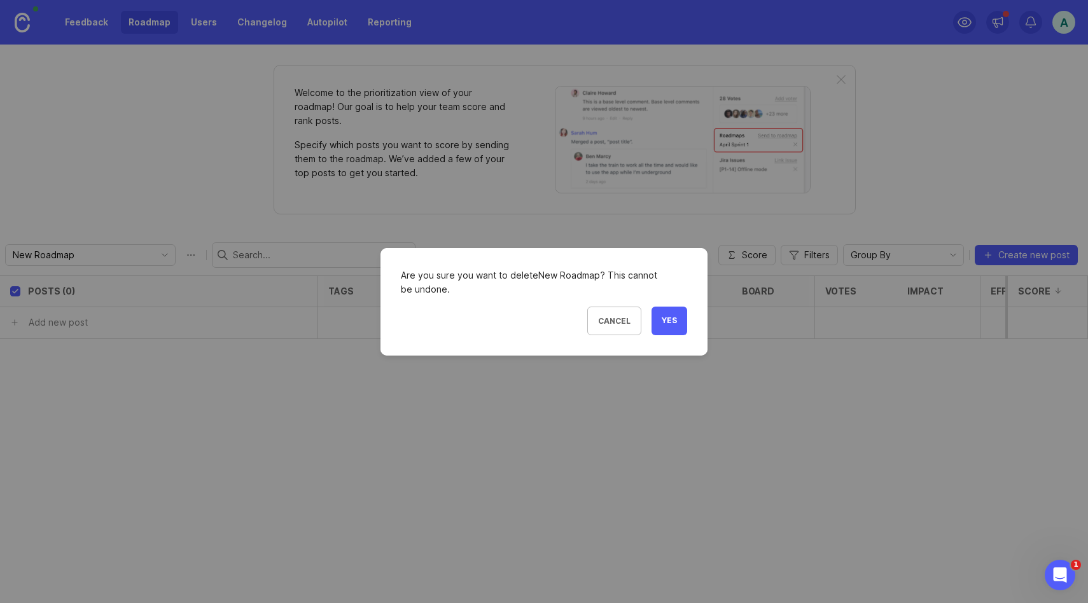
click at [668, 322] on span "Yes" at bounding box center [669, 321] width 15 height 11
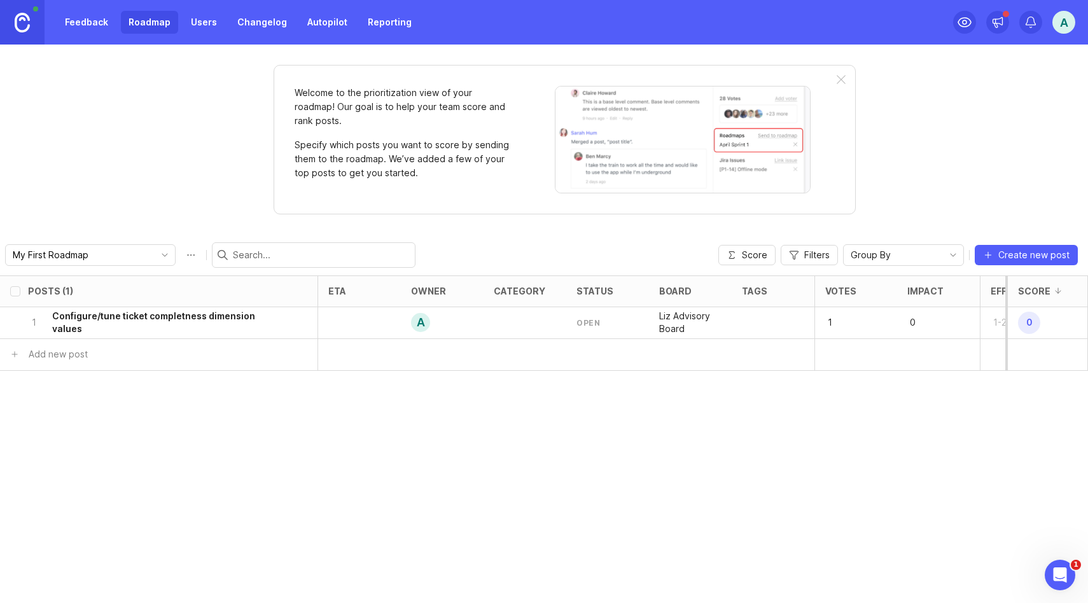
click at [155, 254] on icon "toggle icon" at bounding box center [165, 255] width 20 height 10
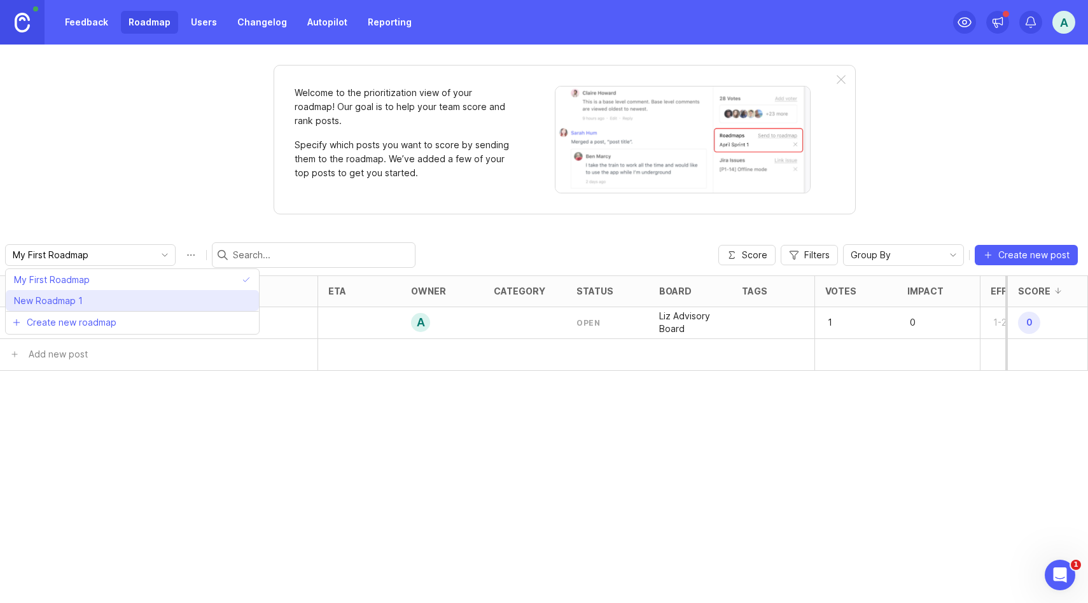
click at [120, 293] on li "New Roadmap 1" at bounding box center [132, 300] width 253 height 21
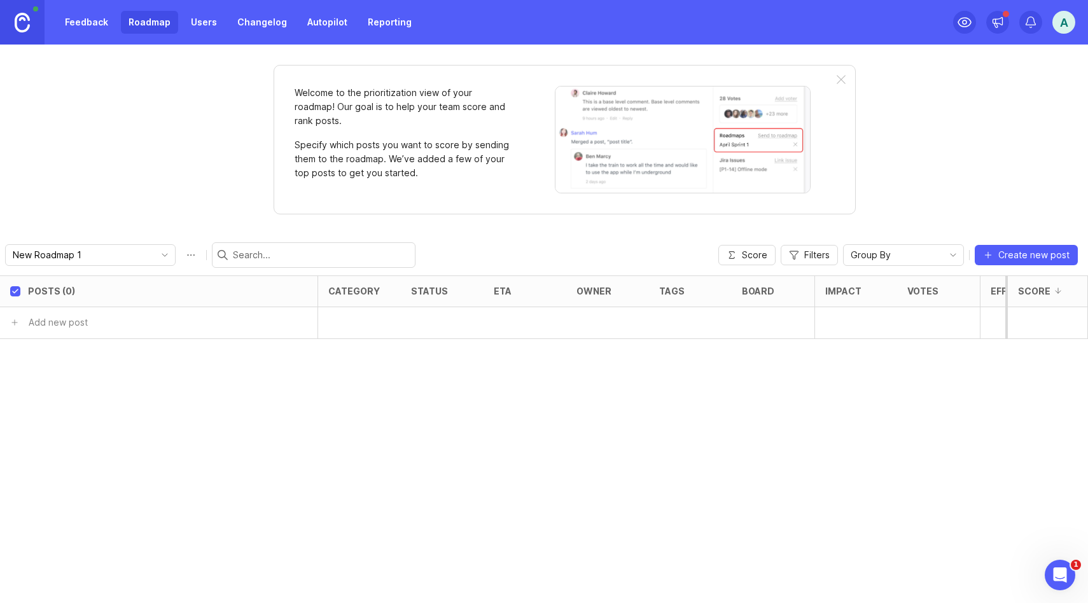
click at [181, 256] on button "Roadmap options" at bounding box center [191, 255] width 20 height 20
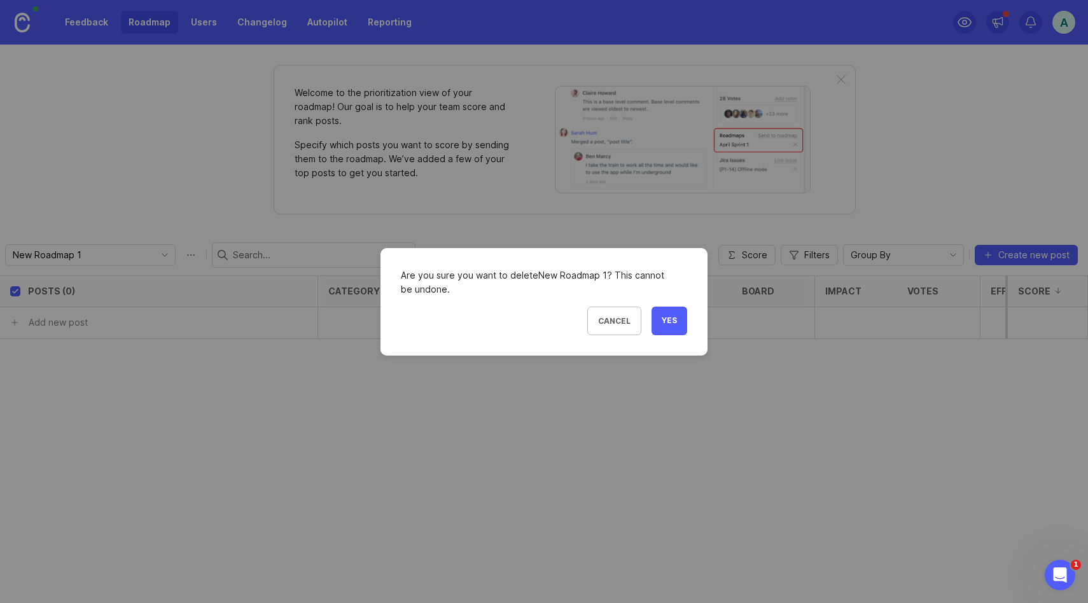
click at [674, 323] on span "Yes" at bounding box center [669, 321] width 15 height 11
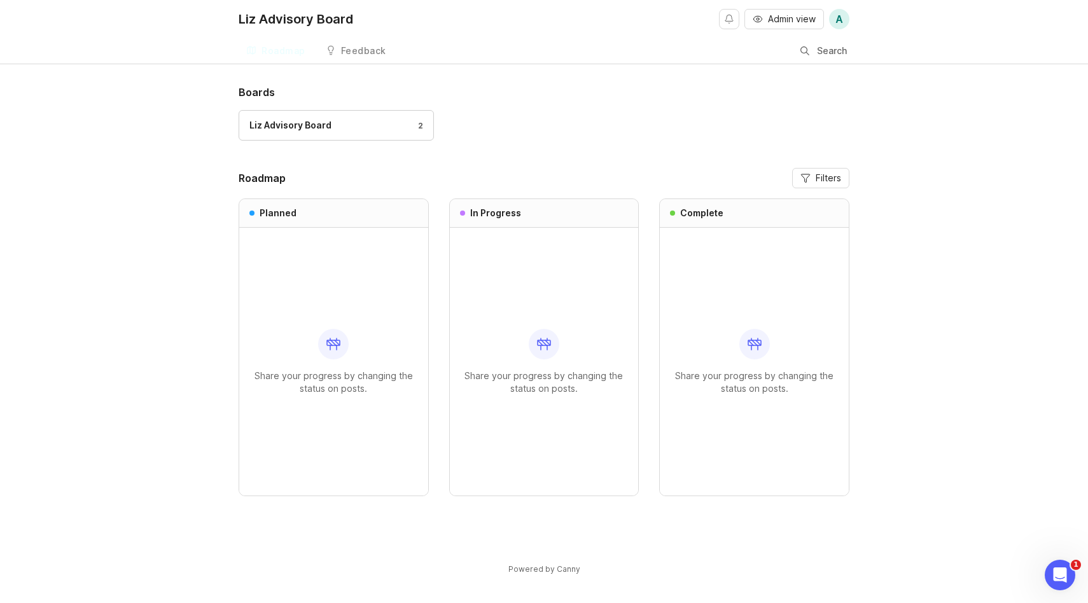
click at [293, 50] on div "Roadmap" at bounding box center [283, 50] width 44 height 9
click at [366, 46] on div "Feedback" at bounding box center [363, 50] width 45 height 9
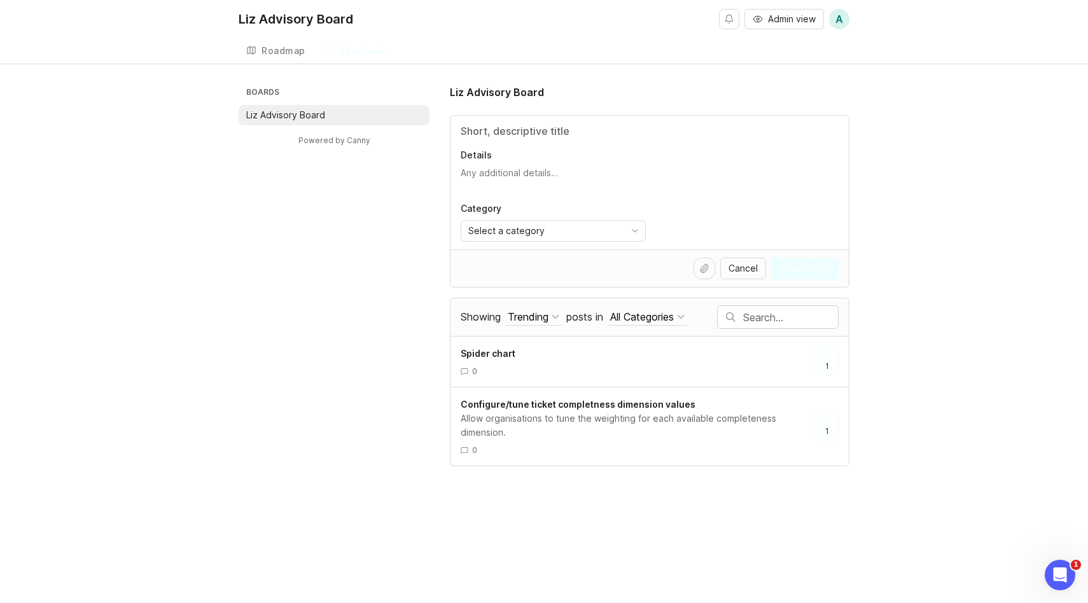
click at [301, 46] on div "Roadmap" at bounding box center [283, 50] width 44 height 9
click at [291, 55] on div "Roadmap" at bounding box center [283, 50] width 44 height 9
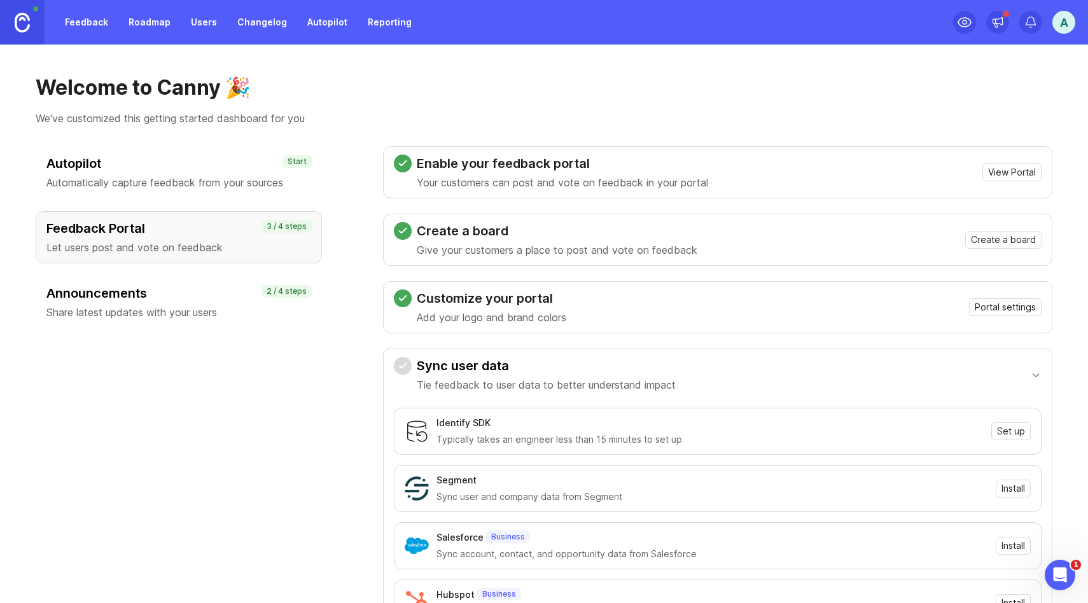
click at [129, 15] on link "Roadmap" at bounding box center [149, 22] width 57 height 23
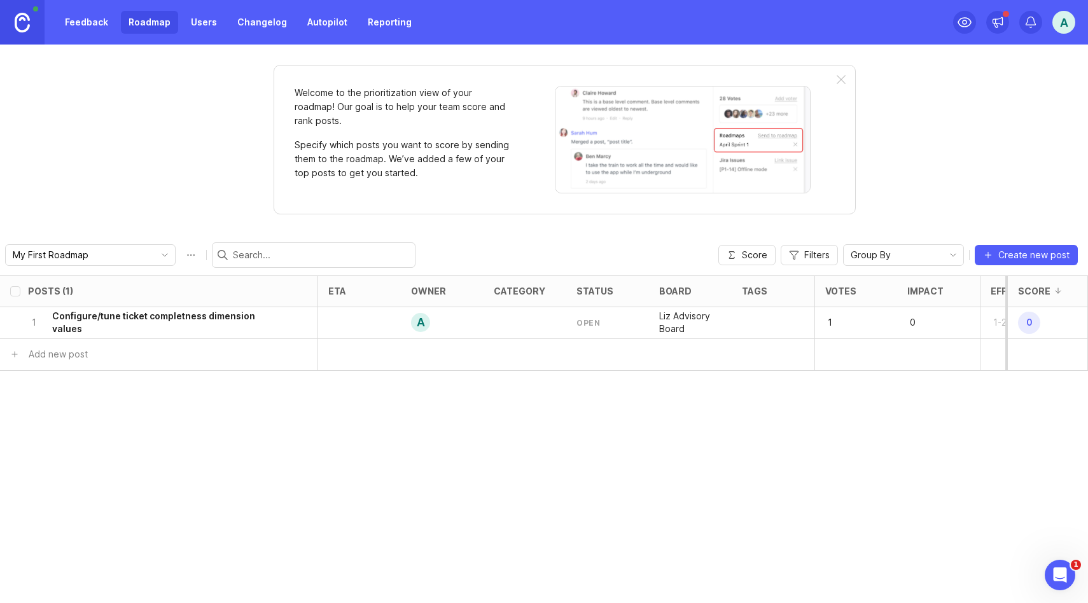
click at [146, 318] on h6 "Configure/tune ticket completness dimension values" at bounding box center [167, 322] width 230 height 25
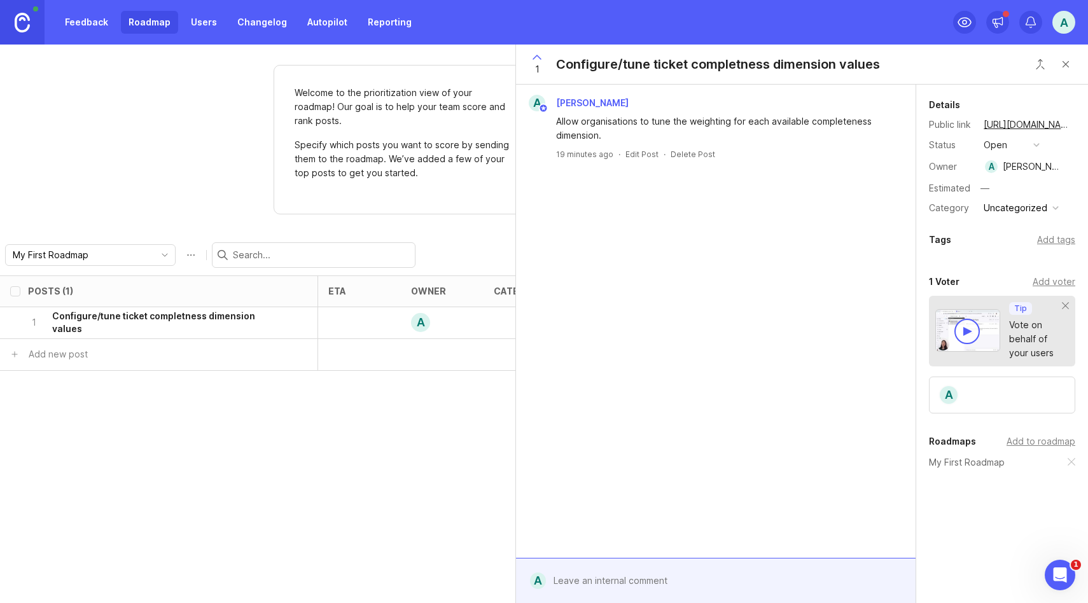
click at [1042, 146] on button "open" at bounding box center [1012, 145] width 64 height 17
click at [1013, 196] on div "under review" at bounding box center [1018, 191] width 64 height 11
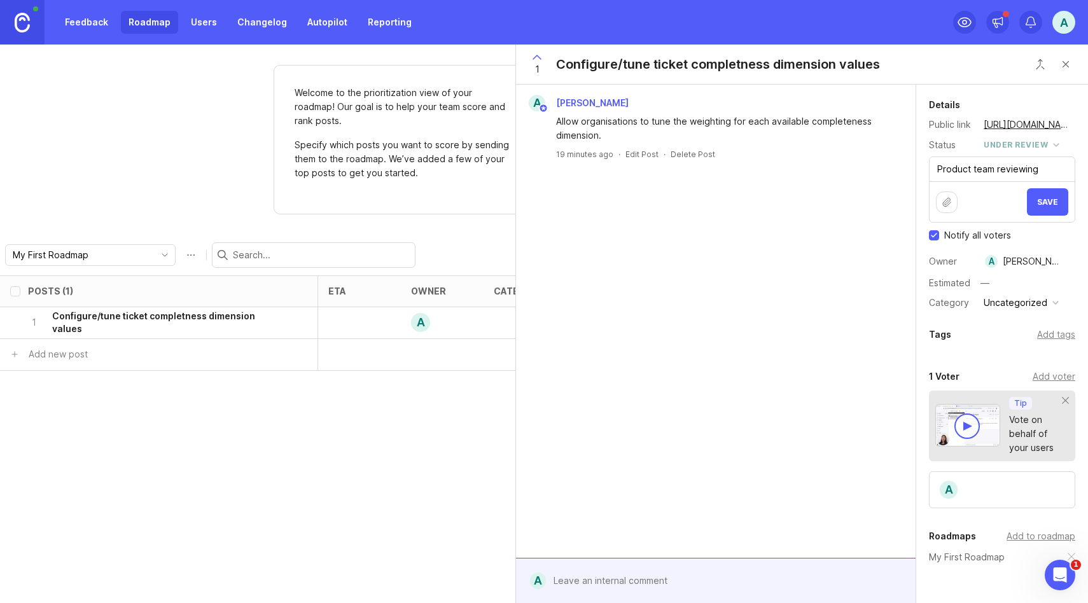
type textarea "Product team reviewing"
click at [1047, 202] on span "Save" at bounding box center [1047, 202] width 21 height 10
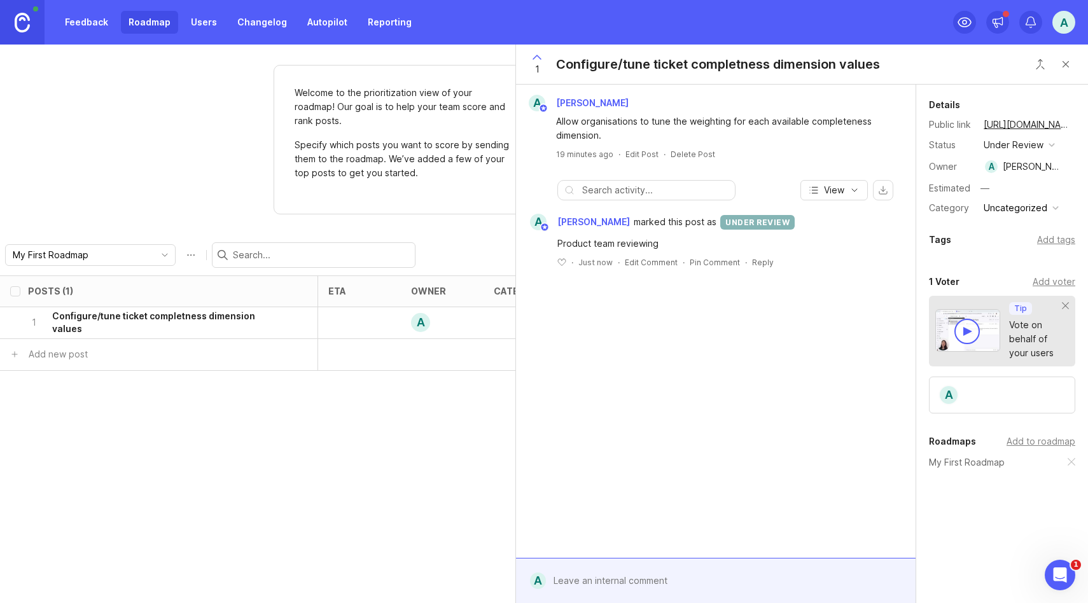
click at [1066, 69] on button "Close button" at bounding box center [1065, 64] width 25 height 25
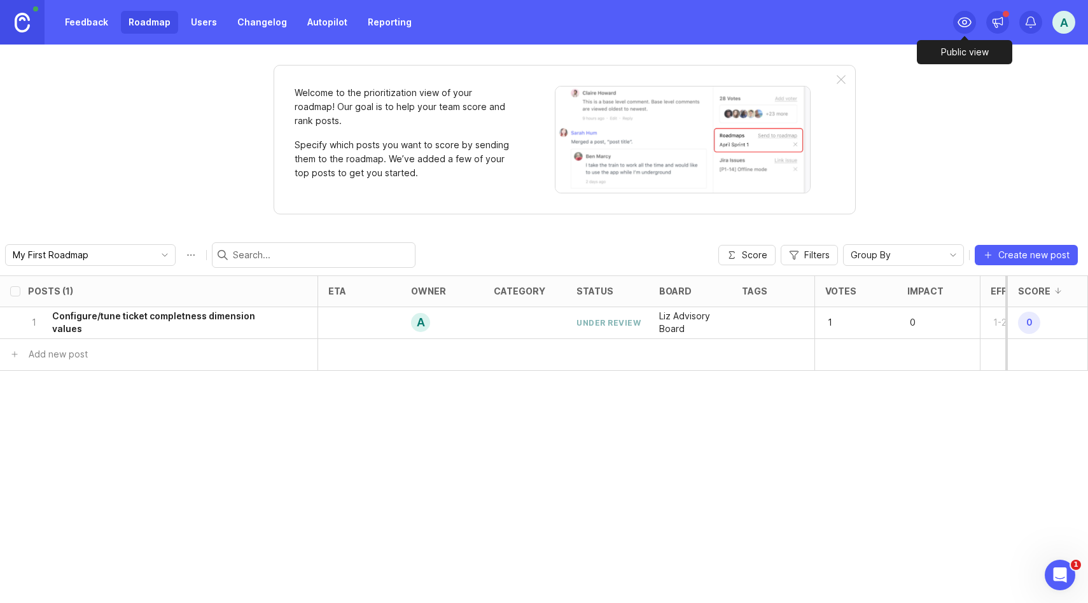
click at [970, 24] on icon at bounding box center [964, 22] width 15 height 15
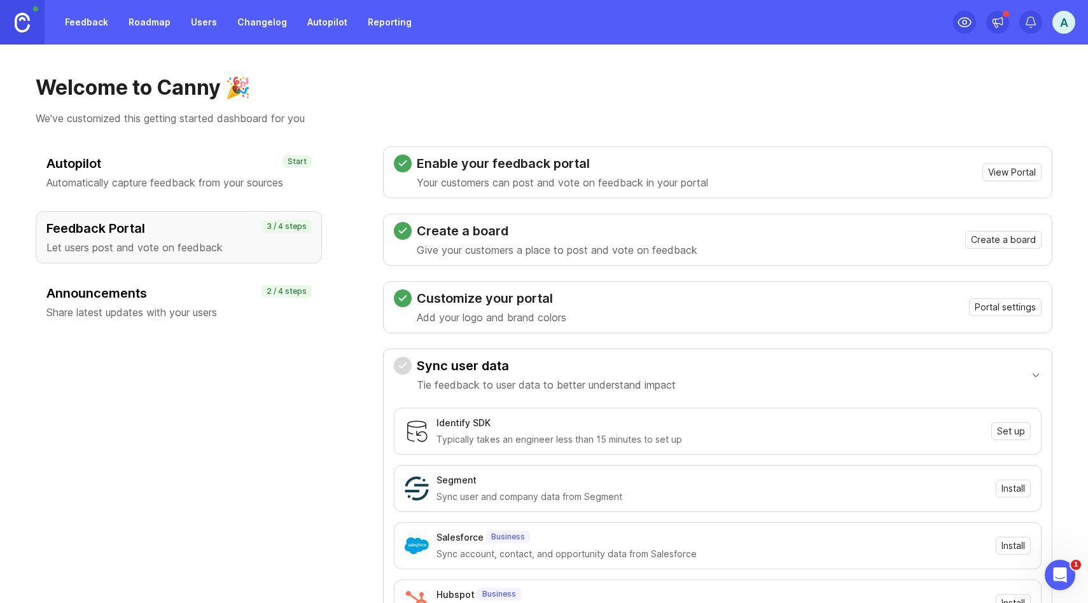
click at [139, 22] on link "Roadmap" at bounding box center [149, 22] width 57 height 23
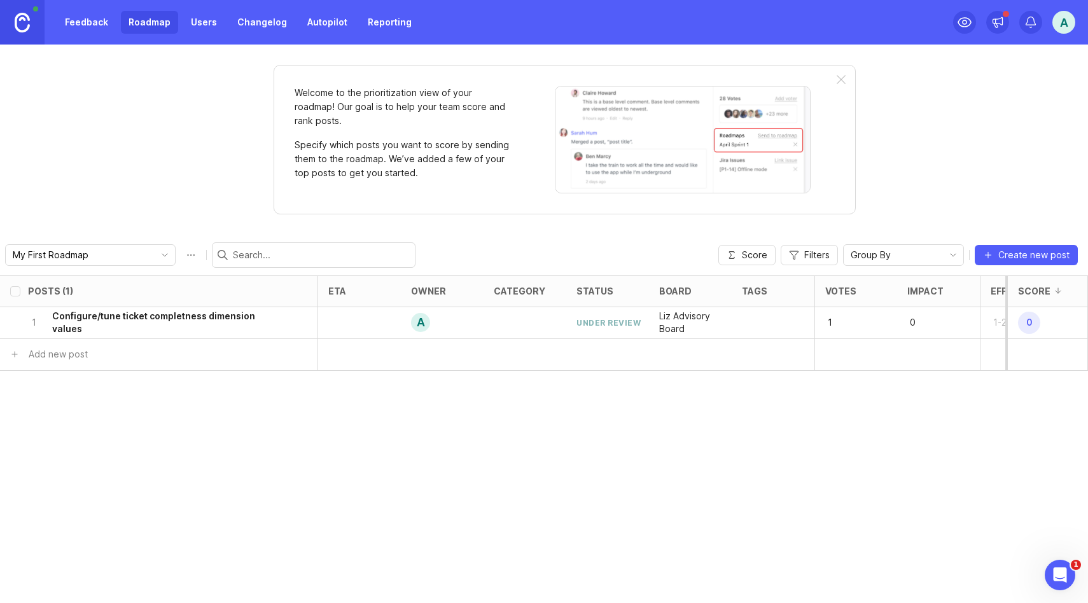
click at [181, 258] on button "Roadmap options" at bounding box center [191, 255] width 20 height 20
click at [945, 255] on icon "toggle icon" at bounding box center [953, 255] width 20 height 10
click at [148, 24] on link "Roadmap" at bounding box center [149, 22] width 57 height 23
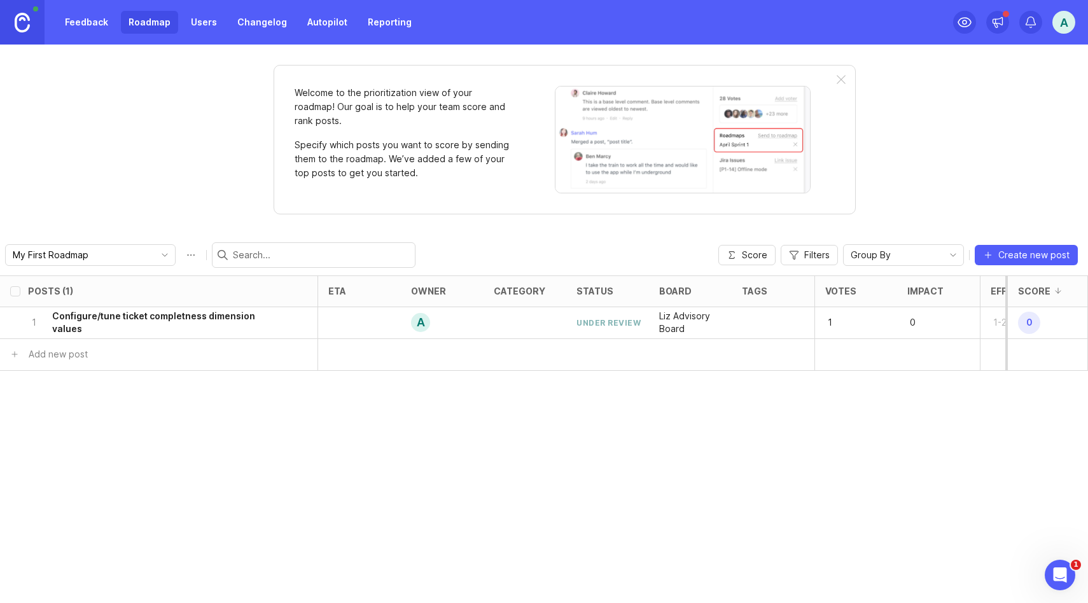
scroll to position [0, 57]
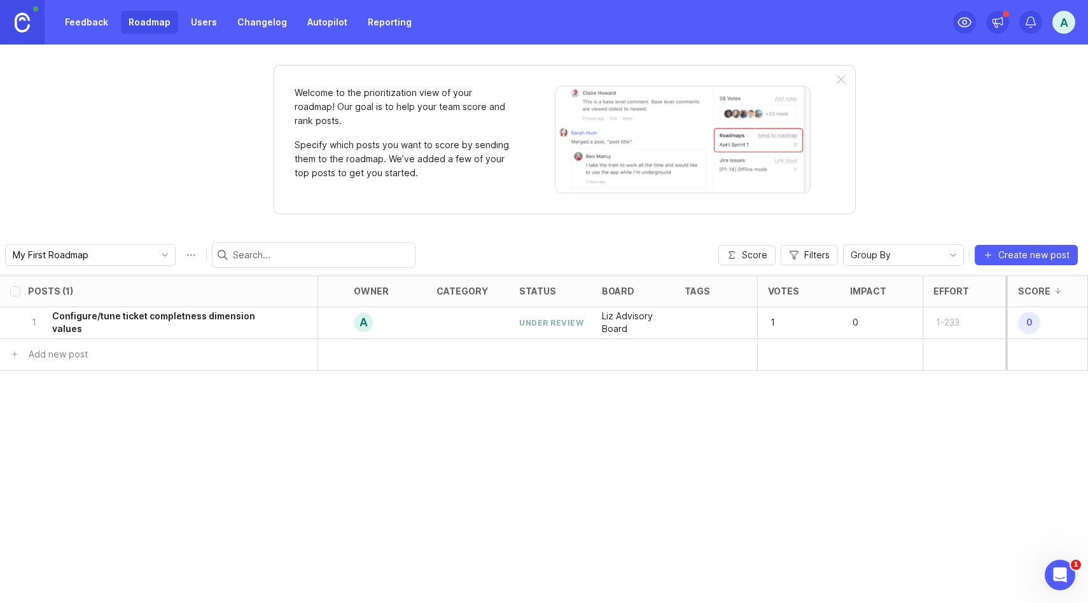
click at [1030, 326] on span "0" at bounding box center [1029, 323] width 22 height 22
drag, startPoint x: 985, startPoint y: 380, endPoint x: 988, endPoint y: 348, distance: 31.9
click at [985, 380] on div "Posts (1) eta owner category status board tags Votes Impact Effort Score 1 Conf…" at bounding box center [544, 439] width 1088 height 328
click at [1048, 438] on div "Posts (1) eta owner category status board tags Votes Impact Effort Score 1 Conf…" at bounding box center [544, 439] width 1088 height 328
click at [970, 353] on p "2" at bounding box center [952, 354] width 39 height 18
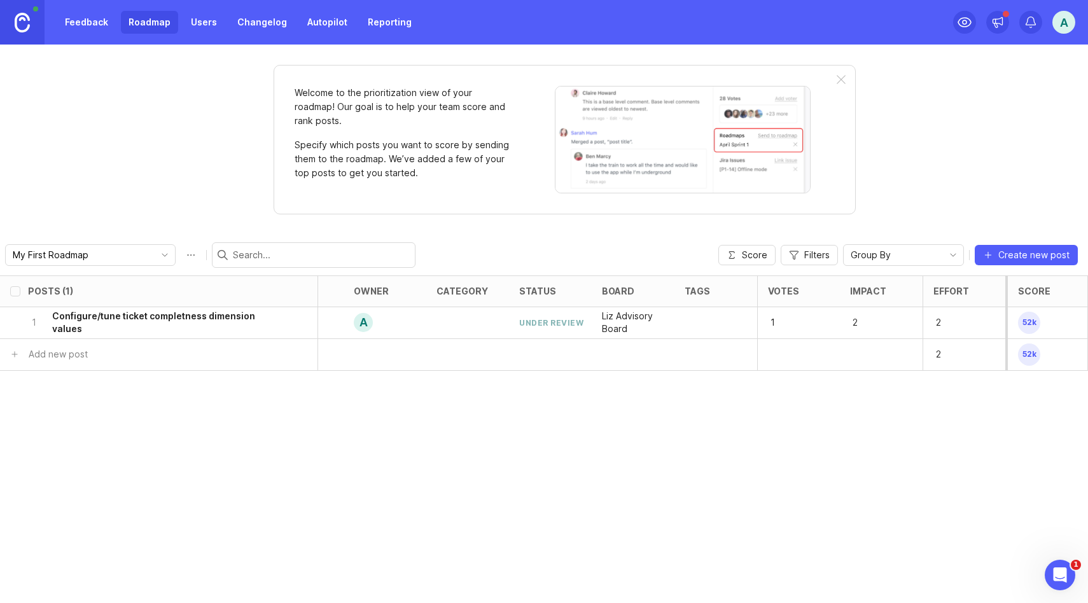
click at [946, 352] on p "2" at bounding box center [952, 354] width 39 height 18
click at [934, 353] on p "2" at bounding box center [952, 354] width 39 height 18
click at [930, 391] on div "Posts (1) eta owner category status board tags Votes Impact Effort Score 1 Conf…" at bounding box center [544, 439] width 1088 height 328
click at [532, 320] on div "under review" at bounding box center [551, 322] width 64 height 11
click at [536, 298] on div "status" at bounding box center [550, 291] width 83 height 31
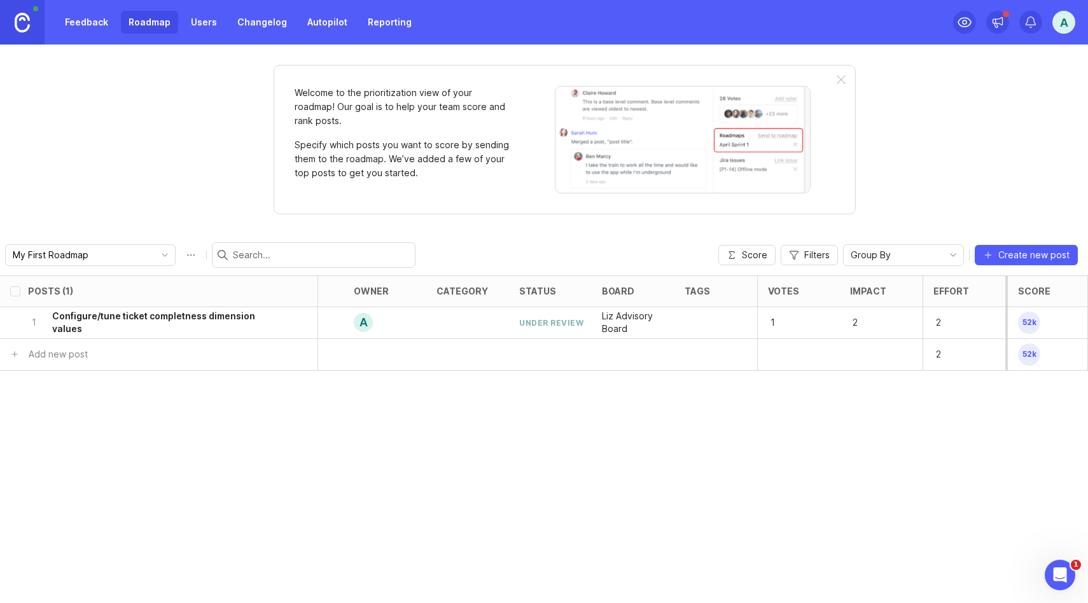
click at [545, 326] on div "under review" at bounding box center [551, 322] width 64 height 11
click at [715, 322] on div at bounding box center [715, 323] width 83 height 32
click at [707, 312] on div at bounding box center [715, 323] width 83 height 32
click at [452, 323] on div at bounding box center [468, 323] width 83 height 32
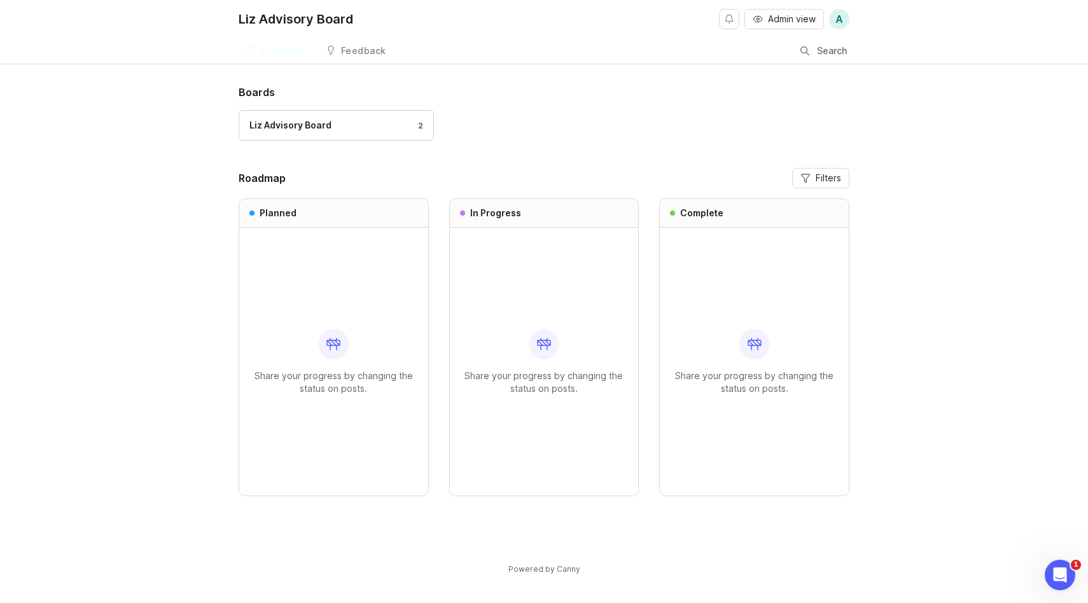
click at [819, 167] on div "Boards Liz Advisory Board 2 Roadmap Filters Planned Share your progress by chan…" at bounding box center [544, 320] width 611 height 470
click at [821, 175] on span "Filters" at bounding box center [828, 178] width 25 height 13
click at [767, 264] on input "Show uncategorized posts" at bounding box center [765, 262] width 22 height 13
checkbox input "true"
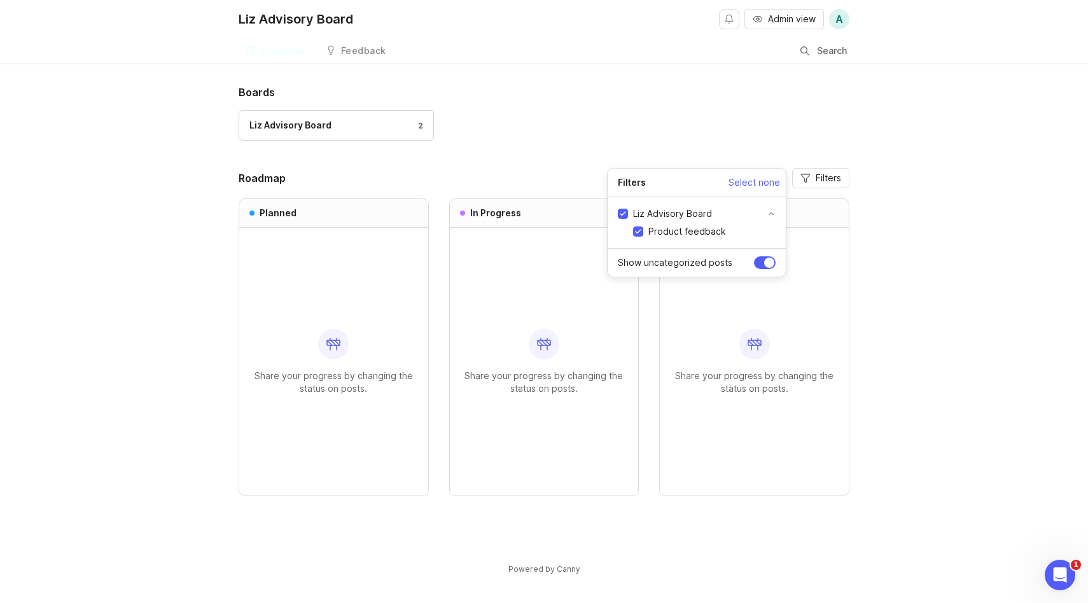
click at [772, 214] on button "toggle for accordion" at bounding box center [744, 213] width 64 height 9
click at [917, 207] on div "Boards Liz Advisory Board 2 Roadmap Filters Planned Share your progress by chan…" at bounding box center [544, 341] width 1088 height 512
click at [398, 130] on div "Liz Advisory Board 2" at bounding box center [336, 125] width 174 height 14
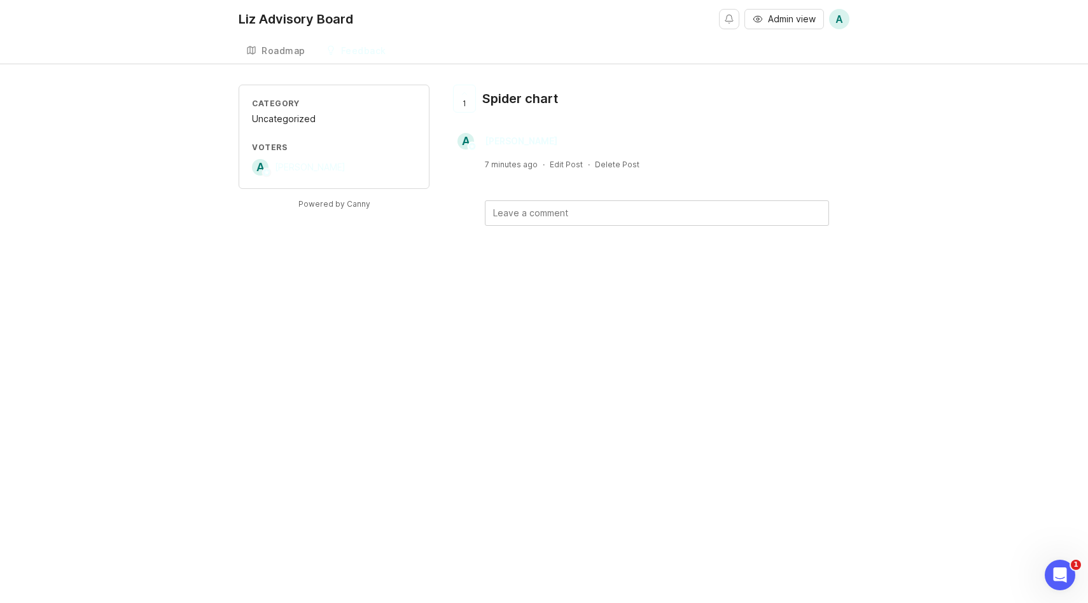
click at [280, 20] on div "Liz Advisory Board" at bounding box center [296, 19] width 115 height 13
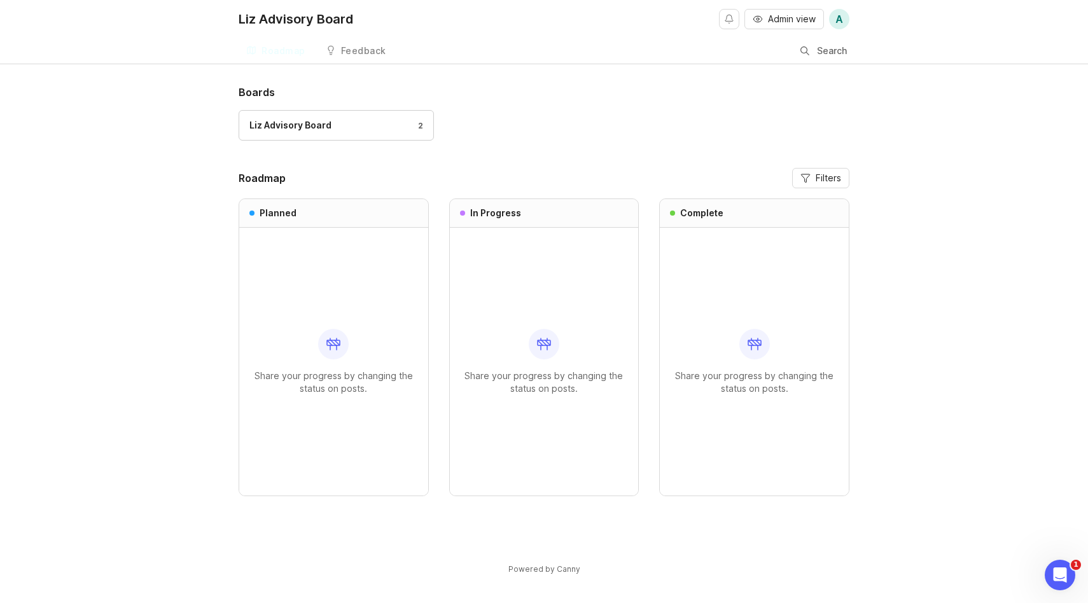
click at [798, 7] on div "Admin view A" at bounding box center [784, 19] width 130 height 38
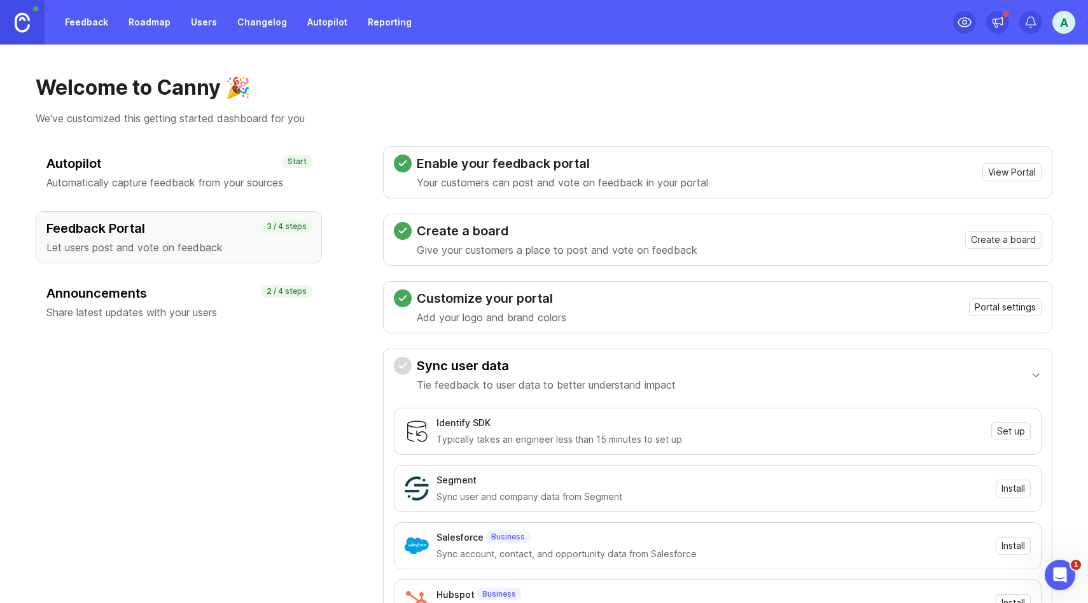
click at [24, 25] on img at bounding box center [22, 23] width 15 height 20
click at [1020, 308] on span "Portal settings" at bounding box center [1005, 307] width 61 height 13
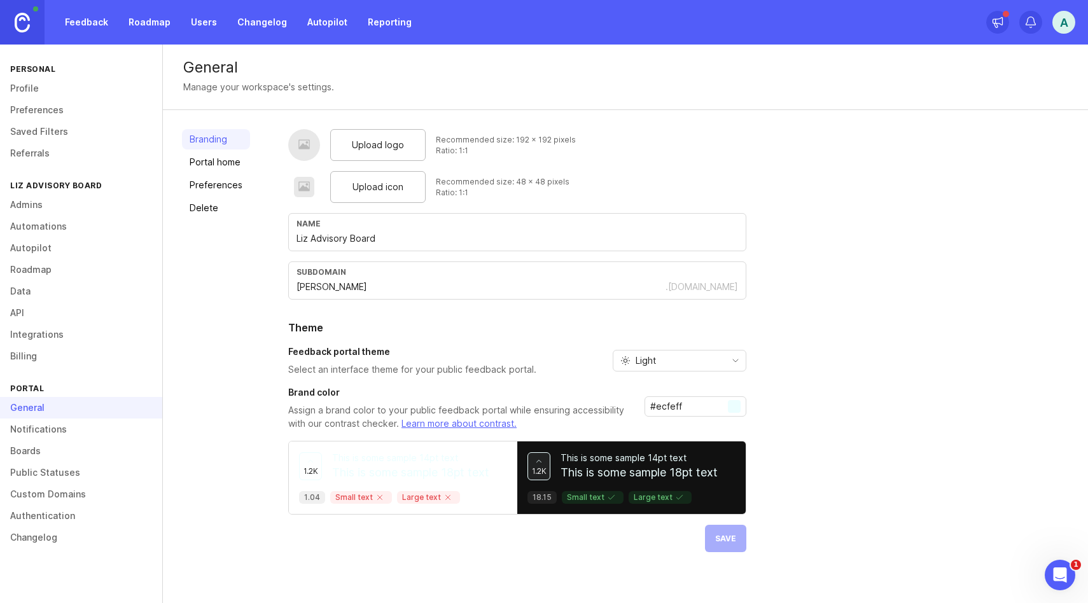
click at [736, 403] on div at bounding box center [734, 406] width 13 height 13
click at [699, 403] on input "#ecfeff" at bounding box center [689, 407] width 78 height 14
click at [737, 406] on div at bounding box center [734, 406] width 13 height 13
drag, startPoint x: 651, startPoint y: 405, endPoint x: 702, endPoint y: 407, distance: 50.9
click at [701, 407] on input "#ecfeff" at bounding box center [689, 407] width 78 height 14
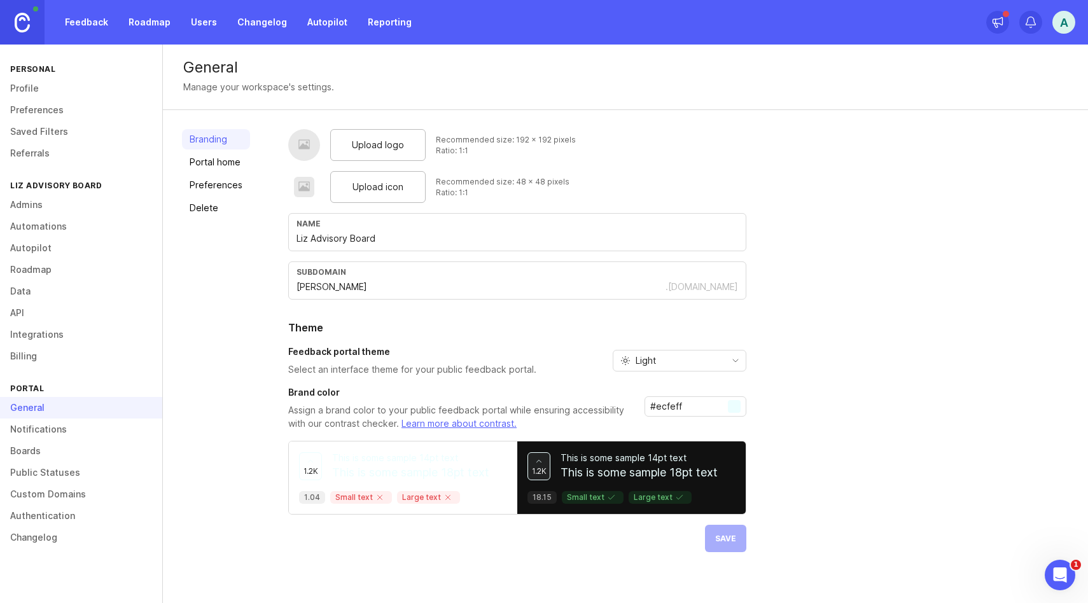
paste input "text"
click at [836, 417] on div "Upload logo Recommended size: 192 x 192 pixels Ratio: 1:1 Upload icon Recommend…" at bounding box center [678, 340] width 781 height 423
drag, startPoint x: 677, startPoint y: 405, endPoint x: 697, endPoint y: 406, distance: 19.8
click at [697, 406] on input "#ecfeff" at bounding box center [689, 407] width 78 height 14
paste input "6671e5"
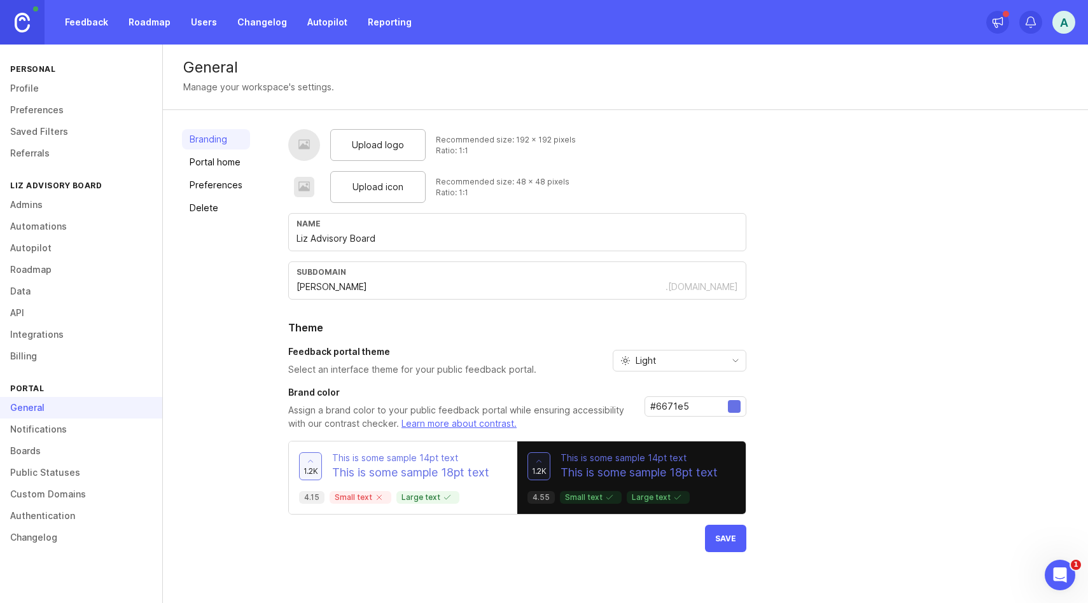
type input "#6671e5"
click at [856, 415] on div "Upload logo Recommended size: 192 x 192 pixels Ratio: 1:1 Upload icon Recommend…" at bounding box center [678, 340] width 781 height 423
drag, startPoint x: 731, startPoint y: 532, endPoint x: 739, endPoint y: 533, distance: 7.7
click at [731, 532] on button "Save" at bounding box center [725, 538] width 41 height 27
click at [218, 160] on link "Portal home" at bounding box center [216, 162] width 68 height 20
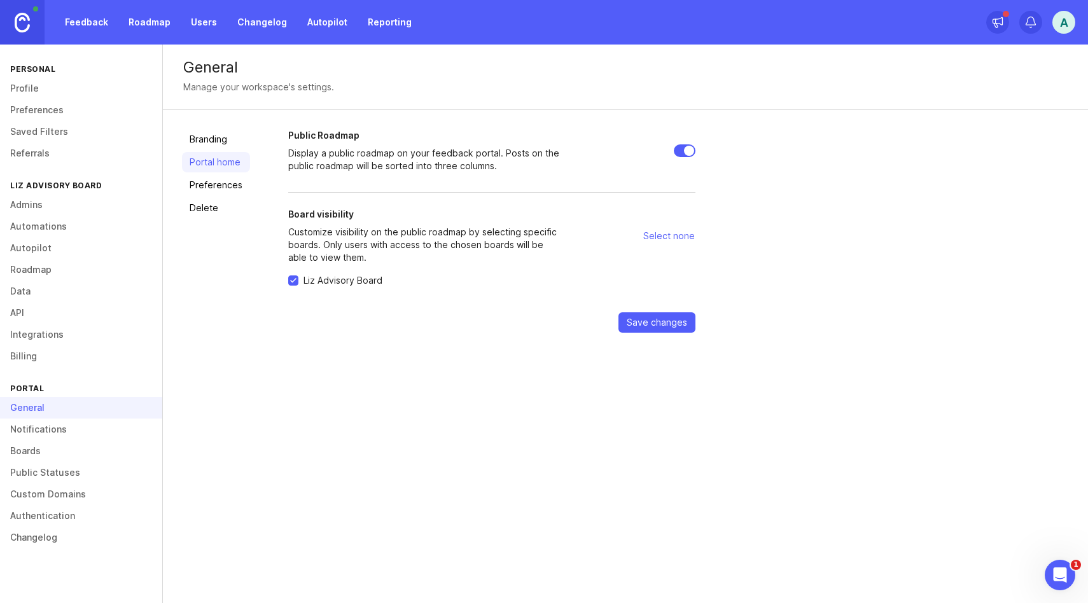
click at [219, 188] on link "Preferences" at bounding box center [216, 185] width 68 height 20
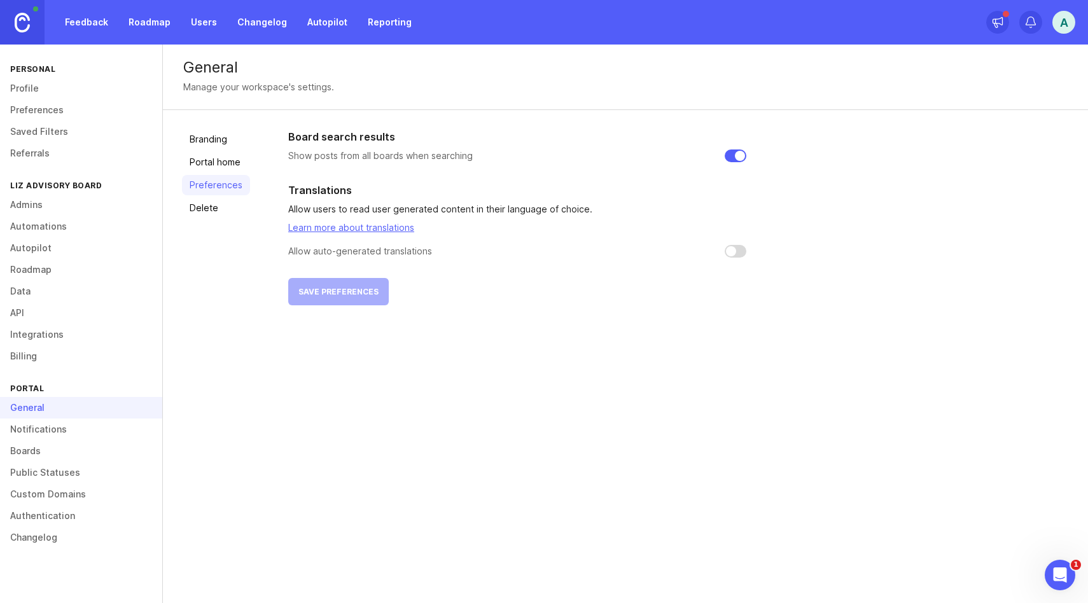
click at [215, 148] on link "Branding" at bounding box center [216, 139] width 68 height 20
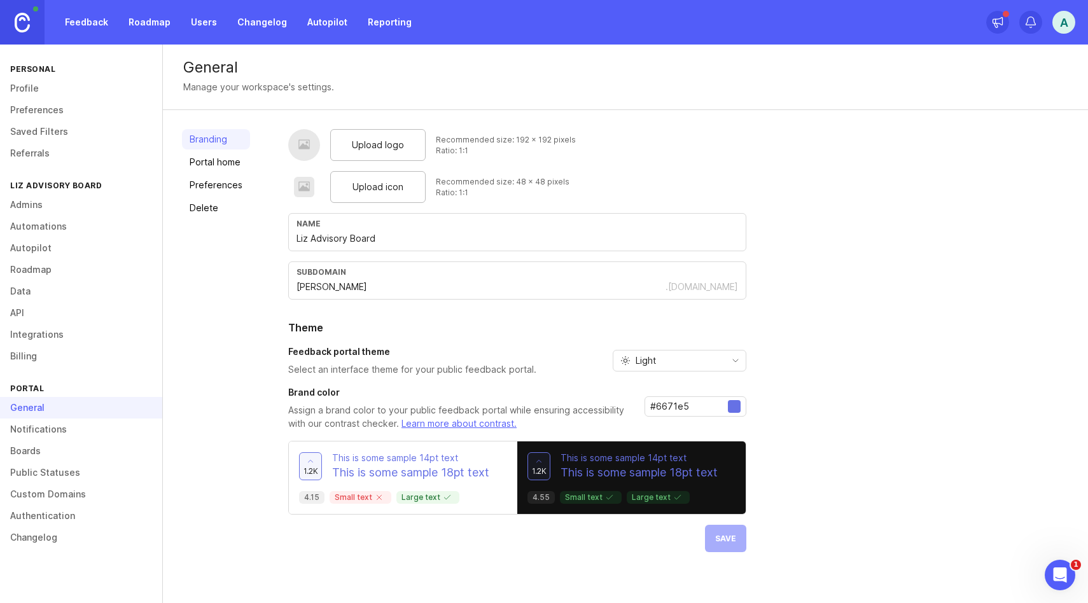
click at [129, 27] on link "Roadmap" at bounding box center [149, 22] width 57 height 23
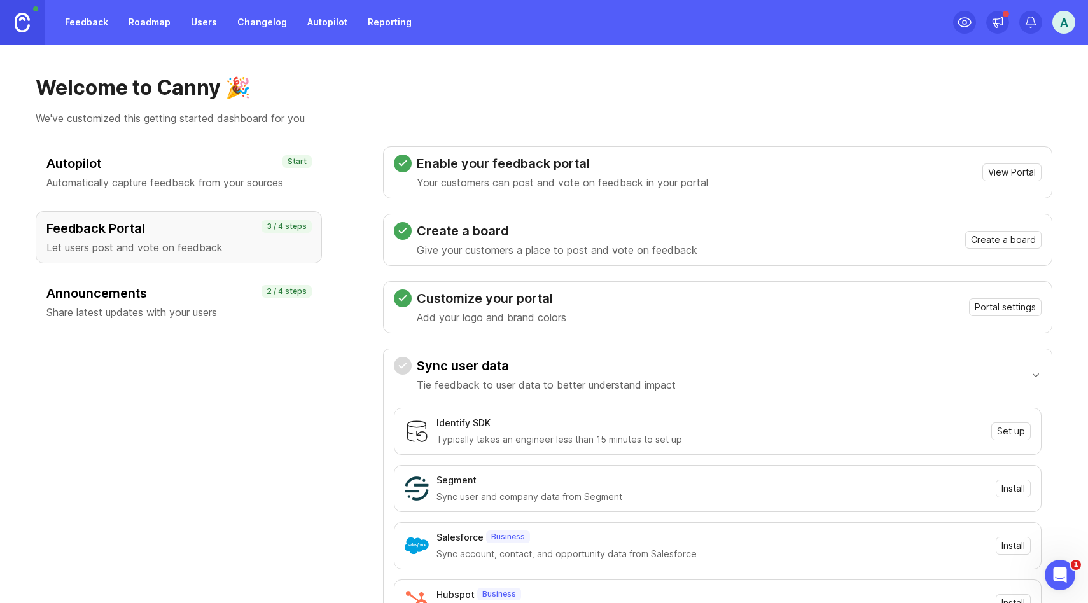
click at [174, 22] on link "Roadmap" at bounding box center [149, 22] width 57 height 23
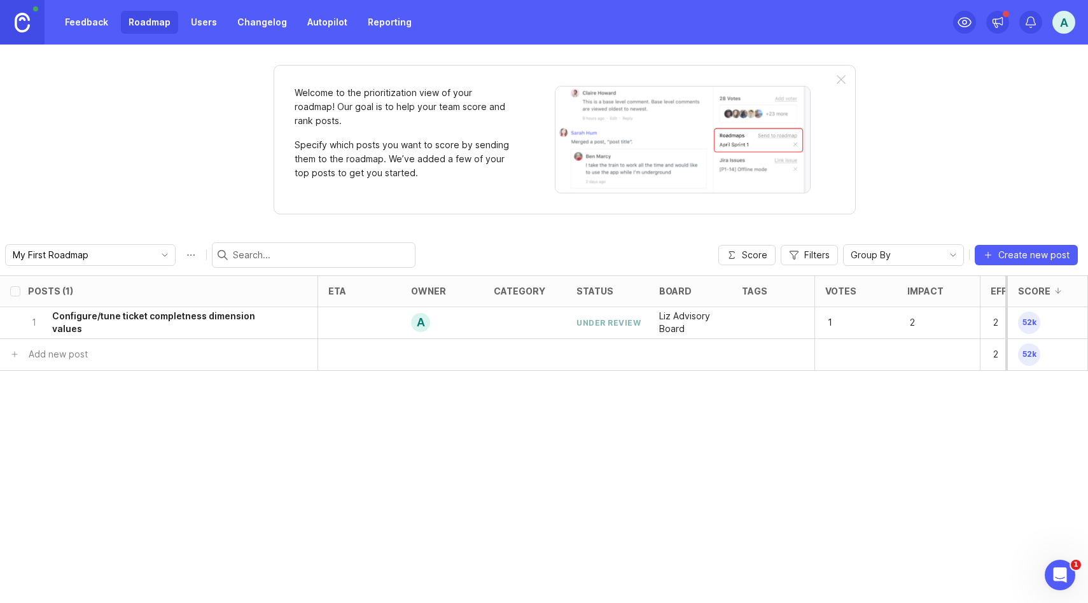
click at [155, 21] on link "Roadmap" at bounding box center [149, 22] width 57 height 23
click at [614, 323] on div "under review" at bounding box center [608, 322] width 64 height 11
click at [601, 293] on div "status" at bounding box center [594, 291] width 37 height 10
click at [605, 316] on div "under review" at bounding box center [607, 323] width 83 height 32
click at [599, 324] on div "under review" at bounding box center [608, 322] width 64 height 11
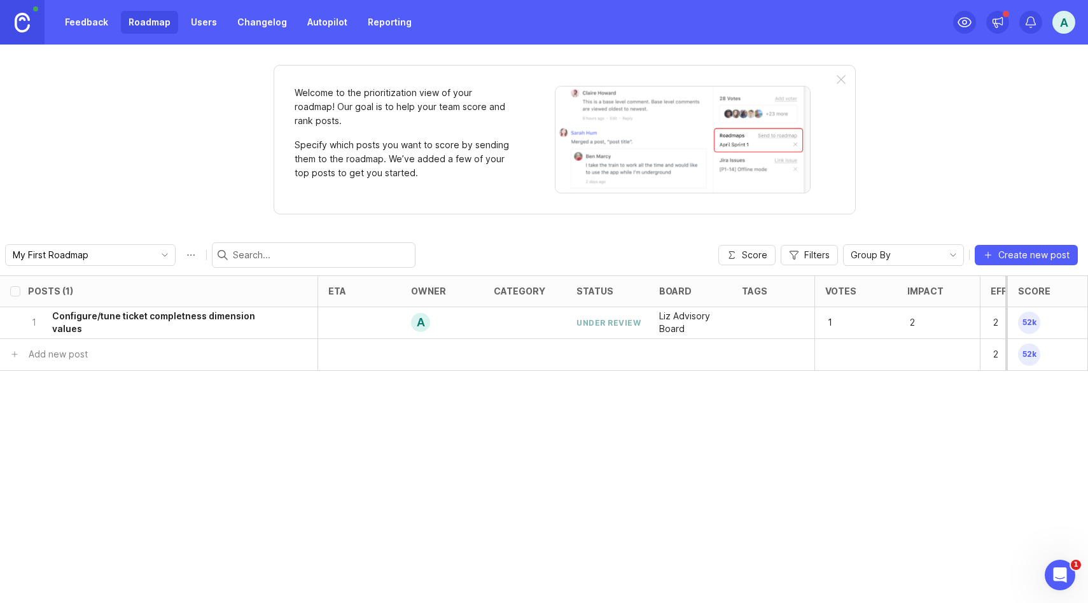
click at [115, 320] on h6 "Configure/tune ticket completness dimension values" at bounding box center [167, 322] width 230 height 25
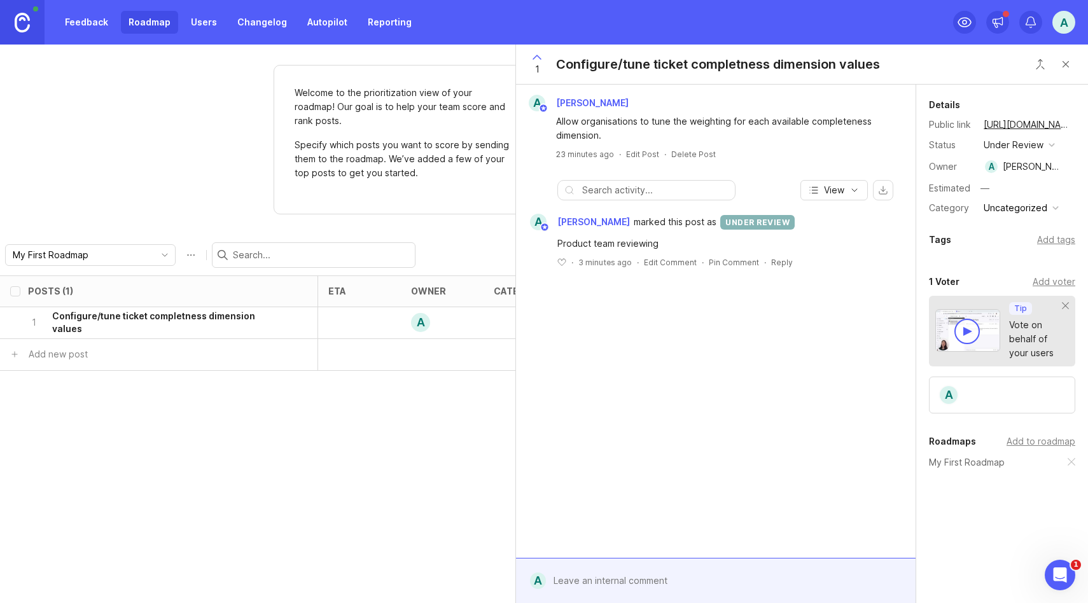
click at [1032, 148] on div "under review" at bounding box center [1014, 145] width 60 height 14
click at [1018, 208] on li "planned" at bounding box center [1019, 215] width 78 height 24
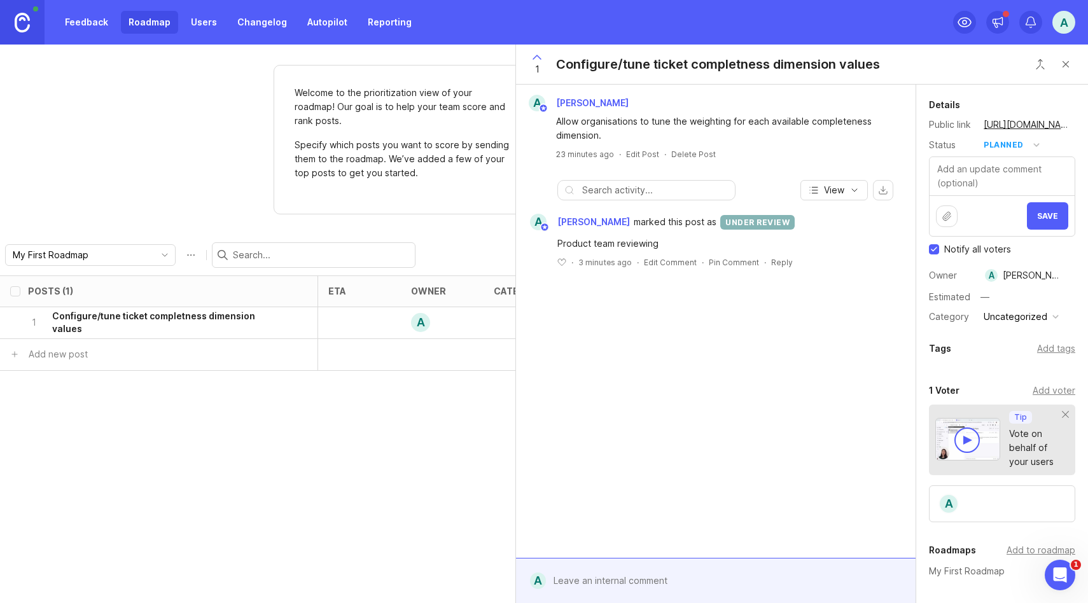
click at [1045, 214] on span "Save" at bounding box center [1047, 216] width 21 height 10
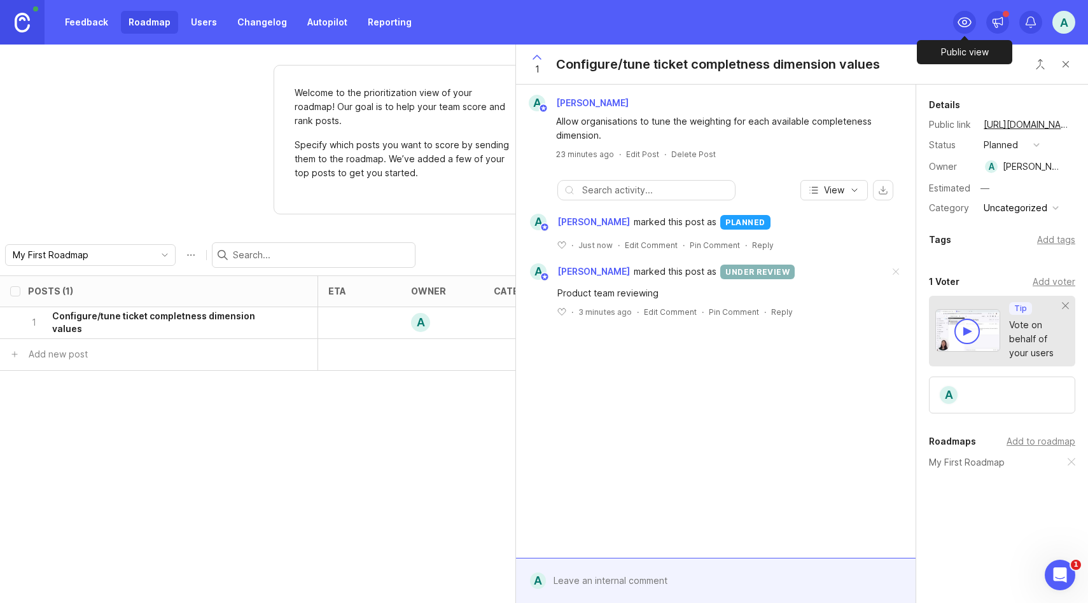
click at [961, 17] on icon at bounding box center [964, 22] width 15 height 15
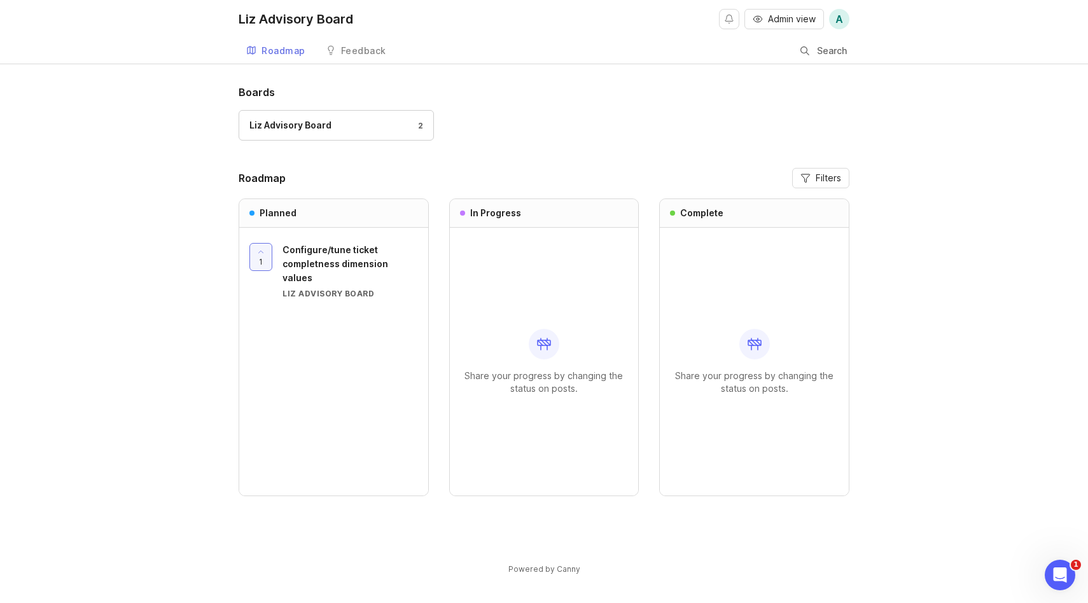
drag, startPoint x: 929, startPoint y: 113, endPoint x: 763, endPoint y: 41, distance: 180.4
click at [929, 113] on div "Boards Liz Advisory Board 2 Roadmap Filters Planned 1 Configure/tune ticket com…" at bounding box center [544, 341] width 1088 height 512
click at [365, 51] on div "Feedback" at bounding box center [363, 50] width 45 height 9
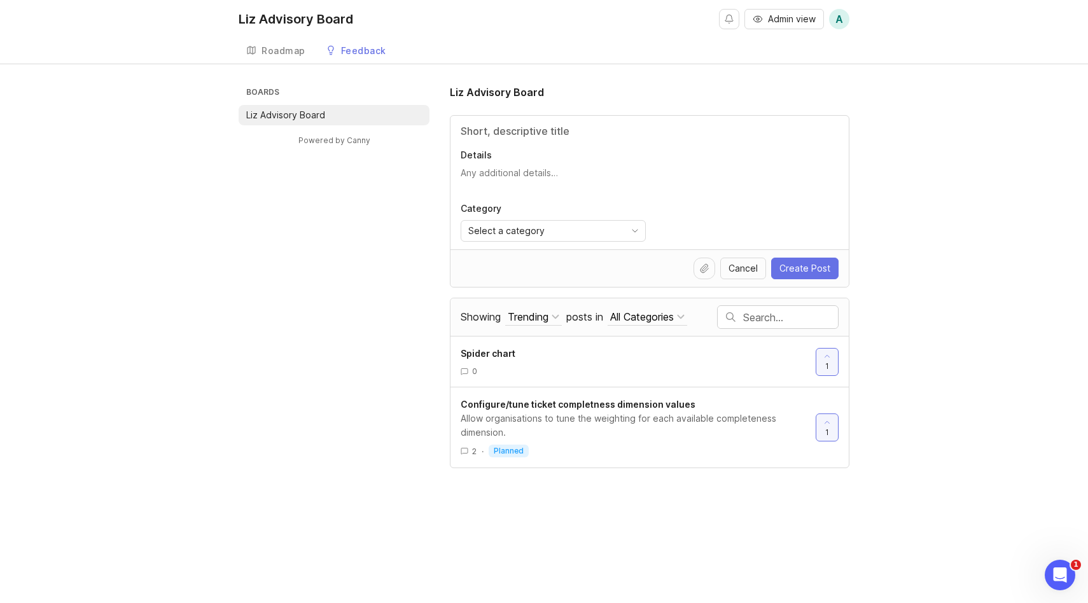
click at [639, 230] on icon "toggle icon" at bounding box center [635, 231] width 20 height 10
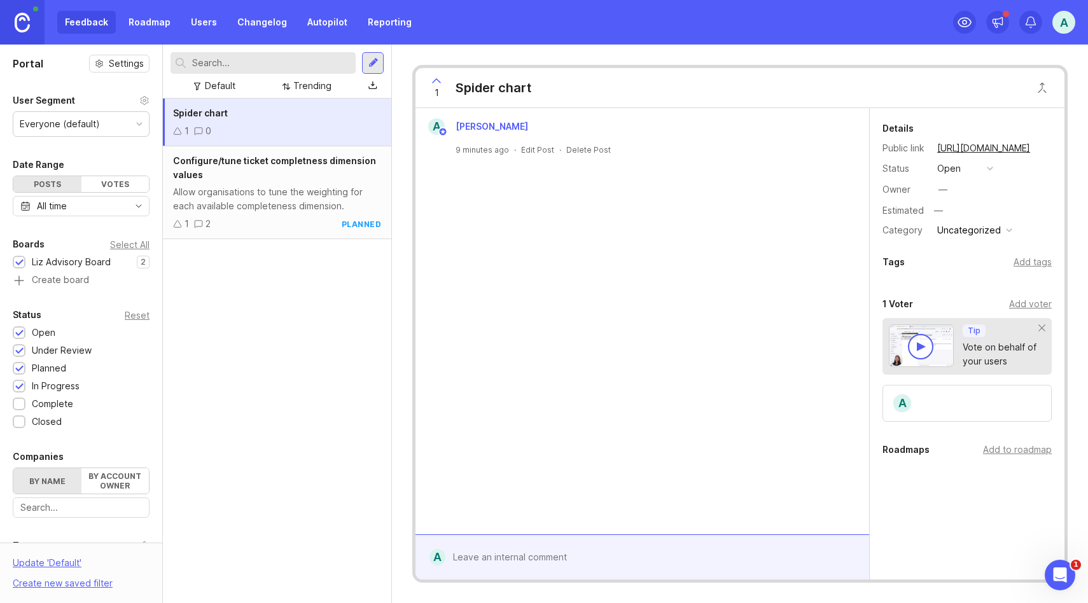
click at [997, 169] on div "Status open" at bounding box center [966, 168] width 169 height 17
click at [992, 167] on div "button" at bounding box center [990, 168] width 6 height 6
click at [985, 254] on progress "in progress" at bounding box center [965, 262] width 64 height 24
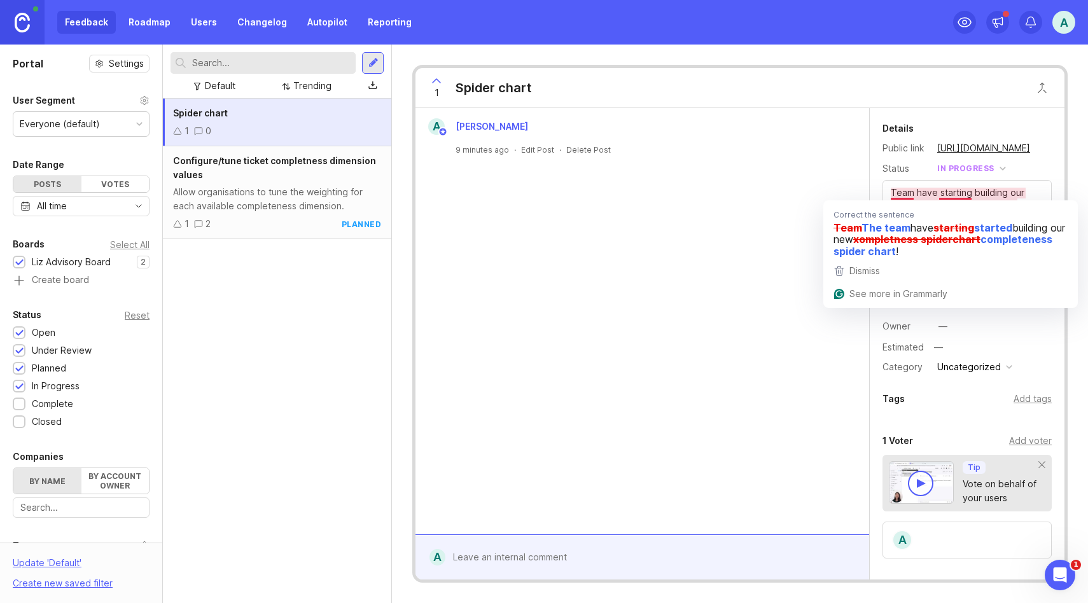
click at [914, 192] on textarea "Team have starting building our new xompletness spiderchart! The team have star…" at bounding box center [967, 214] width 168 height 66
click at [901, 195] on textarea "Team have starting building our new xompletness spiderchart! The team have star…" at bounding box center [967, 214] width 168 height 66
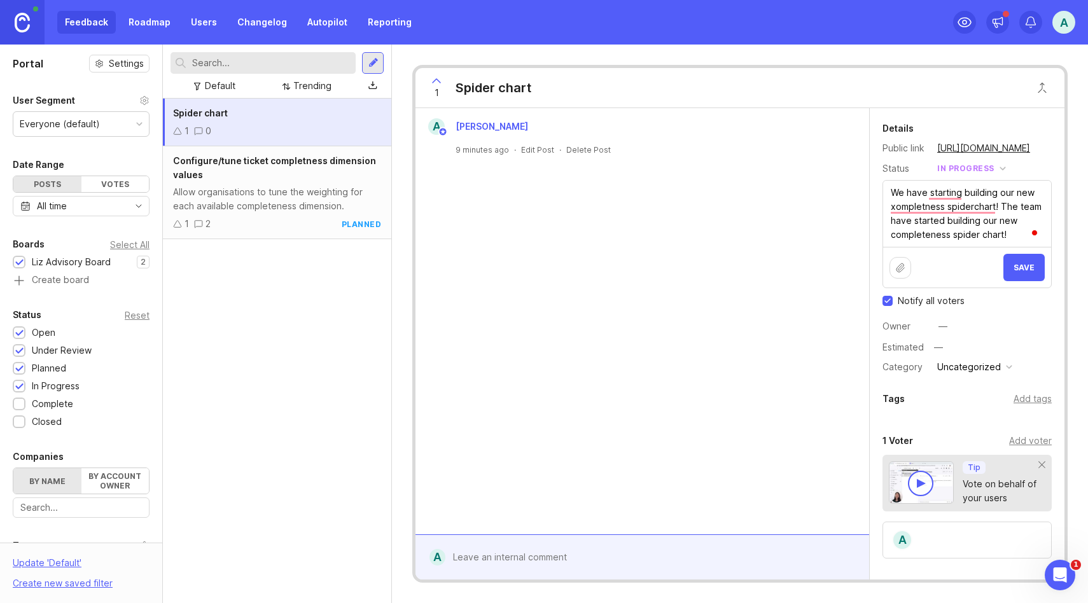
click at [877, 193] on html "Feedback Roadmap Users Changelog Autopilot Reporting A Portal Settings User Seg…" at bounding box center [544, 301] width 1088 height 603
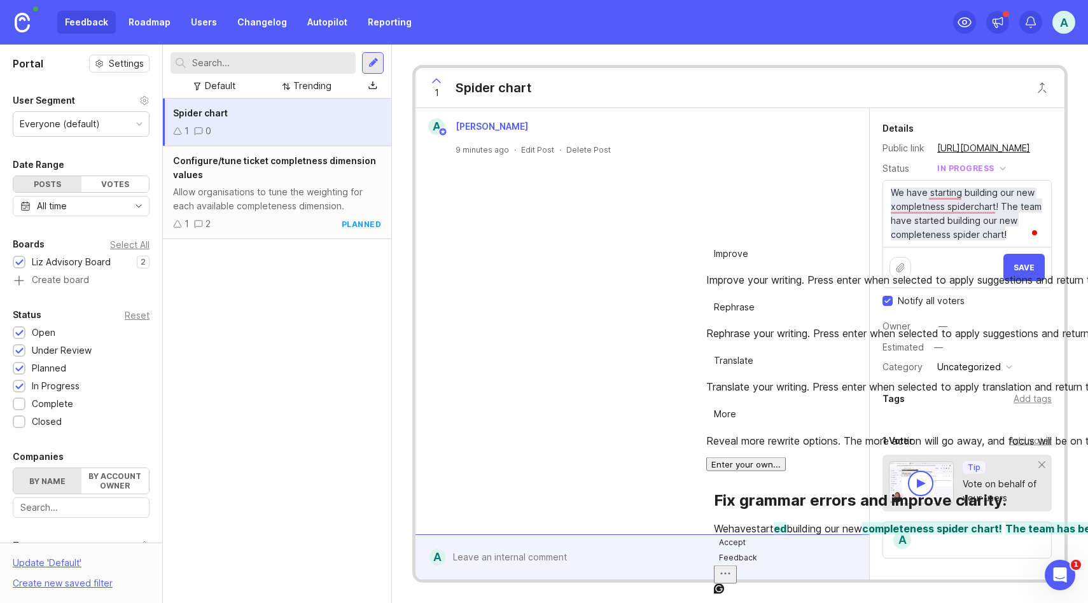
click at [749, 535] on button "Accept" at bounding box center [732, 542] width 37 height 15
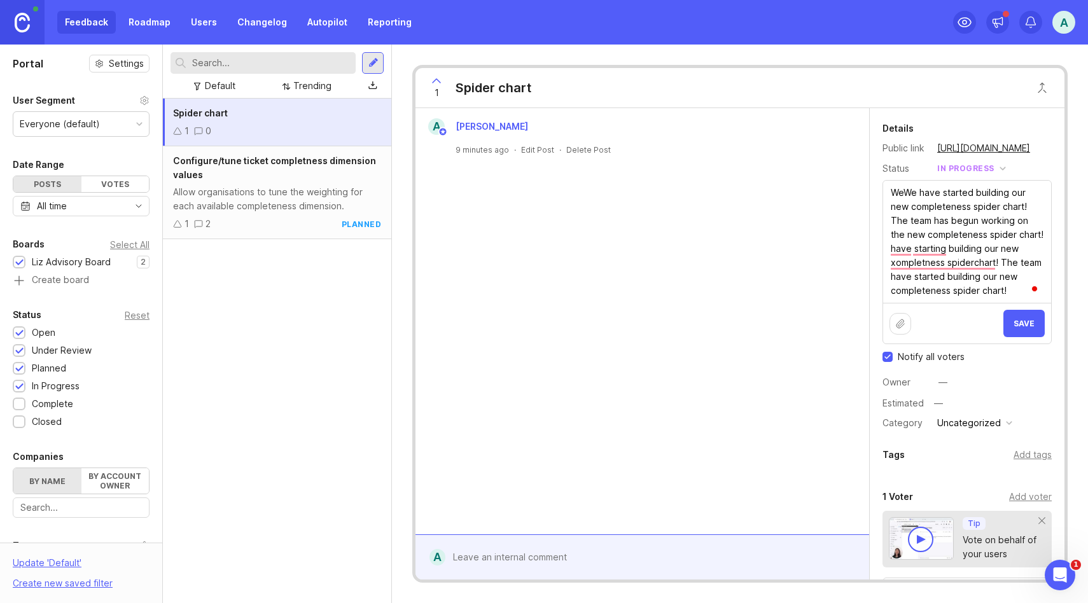
drag, startPoint x: 893, startPoint y: 221, endPoint x: 1016, endPoint y: 291, distance: 141.9
click at [1017, 292] on textarea "WeWe have started building our new completeness spider chart! The team has begu…" at bounding box center [967, 242] width 168 height 122
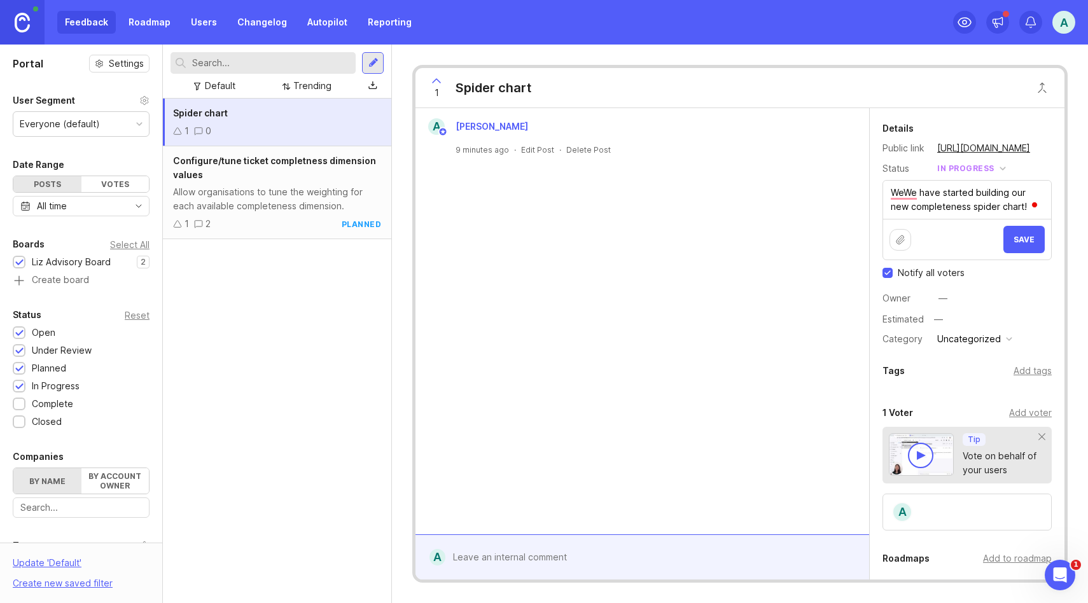
click at [895, 237] on icon at bounding box center [900, 240] width 10 height 10
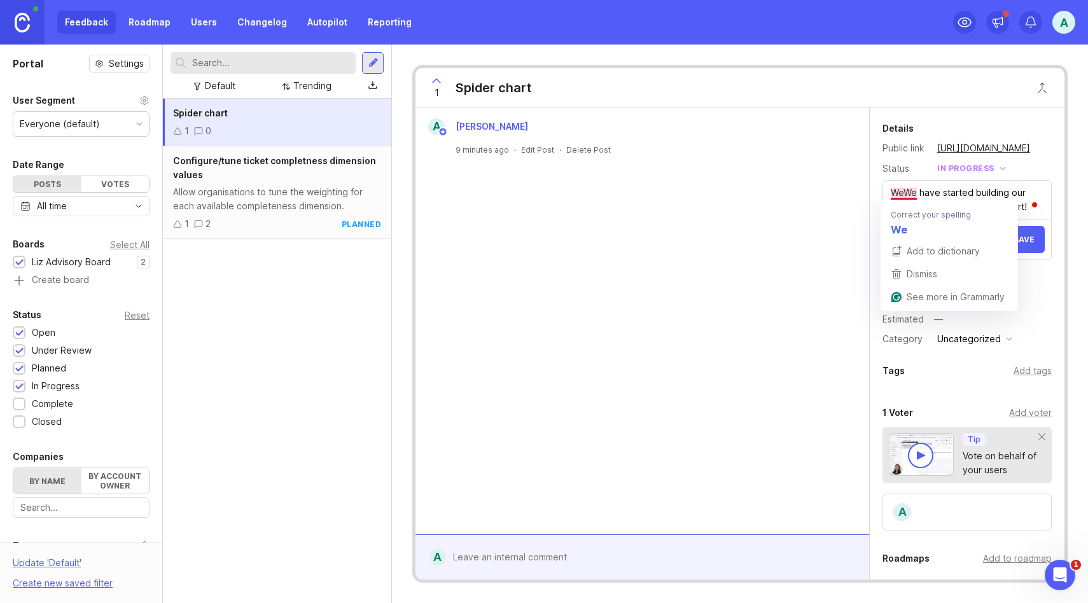
click at [902, 192] on textarea "WeWe have started building our new completeness spider chart!" at bounding box center [967, 200] width 168 height 38
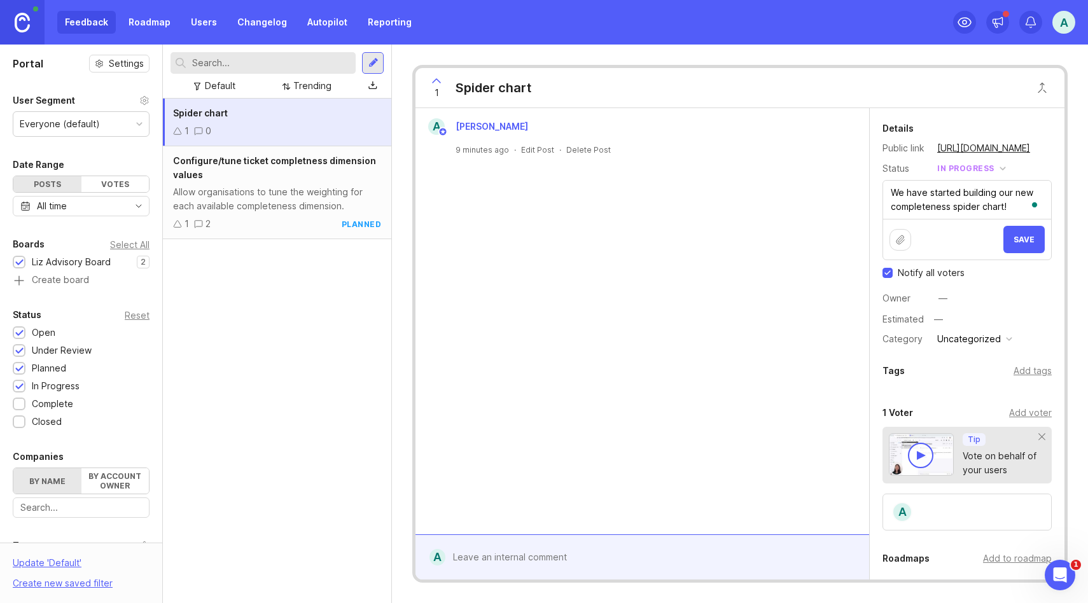
type textarea "We have started building our new completeness spider chart!"
click at [906, 239] on div at bounding box center [900, 240] width 22 height 22
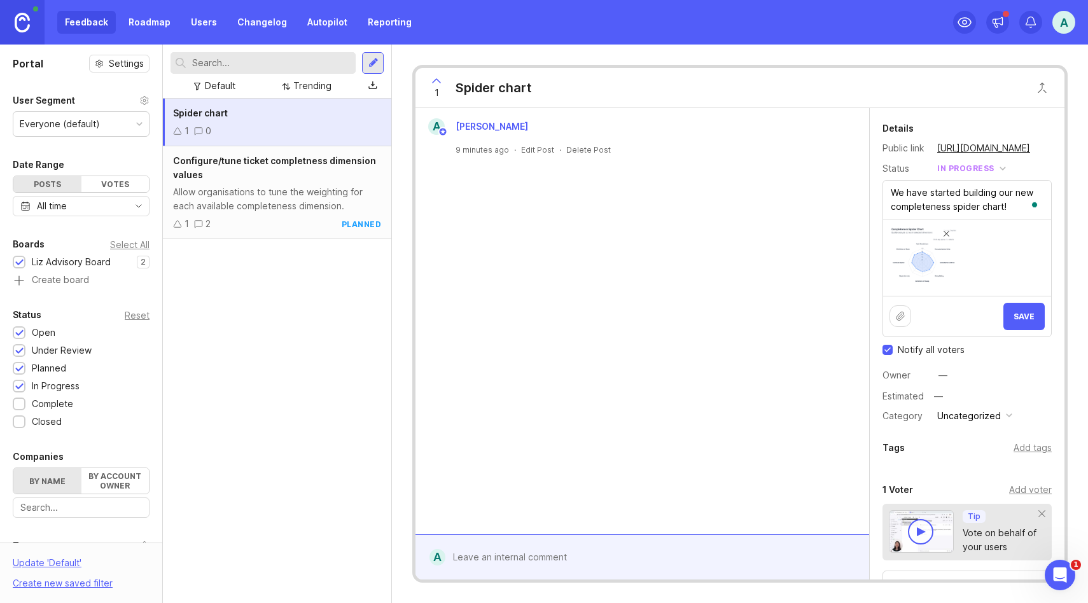
click at [1020, 313] on span "Save" at bounding box center [1023, 317] width 21 height 10
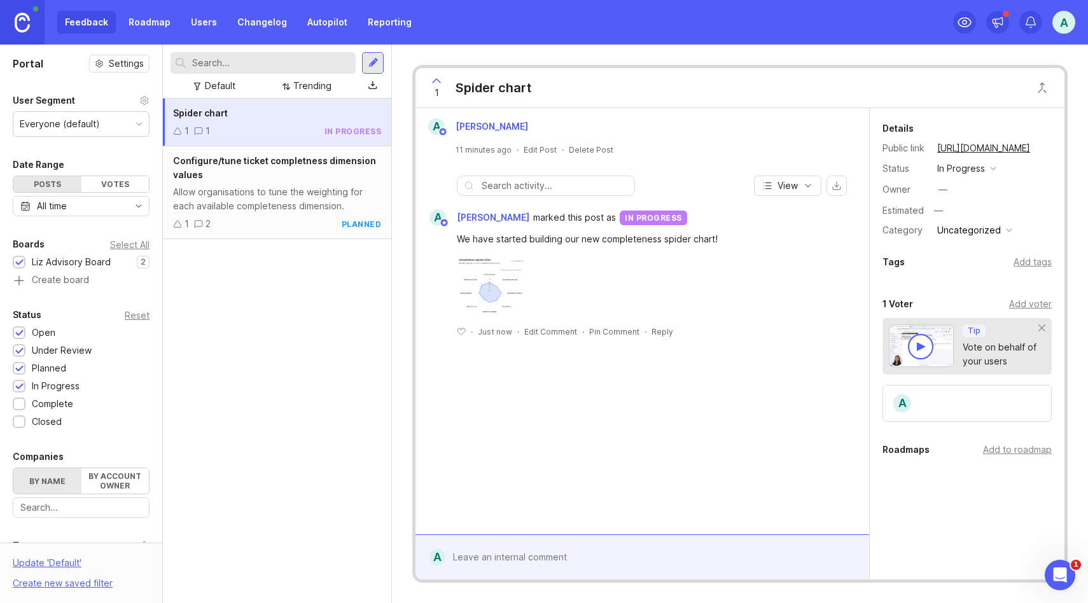
click at [146, 17] on link "Roadmap" at bounding box center [149, 22] width 57 height 23
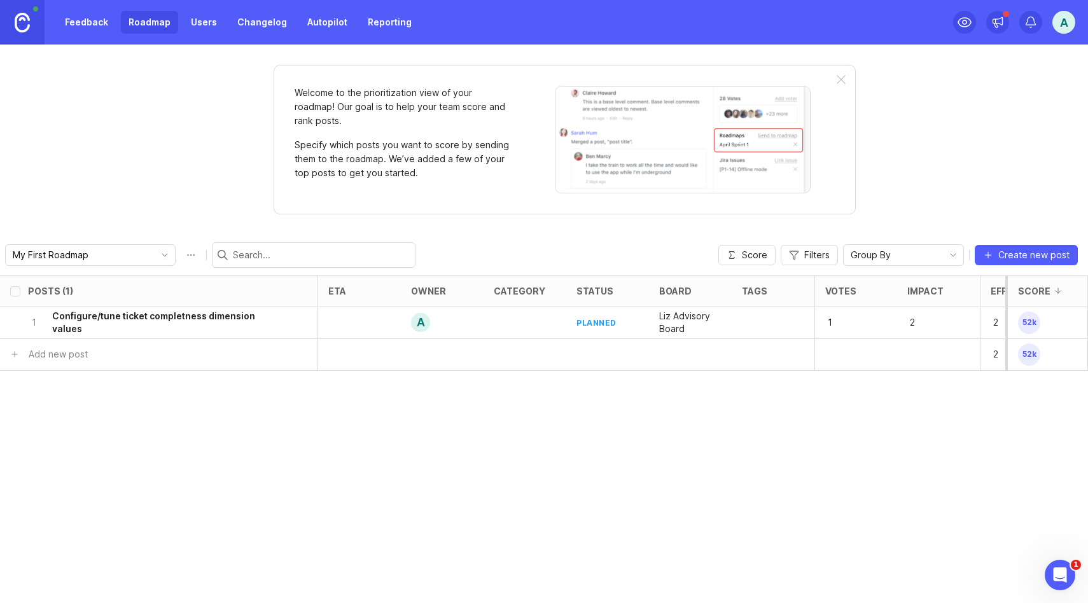
drag, startPoint x: 832, startPoint y: 94, endPoint x: 838, endPoint y: 83, distance: 12.5
click at [837, 85] on div "Welcome to the prioritization view of your roadmap! Our goal is to help your te…" at bounding box center [565, 140] width 582 height 150
click at [838, 83] on div at bounding box center [841, 80] width 9 height 10
click at [843, 81] on div at bounding box center [841, 80] width 9 height 10
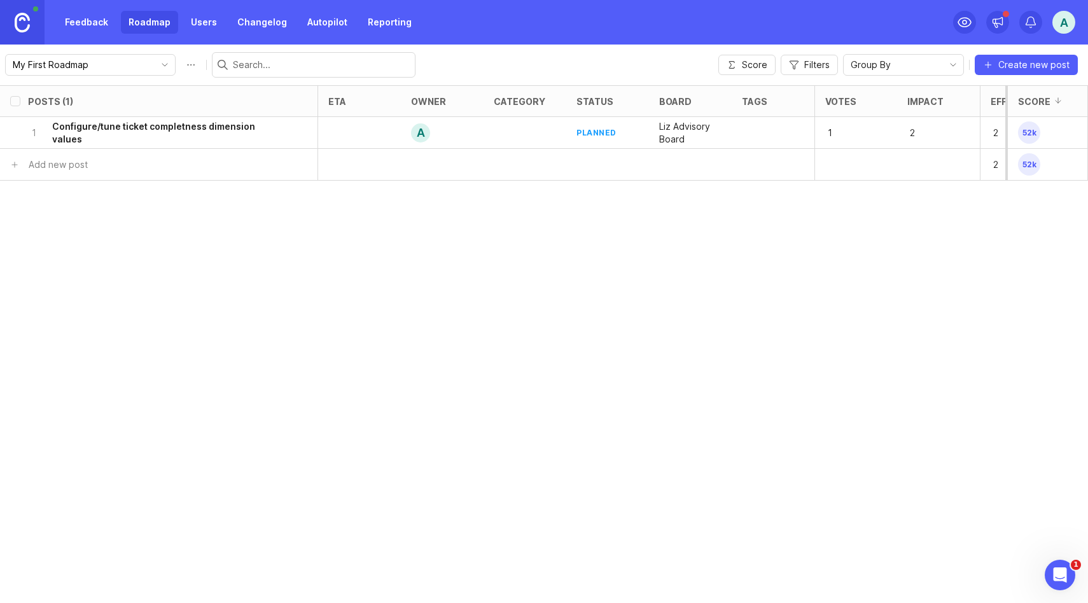
click at [159, 27] on link "Roadmap" at bounding box center [149, 22] width 57 height 23
click at [92, 20] on link "Feedback" at bounding box center [86, 22] width 59 height 23
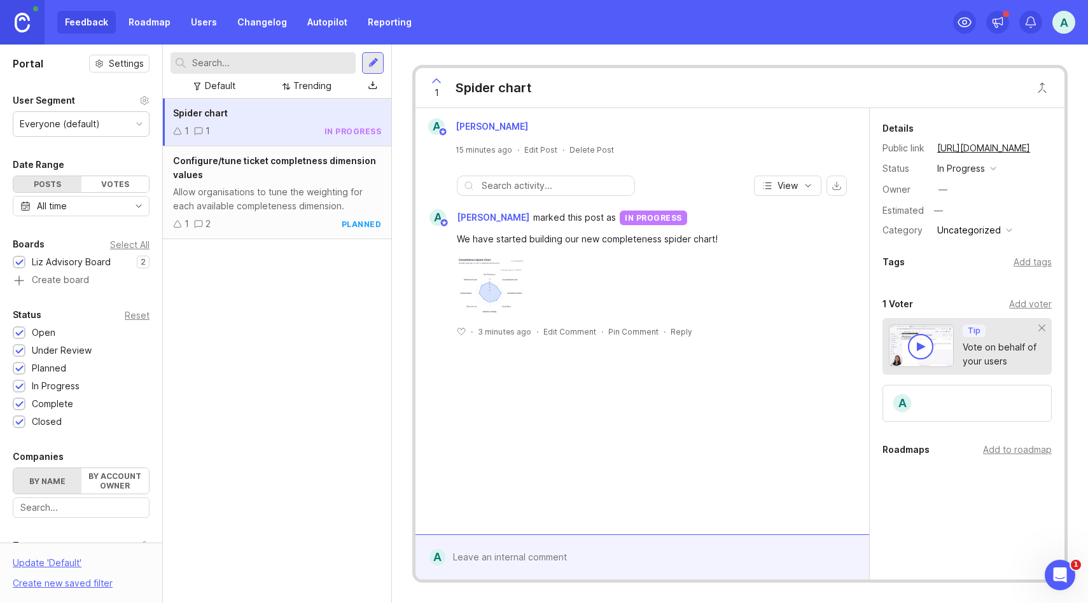
click at [1010, 451] on div "Add to roadmap" at bounding box center [1017, 450] width 69 height 14
click at [157, 29] on link "Roadmap" at bounding box center [149, 22] width 57 height 23
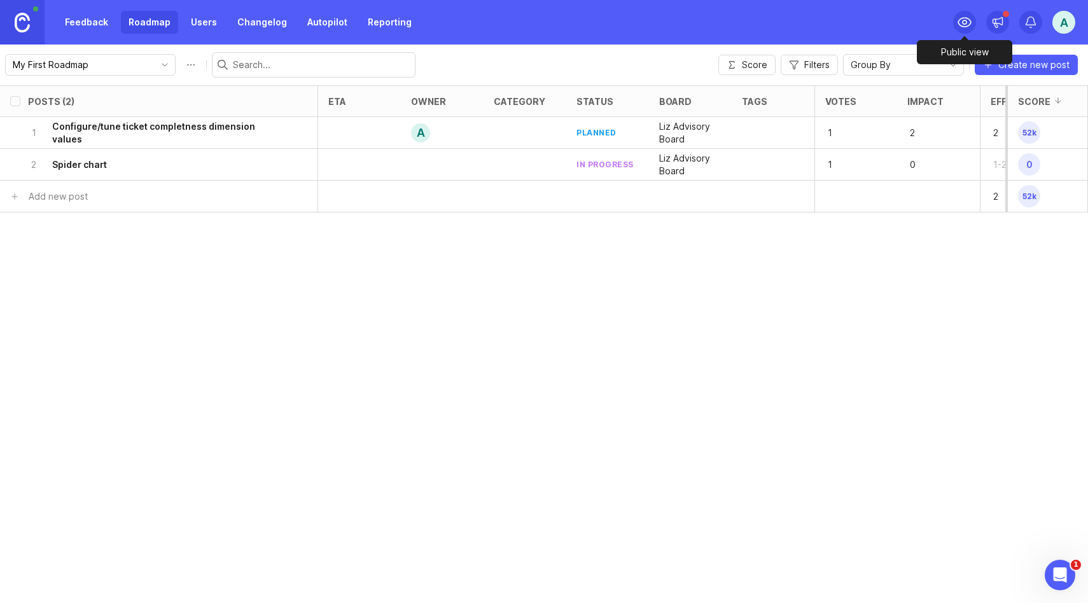
click at [961, 22] on icon at bounding box center [964, 22] width 15 height 15
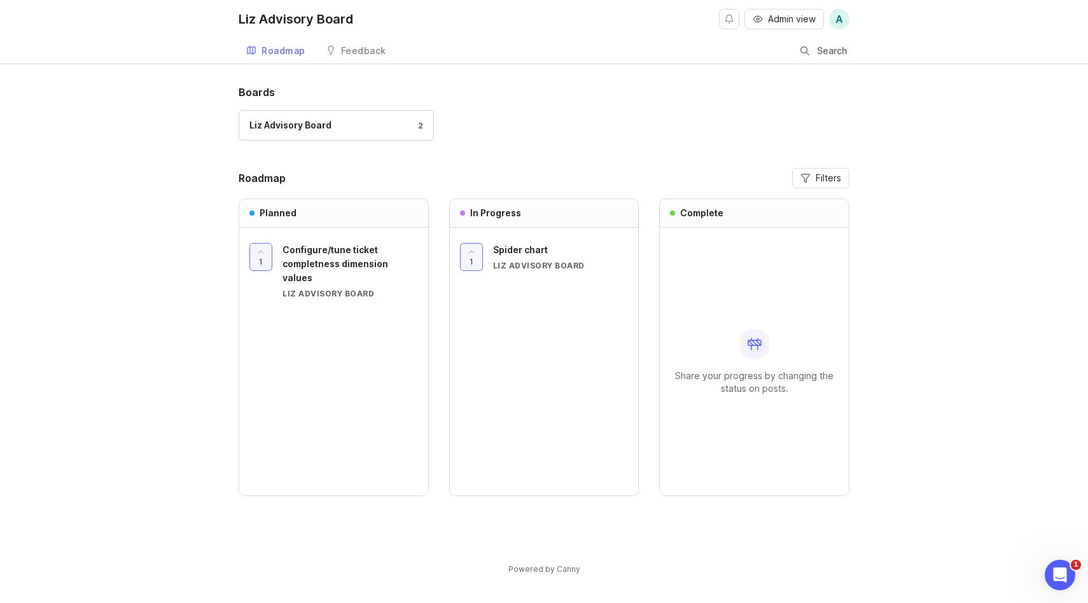
click at [525, 248] on span "Spider chart" at bounding box center [520, 249] width 55 height 11
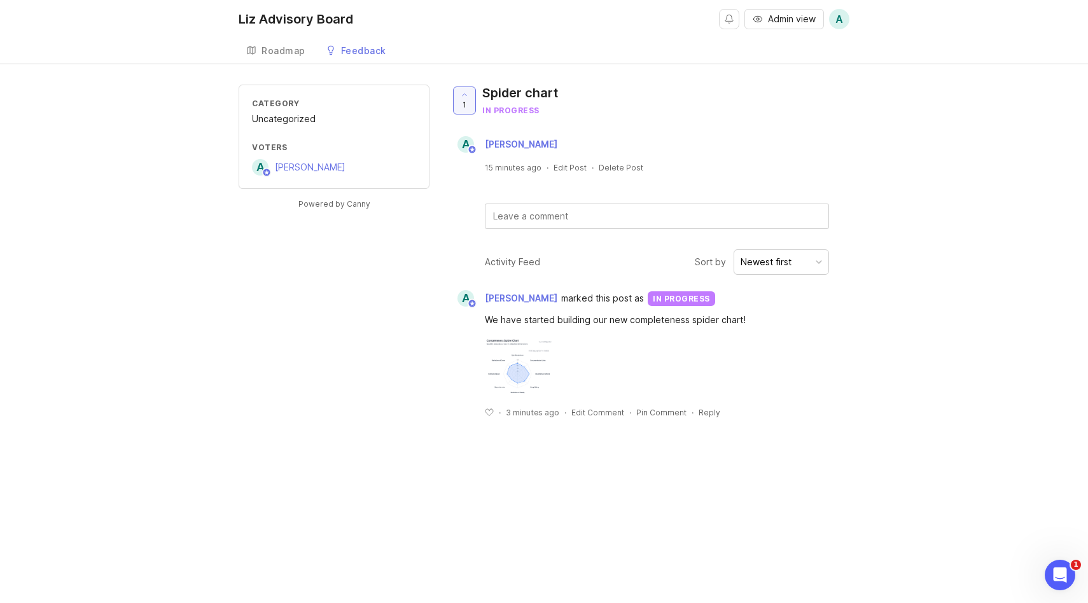
click at [267, 55] on div "Roadmap" at bounding box center [283, 50] width 44 height 9
